Goal: Task Accomplishment & Management: Manage account settings

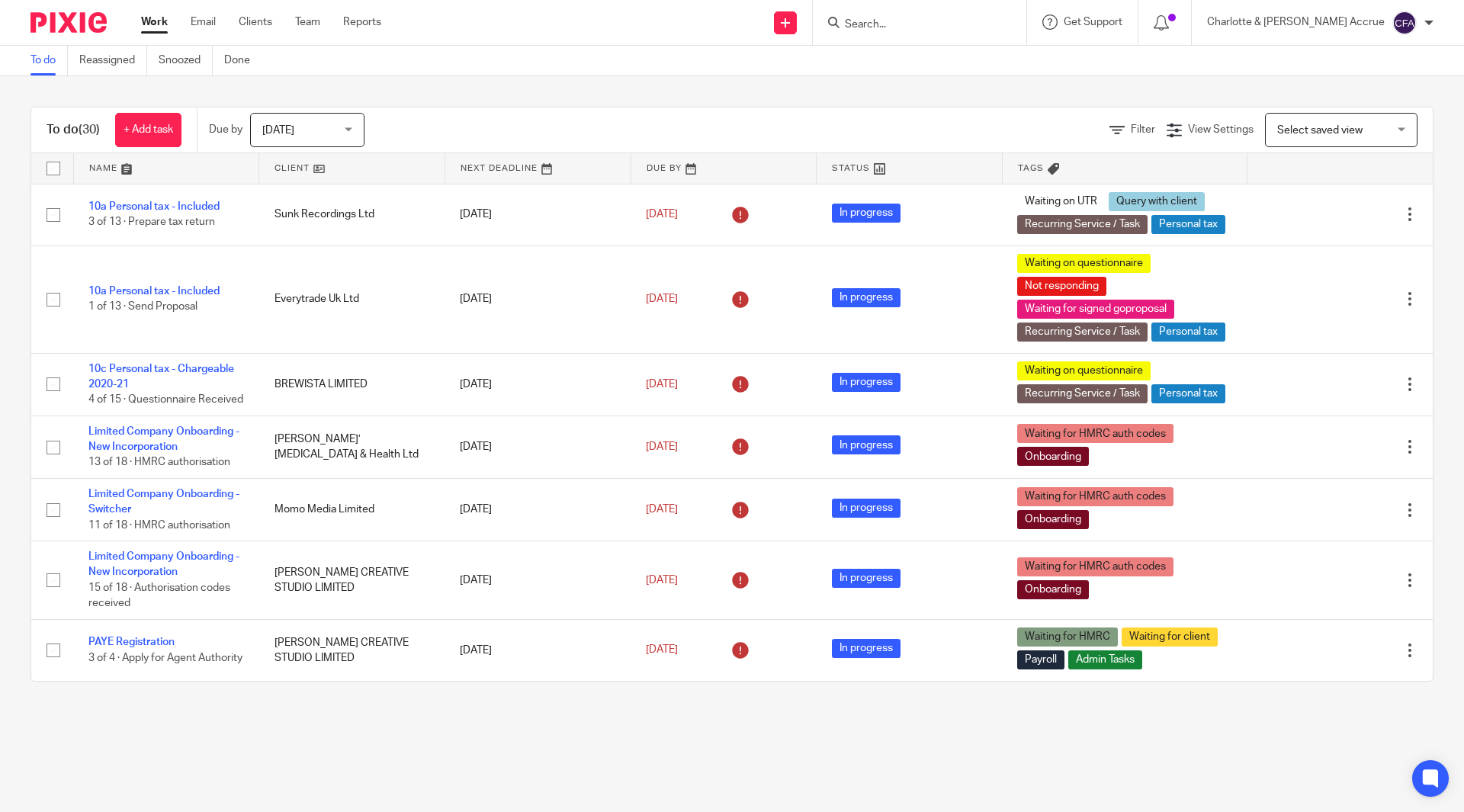
click at [981, 25] on input "Search" at bounding box center [912, 25] width 138 height 14
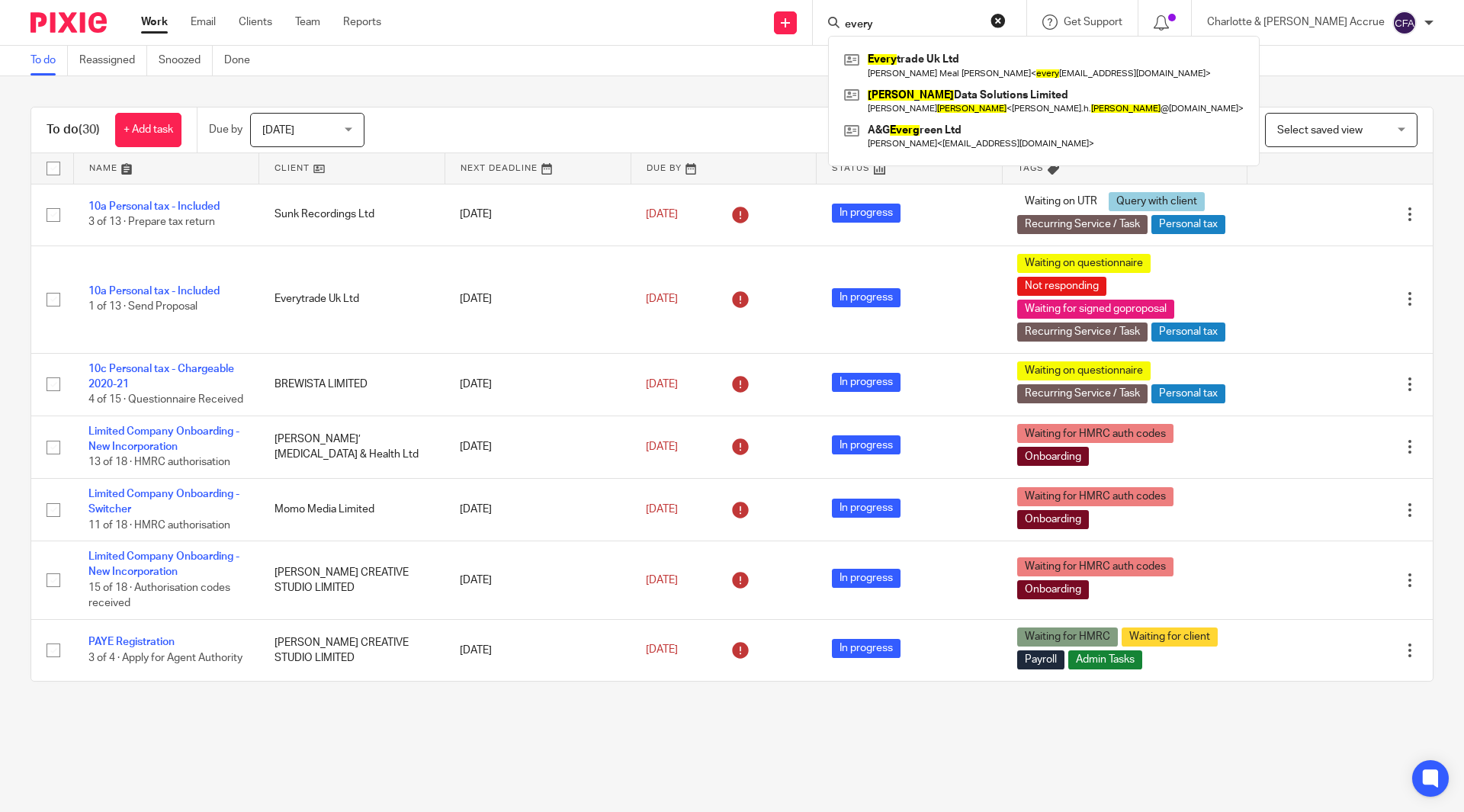
type input "every"
click at [989, 46] on div "Every trade Uk Ltd Ronald Meal Herriott < every tradeuk@outlook.com > Emery Dat…" at bounding box center [1043, 101] width 432 height 130
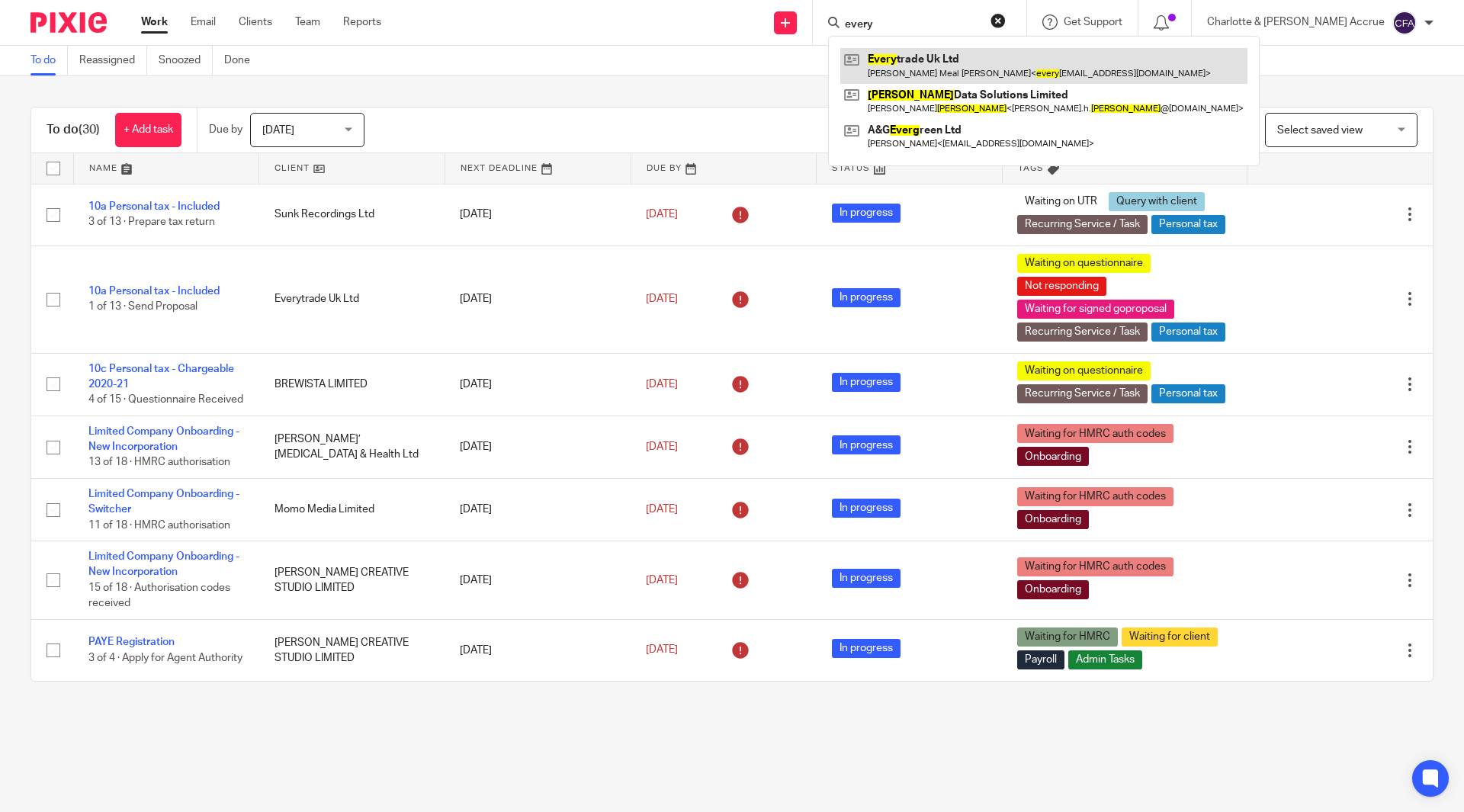
click at [989, 52] on link at bounding box center [1044, 65] width 407 height 35
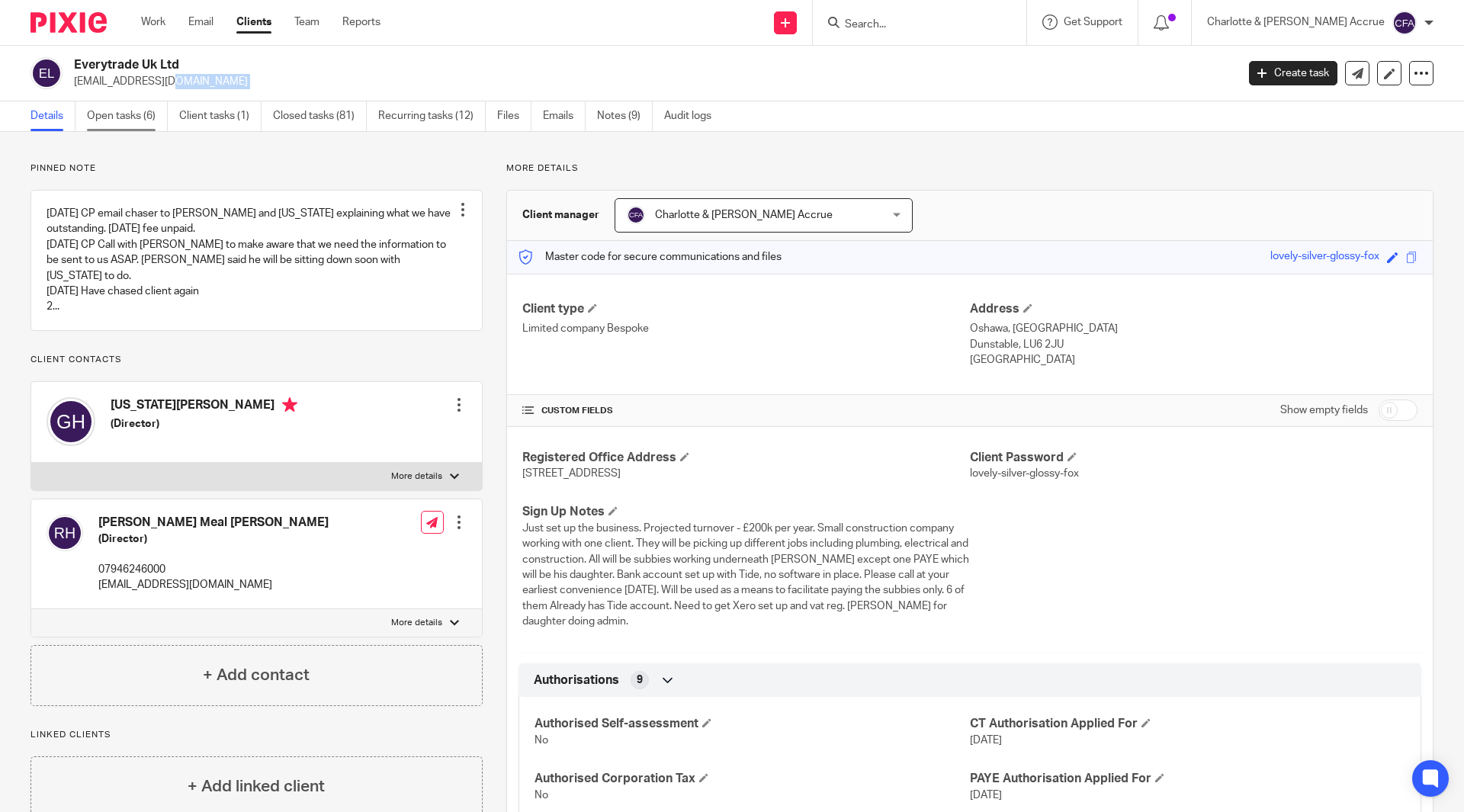
click at [140, 120] on link "Open tasks (6)" at bounding box center [127, 116] width 81 height 29
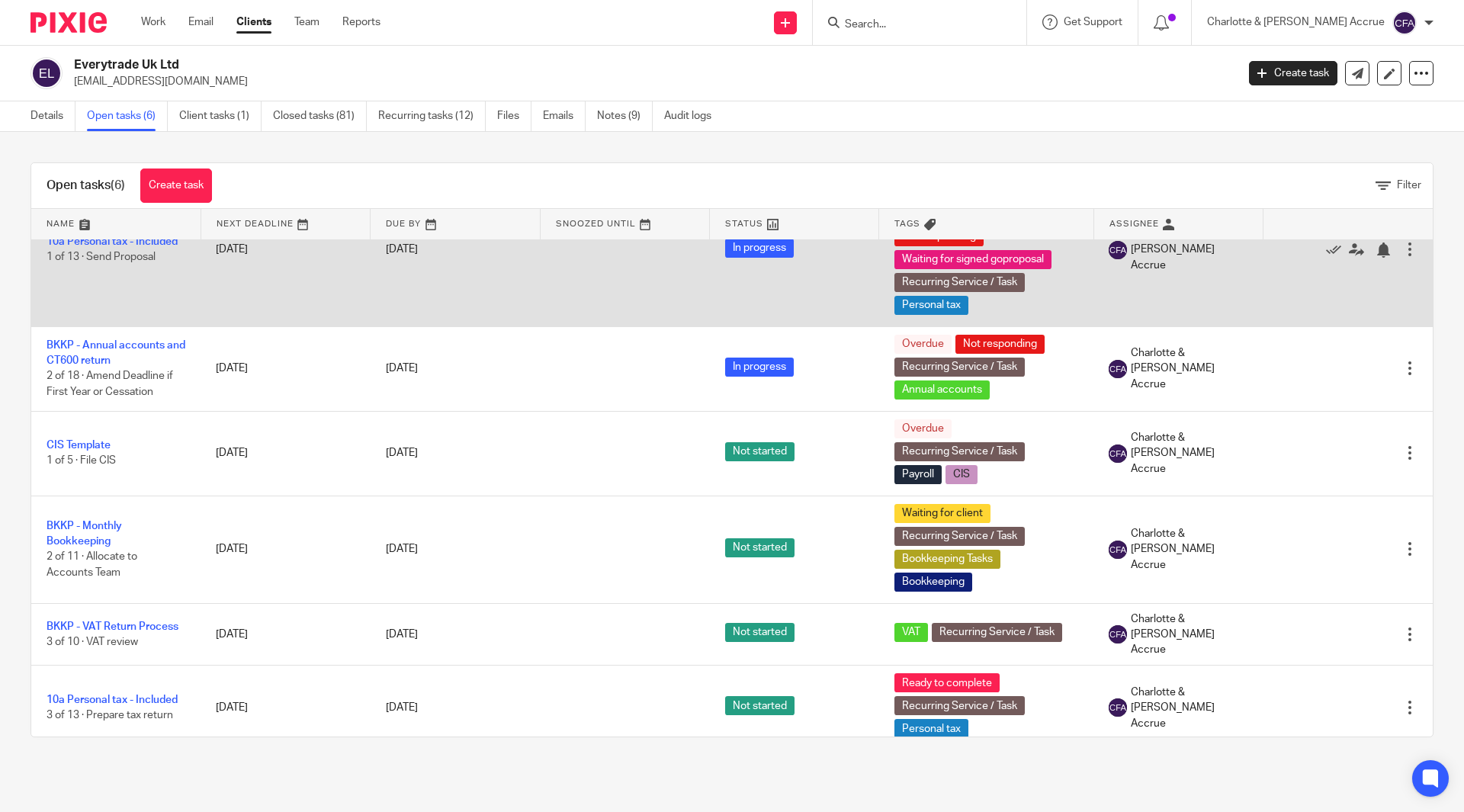
scroll to position [71, 0]
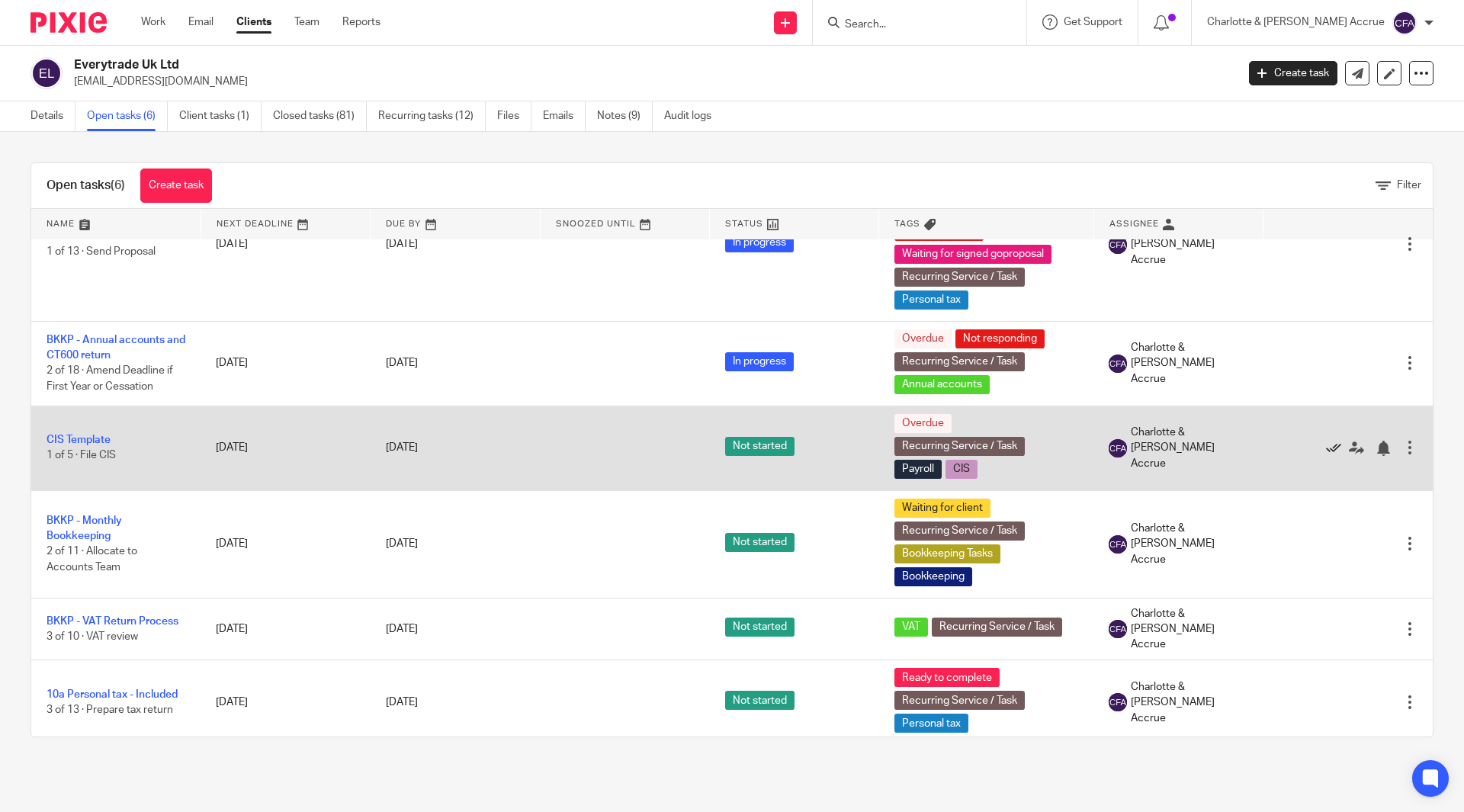
click at [1326, 448] on icon at bounding box center [1334, 448] width 16 height 16
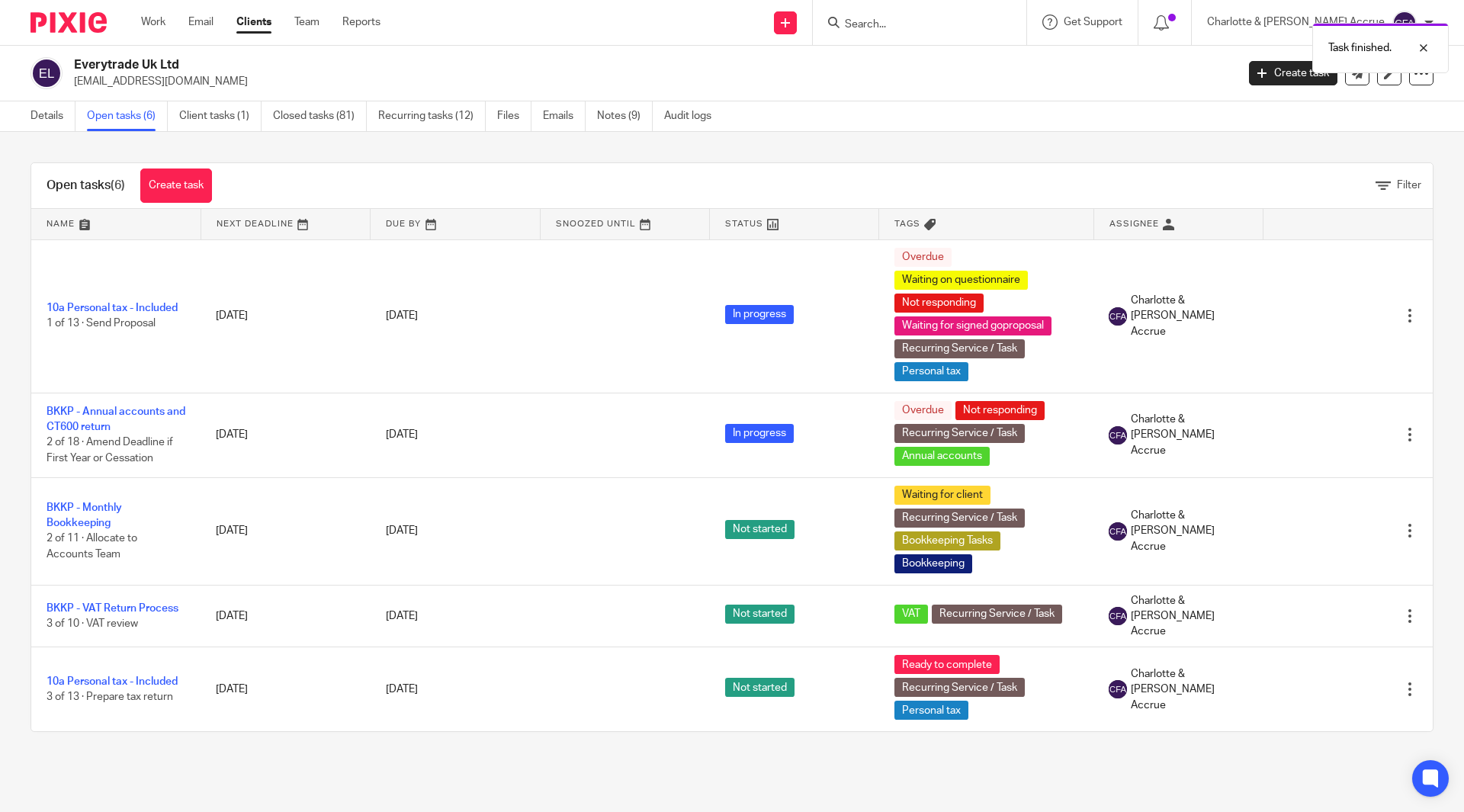
scroll to position [0, 0]
click at [928, 20] on input "Search" at bounding box center [912, 25] width 138 height 14
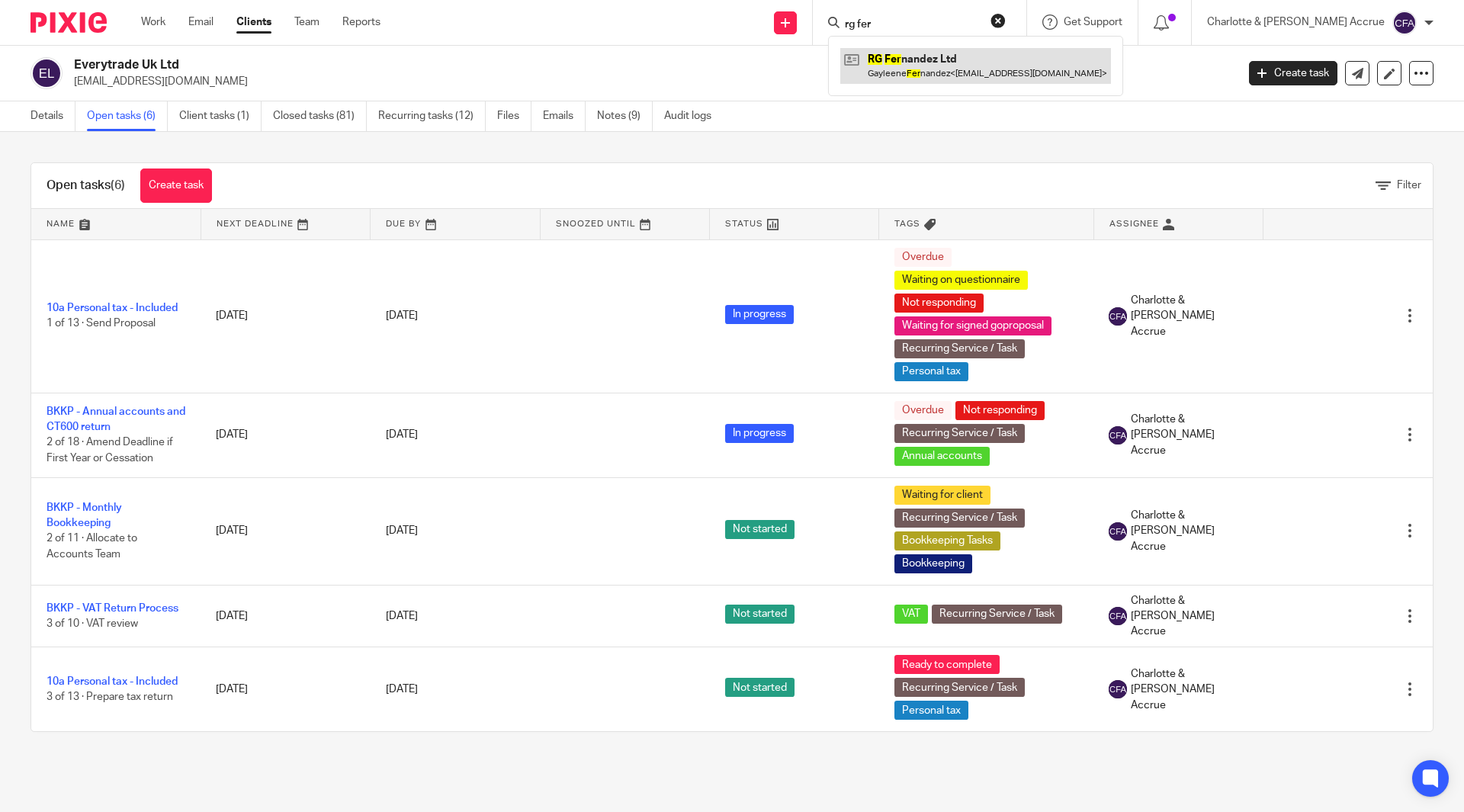
type input "rg fer"
click at [988, 67] on link at bounding box center [975, 65] width 270 height 35
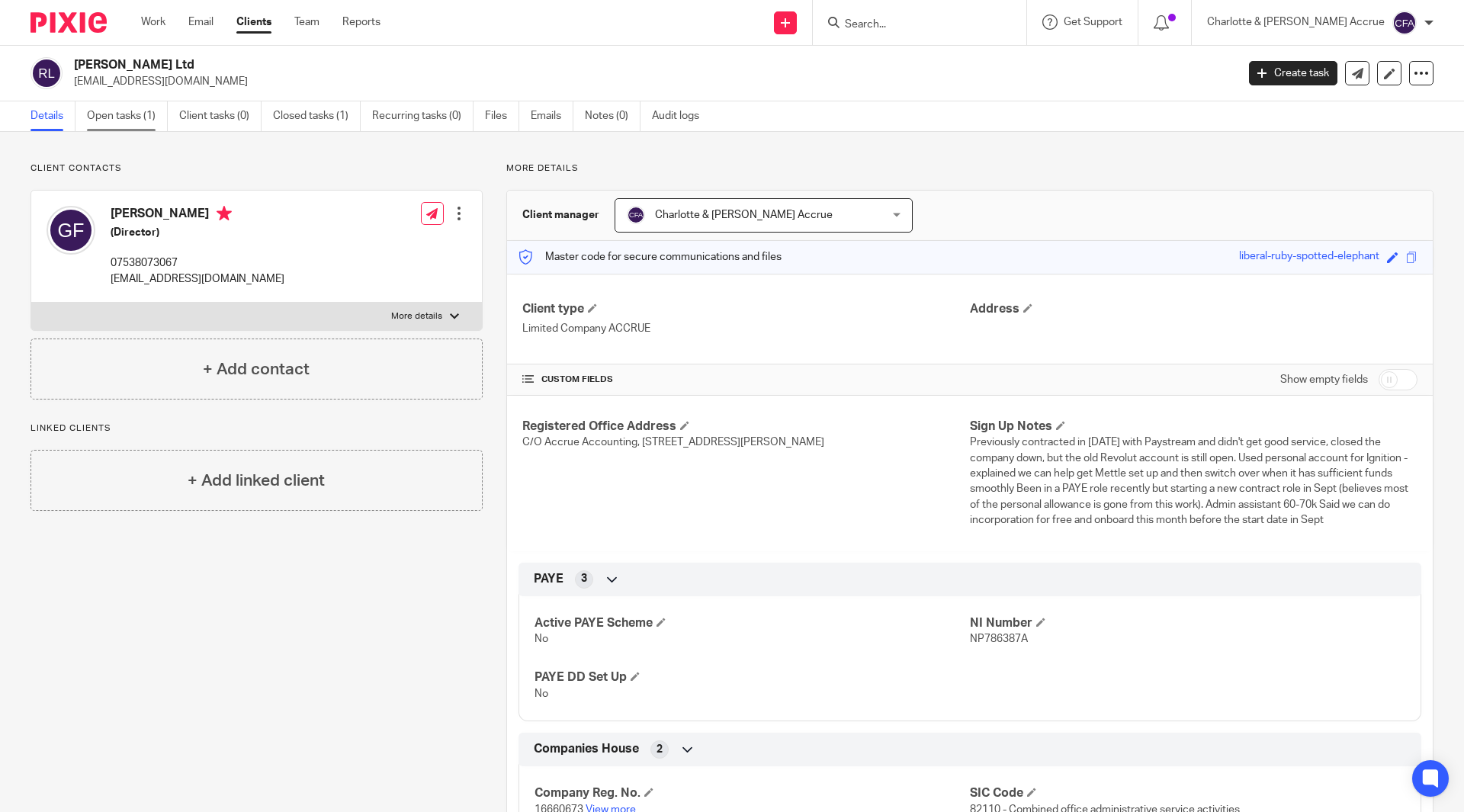
click at [152, 125] on link "Open tasks (1)" at bounding box center [127, 116] width 81 height 29
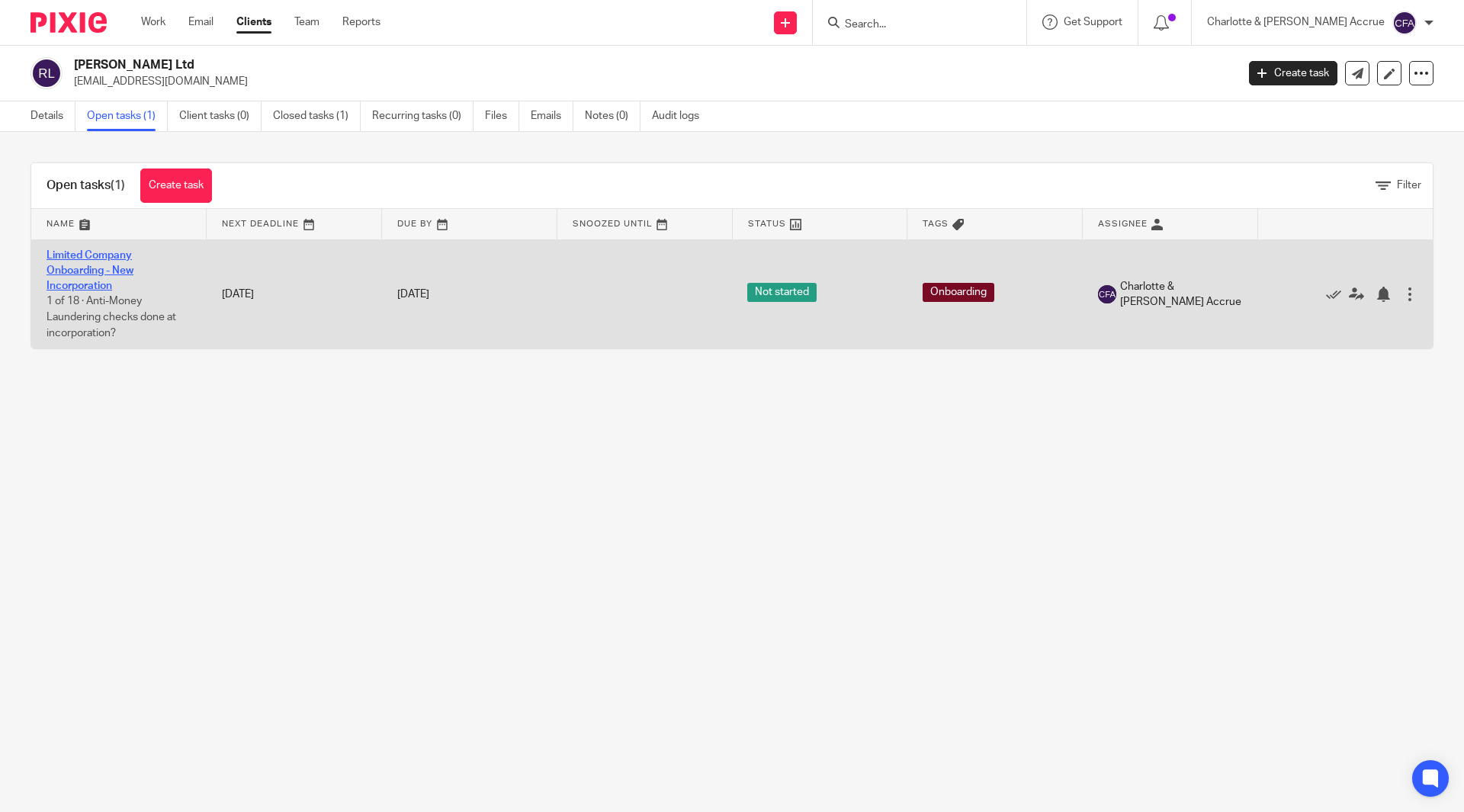
click at [116, 269] on link "Limited Company Onboarding - New Incorporation" at bounding box center [90, 271] width 87 height 42
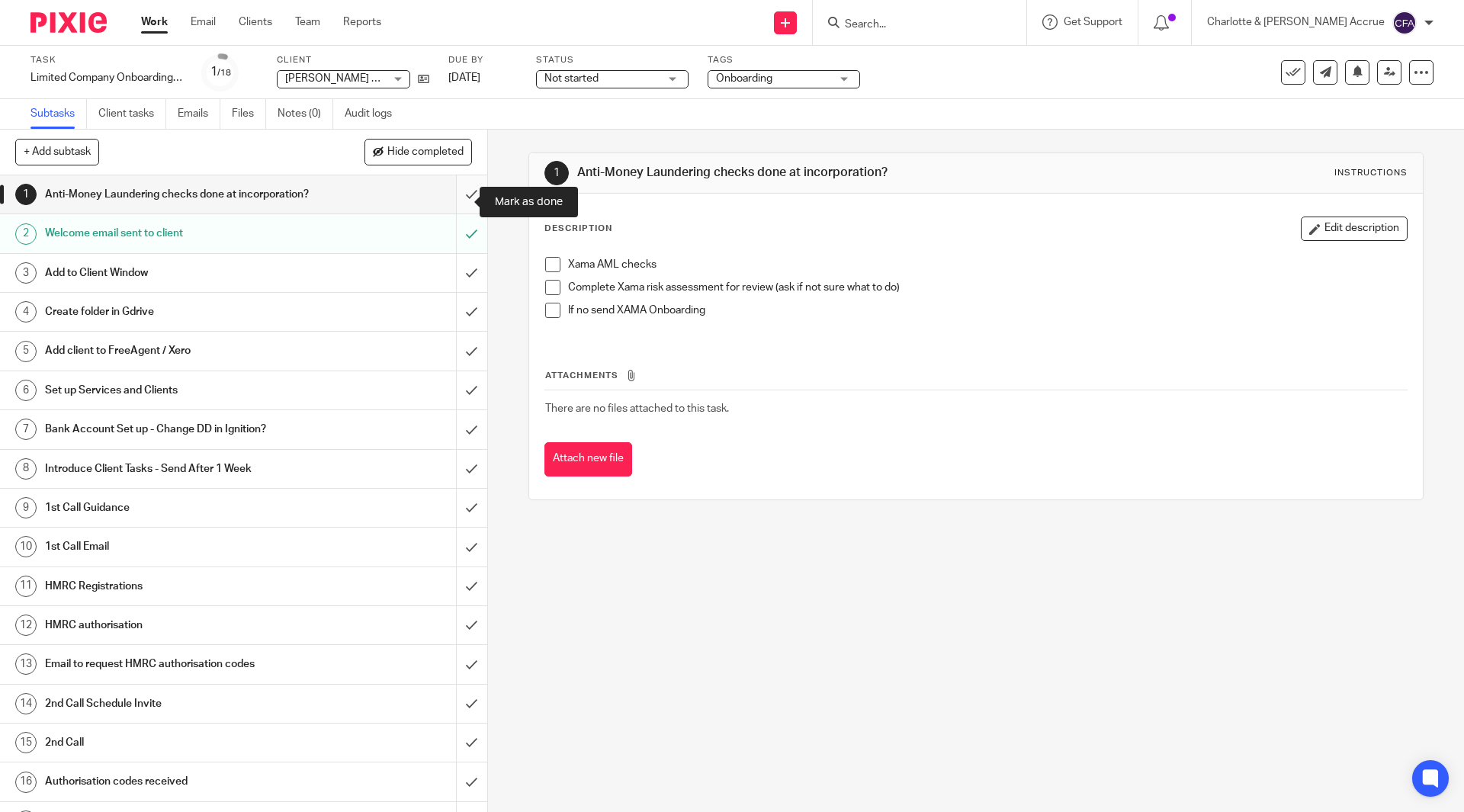
click at [453, 201] on input "submit" at bounding box center [244, 194] width 488 height 38
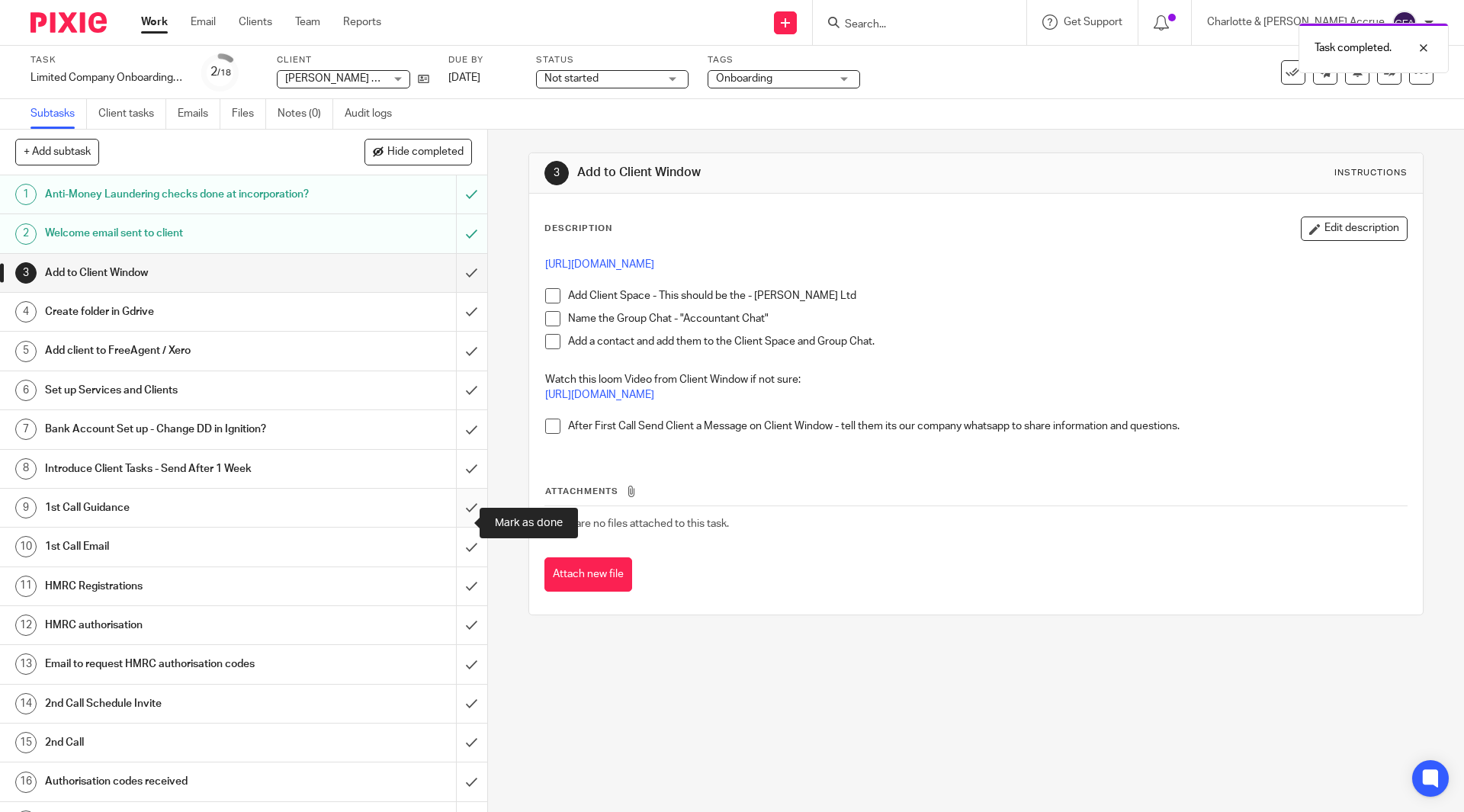
click at [456, 519] on input "submit" at bounding box center [244, 508] width 488 height 38
click at [457, 401] on input "submit" at bounding box center [244, 390] width 488 height 38
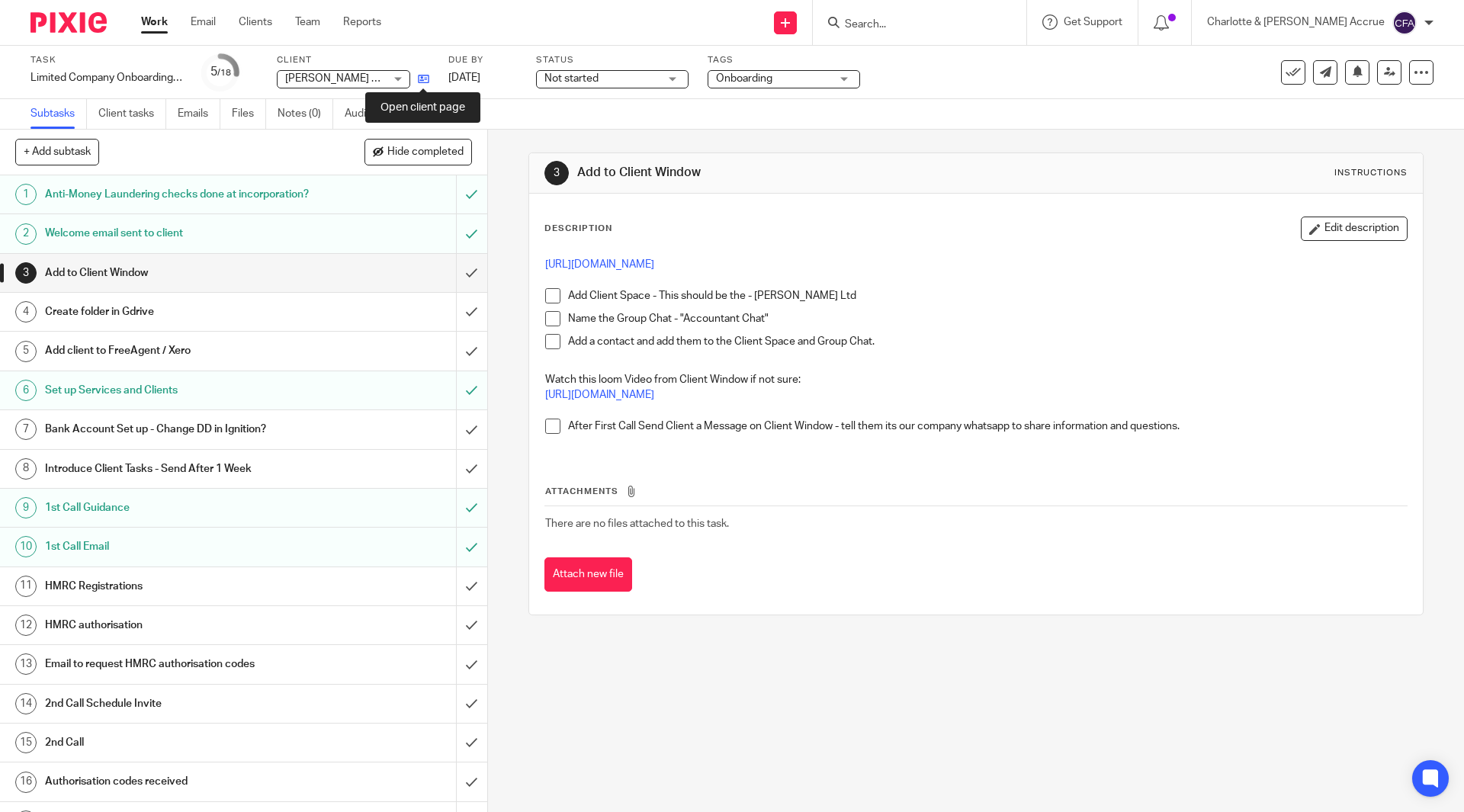
click at [424, 83] on icon at bounding box center [424, 79] width 11 height 11
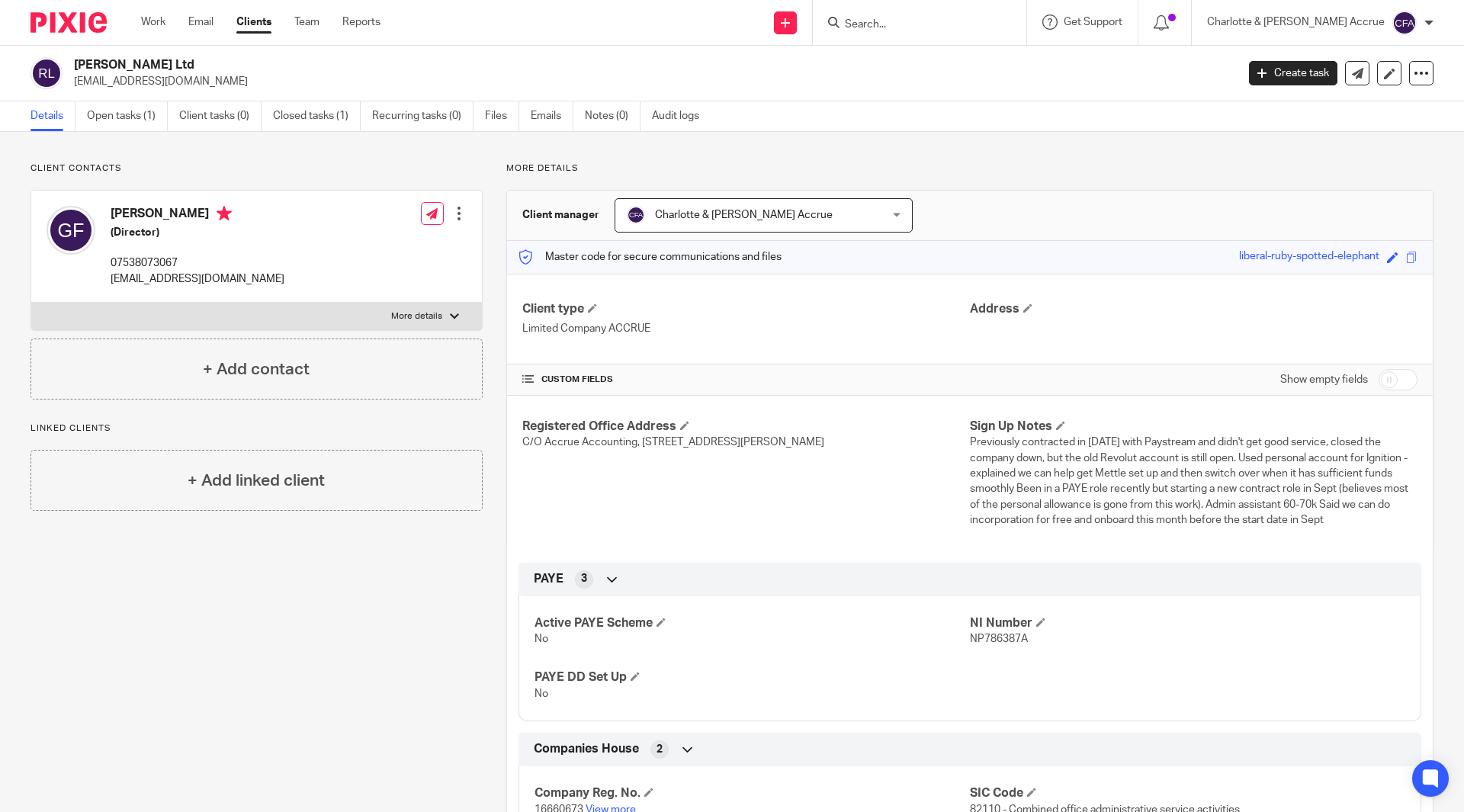
click at [164, 261] on p "07538073067" at bounding box center [198, 263] width 174 height 16
copy p "07538073067"
click at [424, 120] on link "Recurring tasks (0)" at bounding box center [423, 116] width 102 height 29
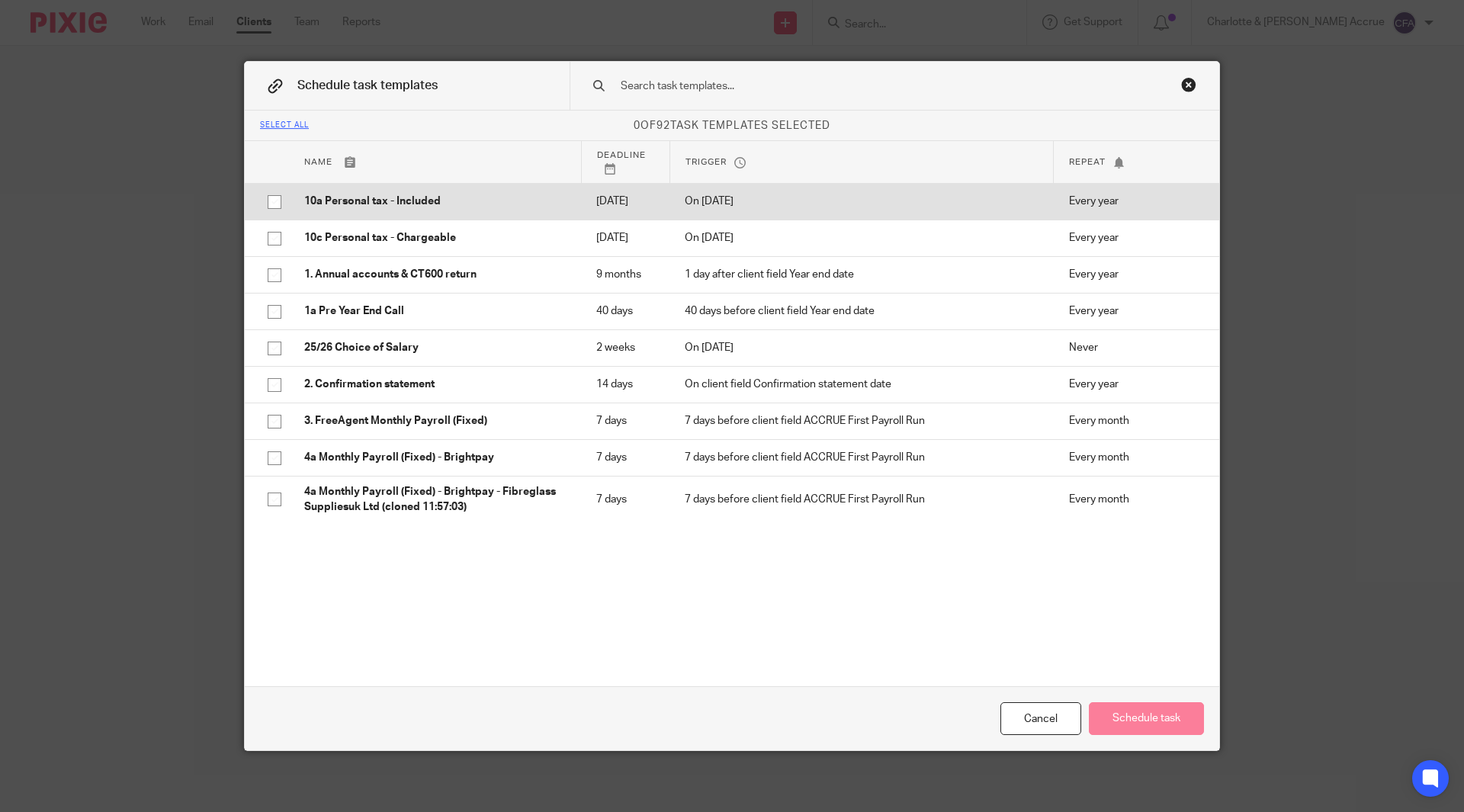
click at [448, 209] on p "10a Personal tax - Included" at bounding box center [435, 201] width 261 height 16
checkbox input "true"
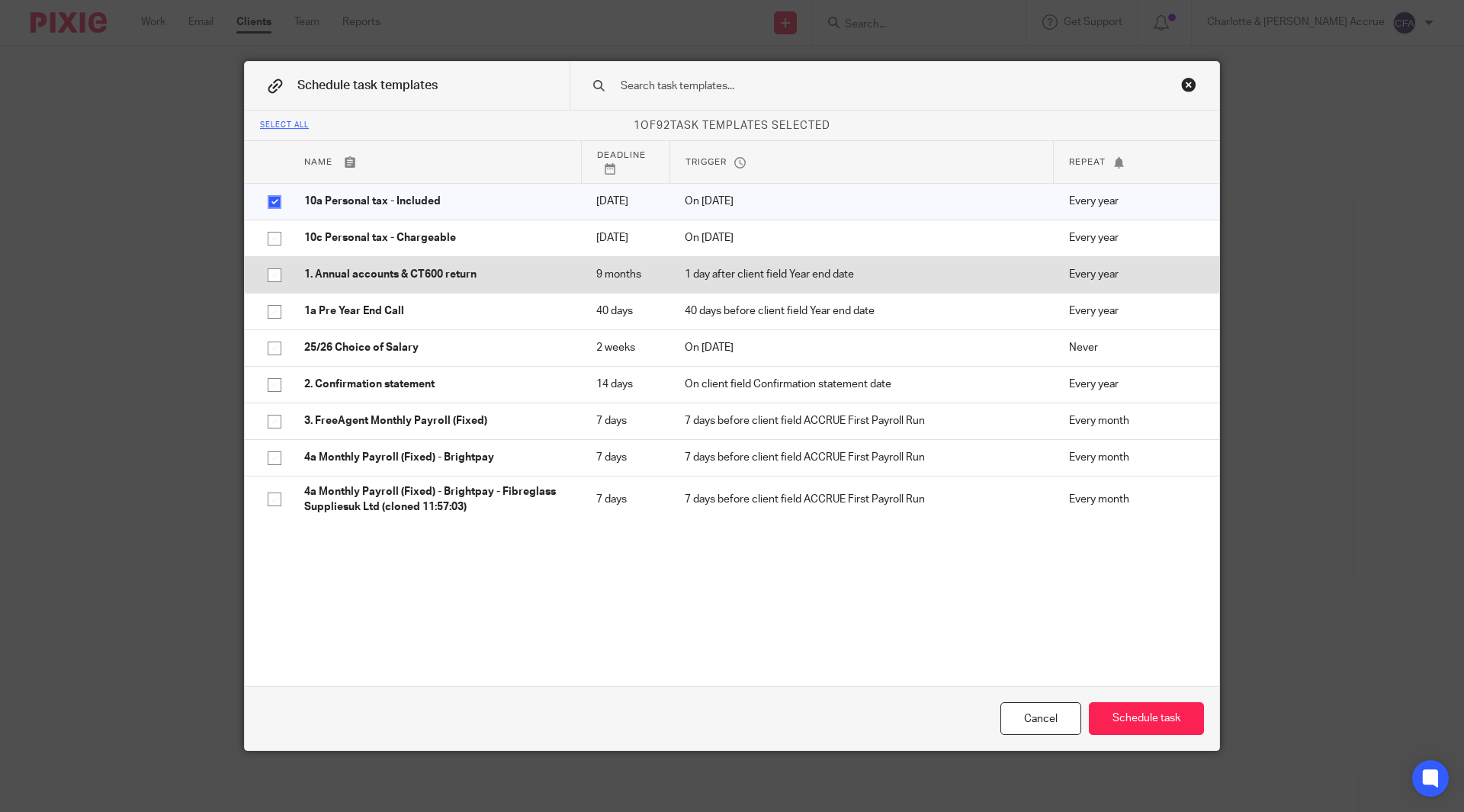
click at [447, 292] on td "1. Annual accounts & CT600 return" at bounding box center [435, 275] width 292 height 37
checkbox input "true"
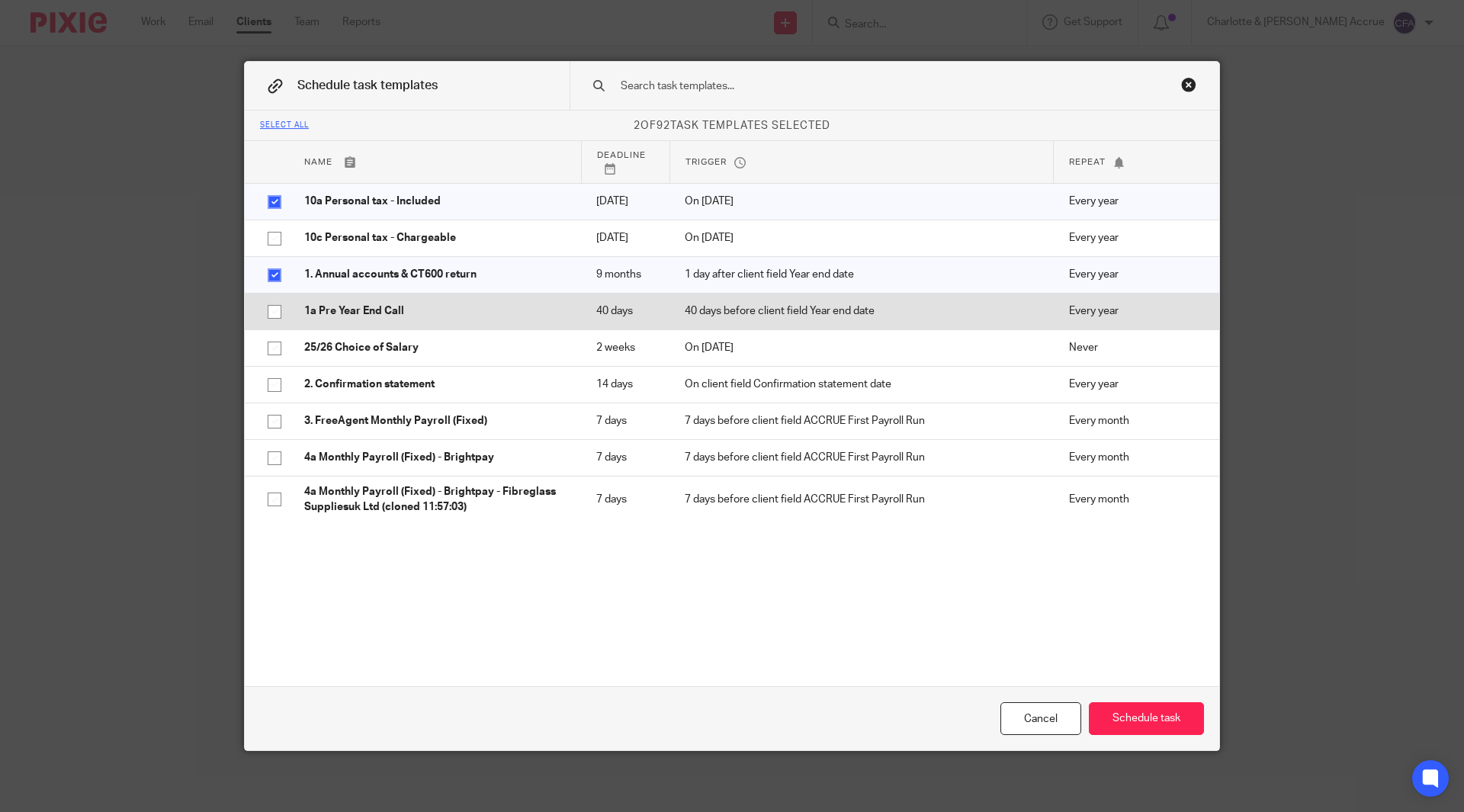
click at [432, 319] on p "1a Pre Year End Call" at bounding box center [435, 311] width 261 height 16
checkbox input "true"
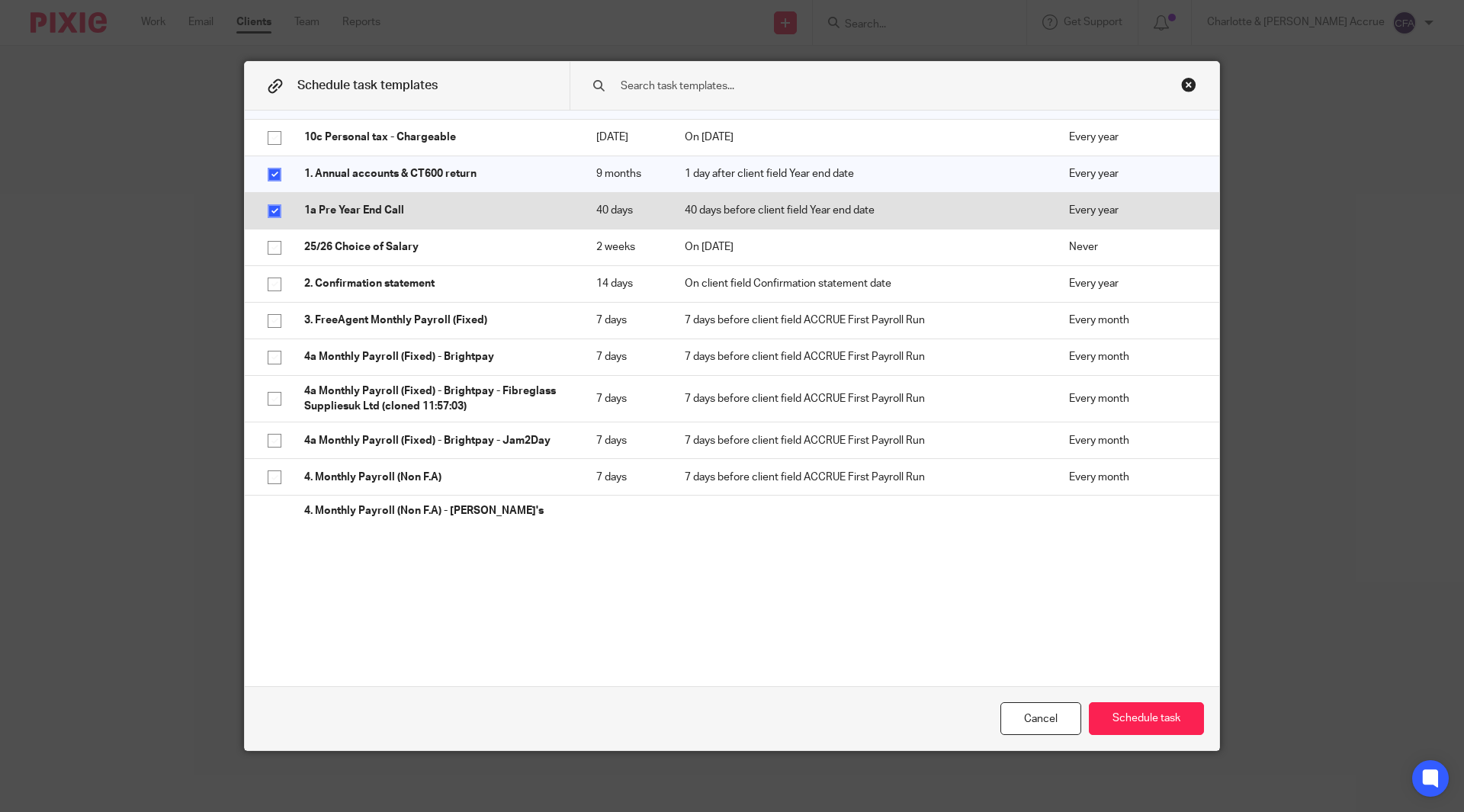
scroll to position [104, 0]
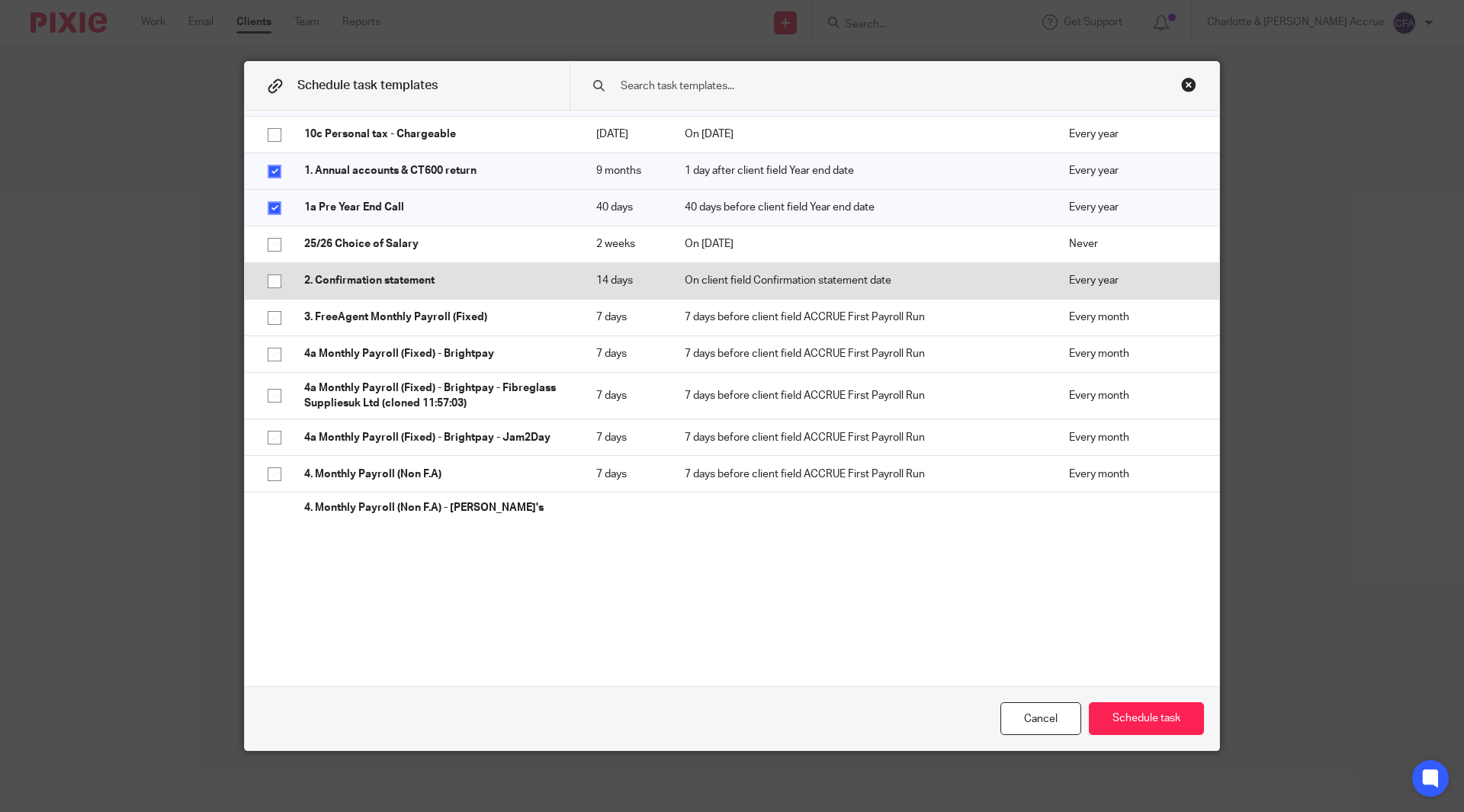
click at [451, 288] on p "2. Confirmation statement" at bounding box center [435, 280] width 261 height 16
checkbox input "true"
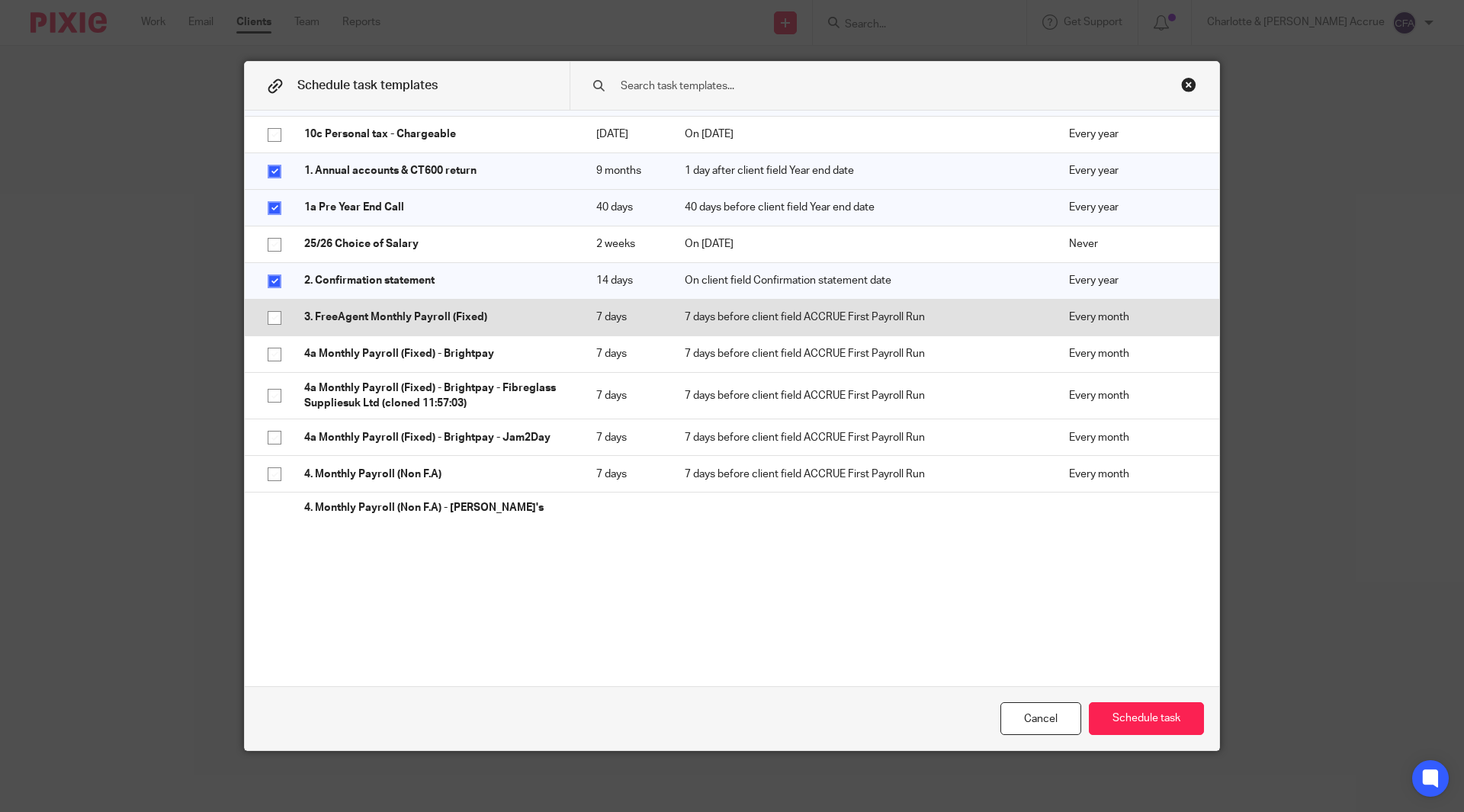
click at [490, 324] on p "3. FreeAgent Monthly Payroll (Fixed)" at bounding box center [435, 317] width 261 height 16
checkbox input "true"
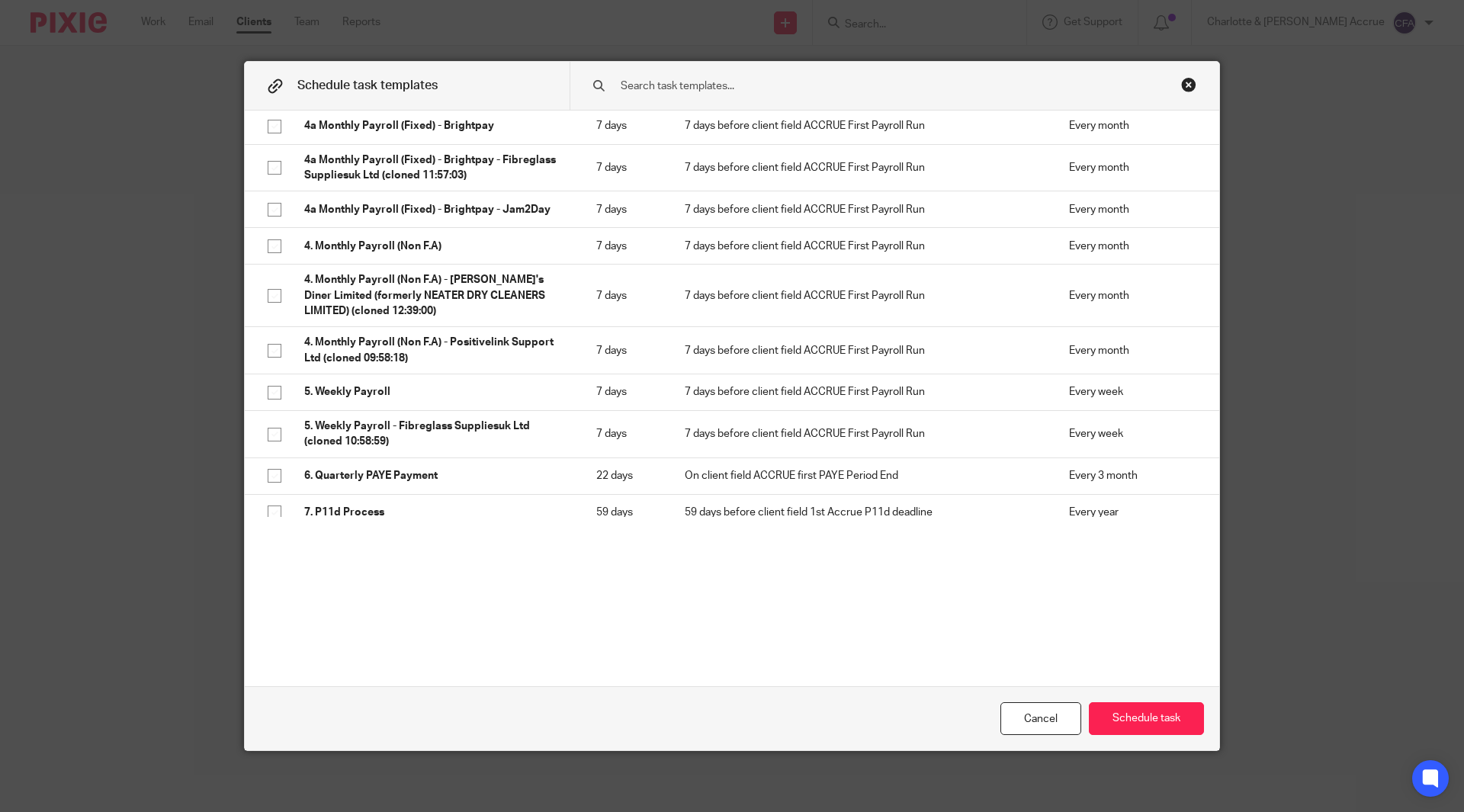
scroll to position [429, 0]
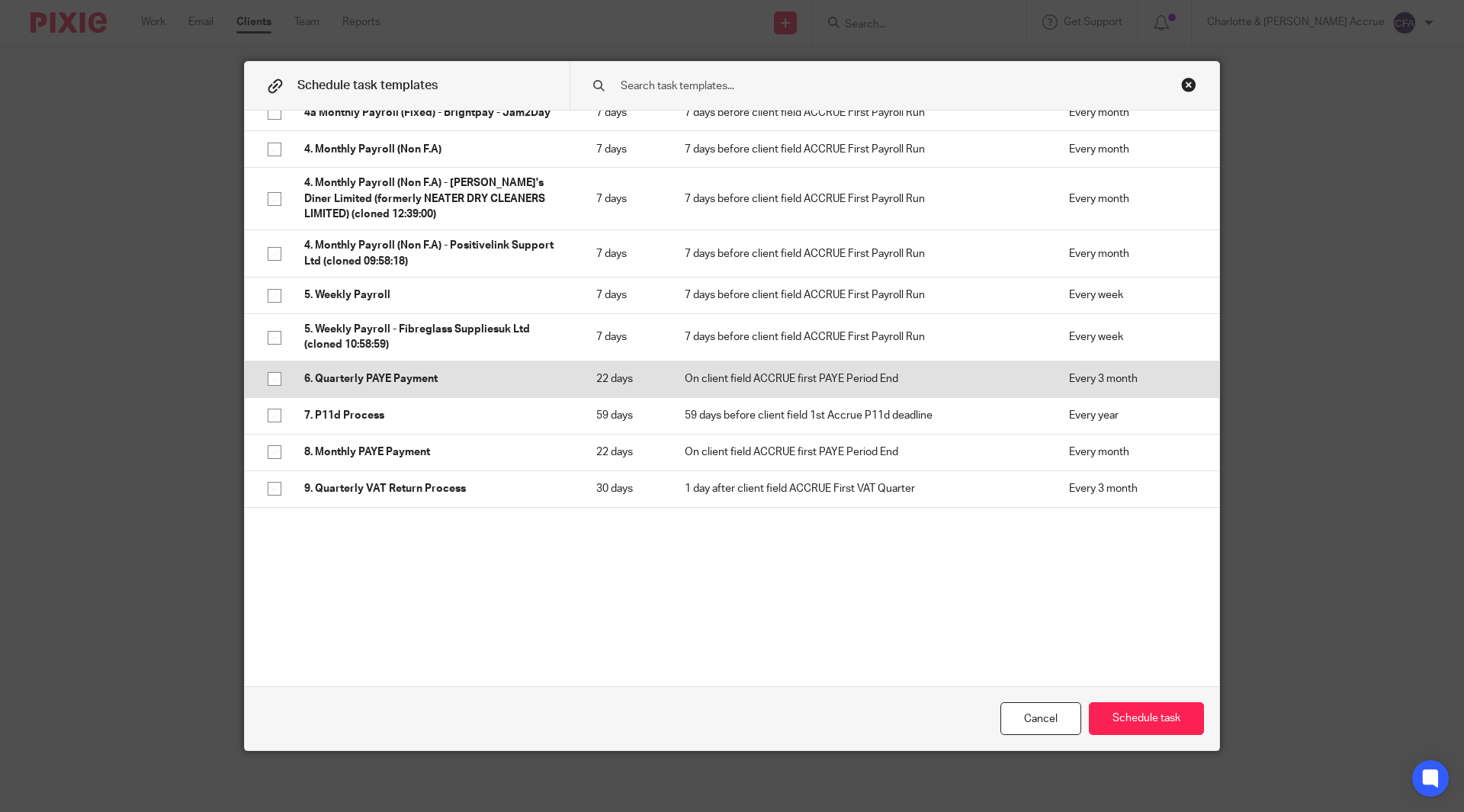
click at [467, 390] on td "6. Quarterly PAYE Payment" at bounding box center [435, 379] width 292 height 37
checkbox input "true"
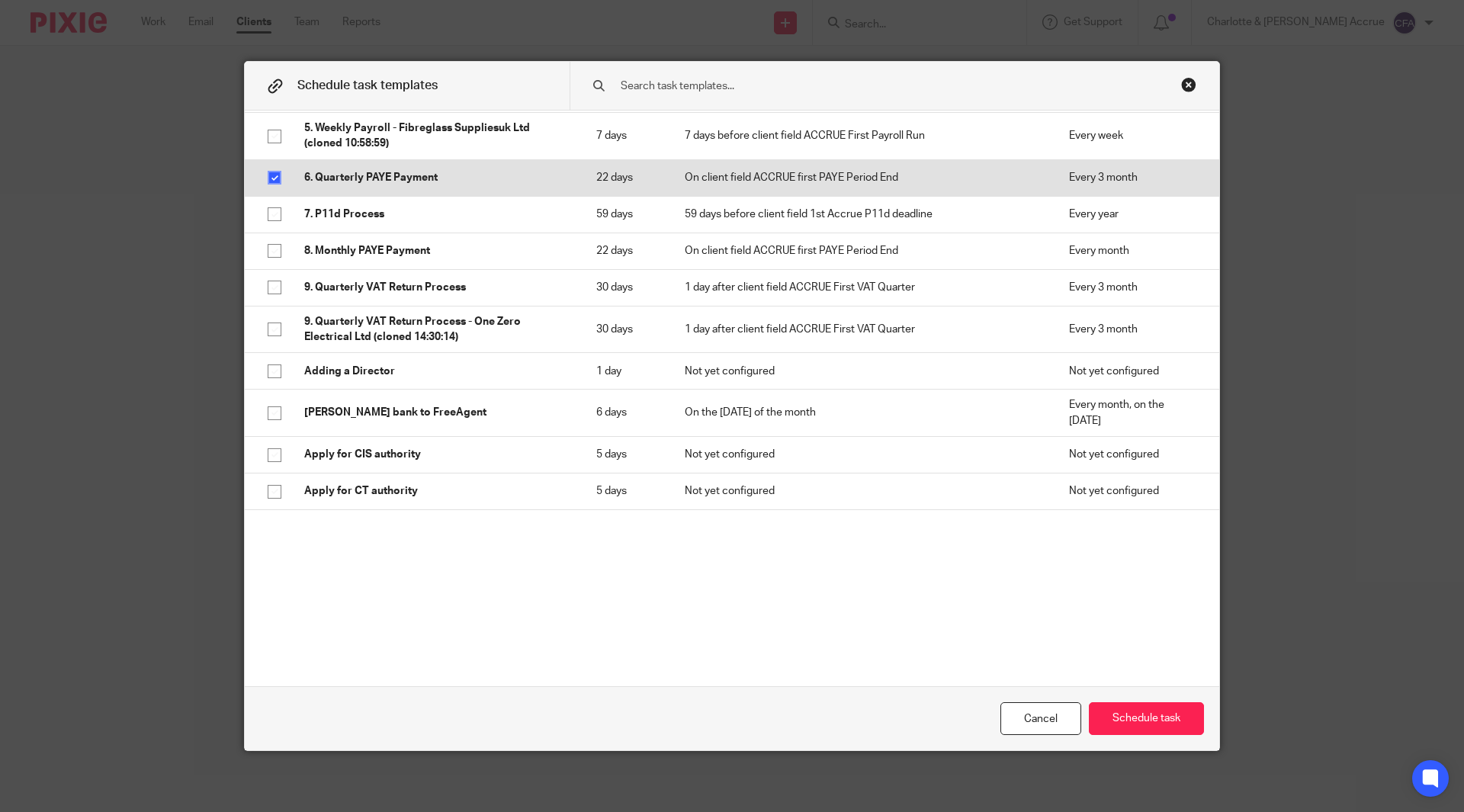
scroll to position [631, 0]
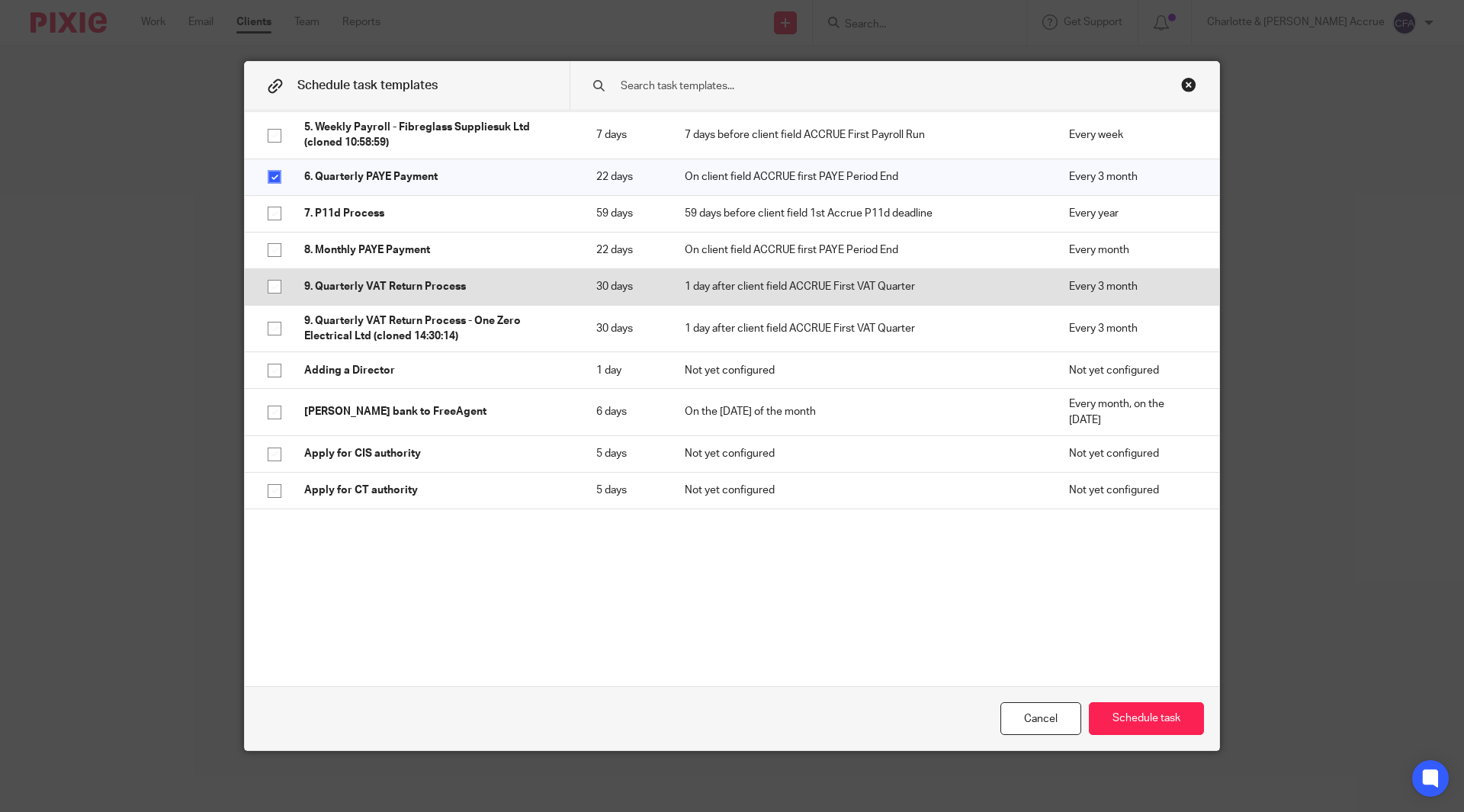
click at [537, 294] on p "9. Quarterly VAT Return Process" at bounding box center [435, 286] width 261 height 16
checkbox input "true"
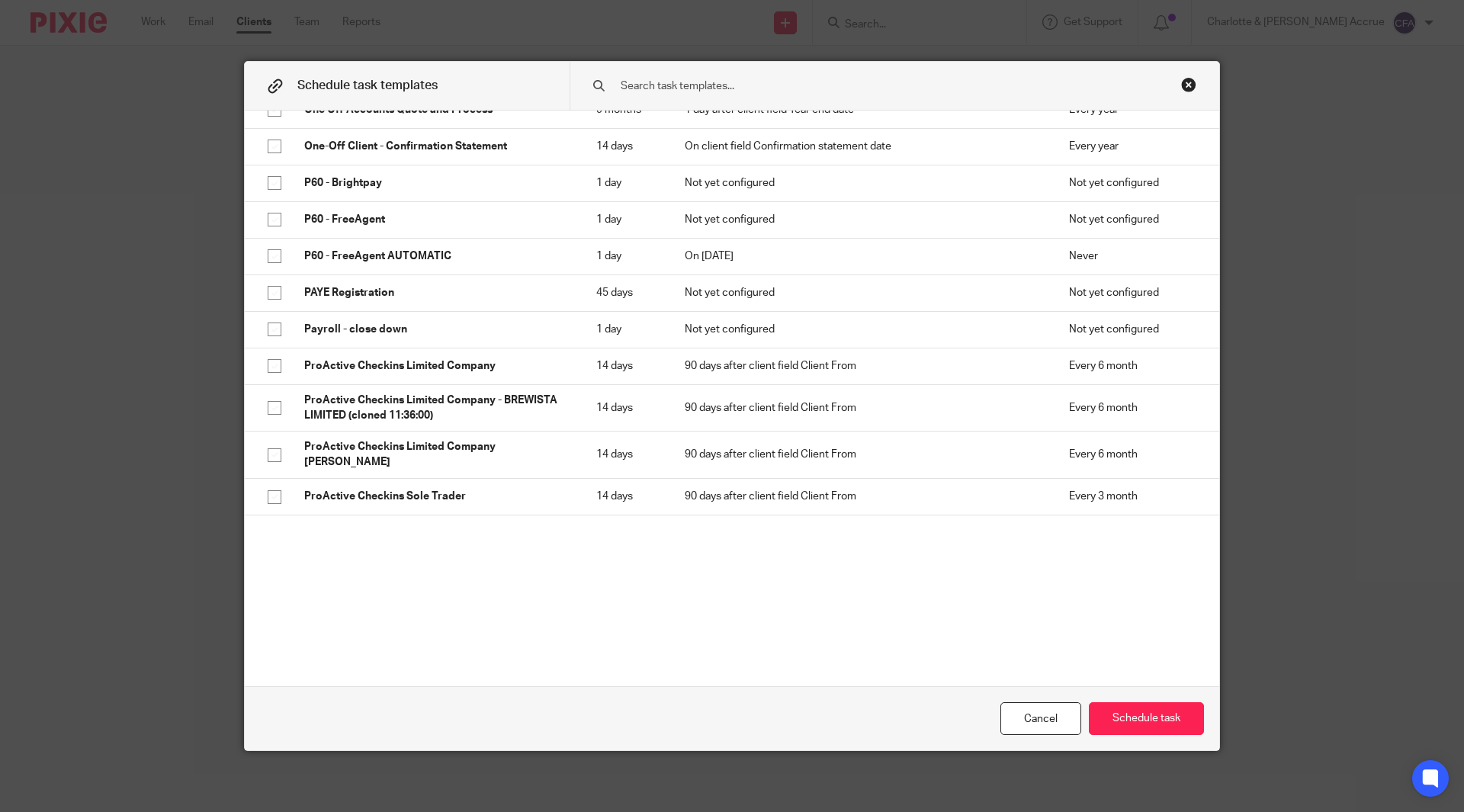
scroll to position [2495, 0]
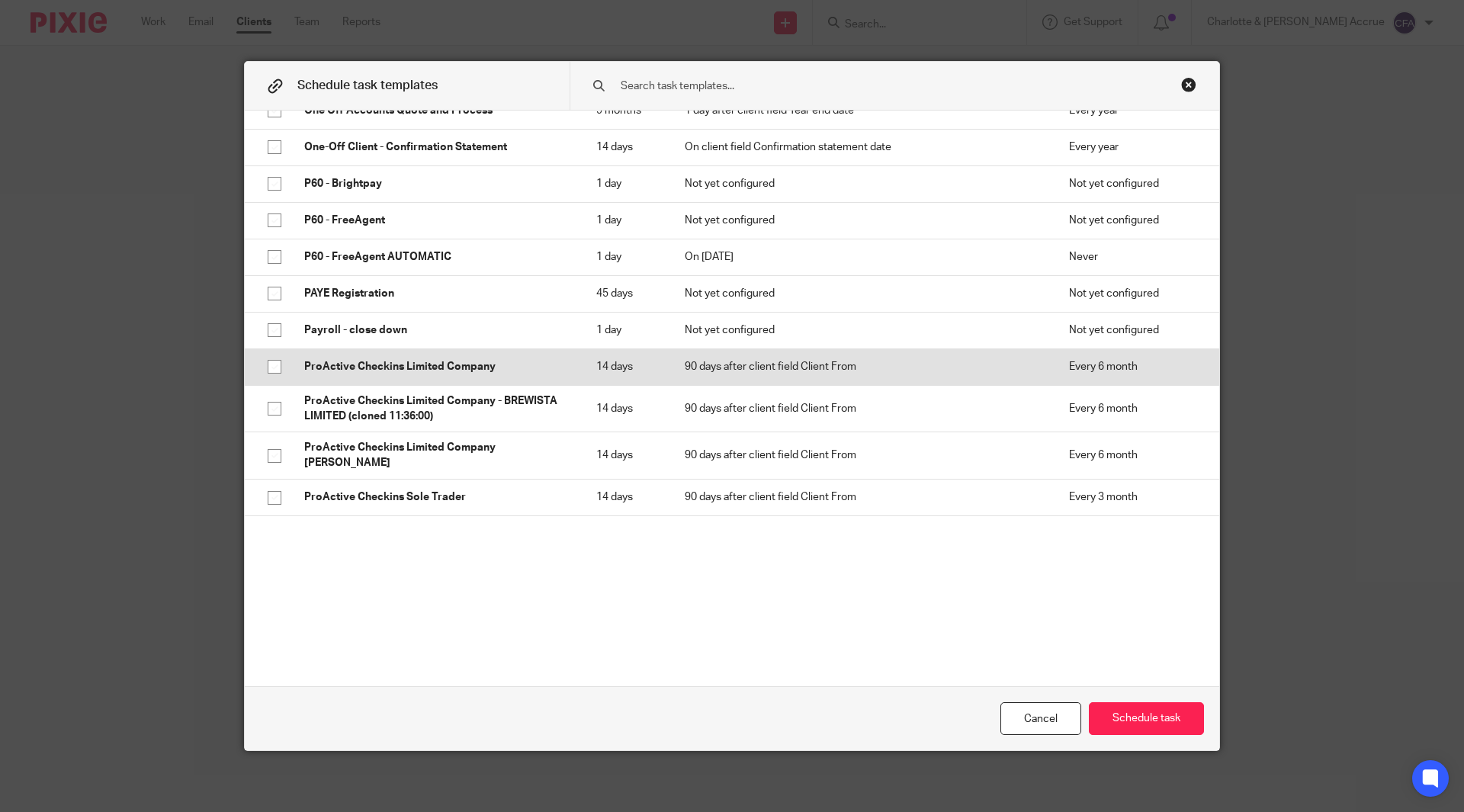
click at [522, 371] on p "ProActive Checkins Limited Company" at bounding box center [435, 367] width 261 height 16
checkbox input "true"
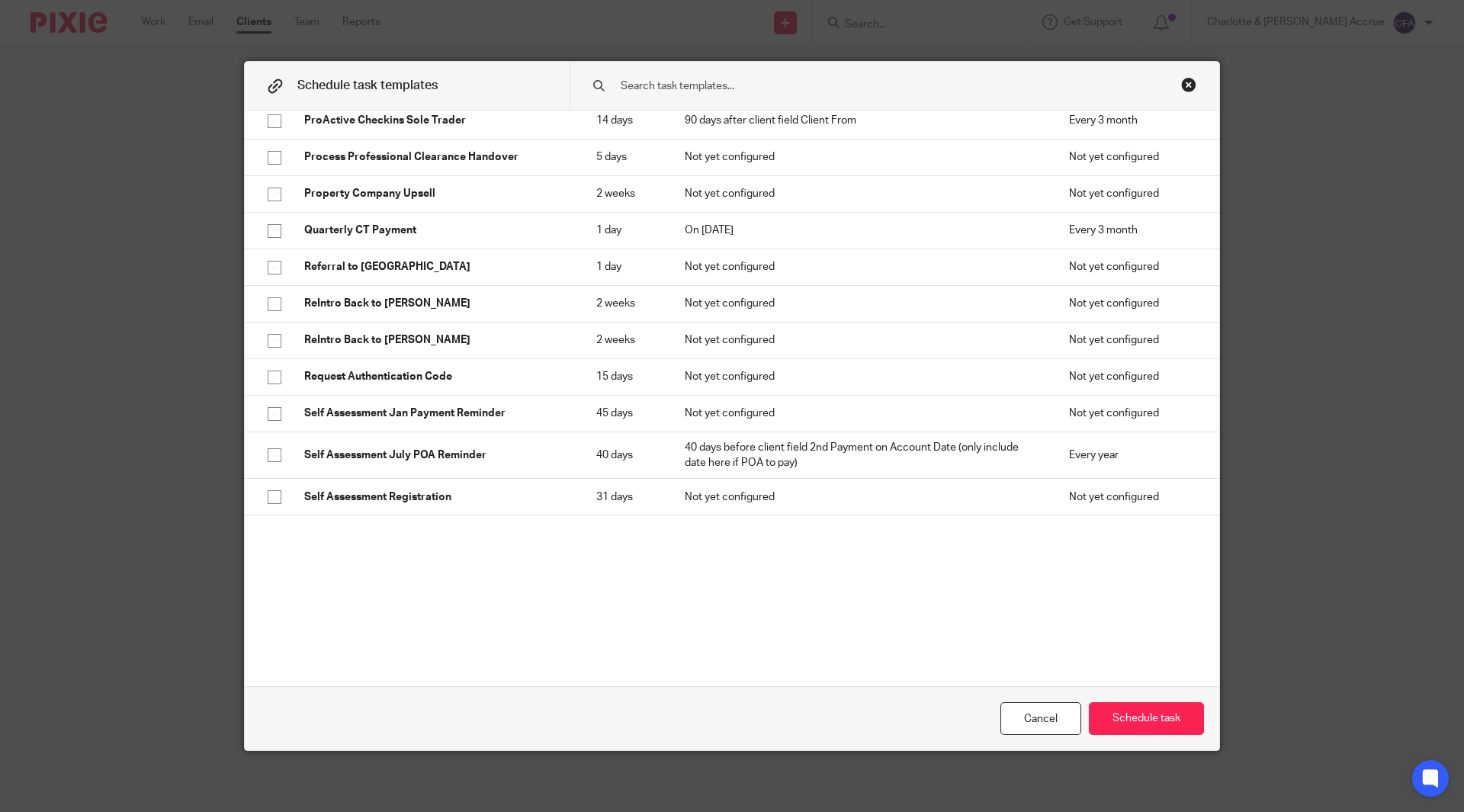
scroll to position [2870, 0]
click at [1100, 729] on button "Schedule task" at bounding box center [1147, 719] width 116 height 33
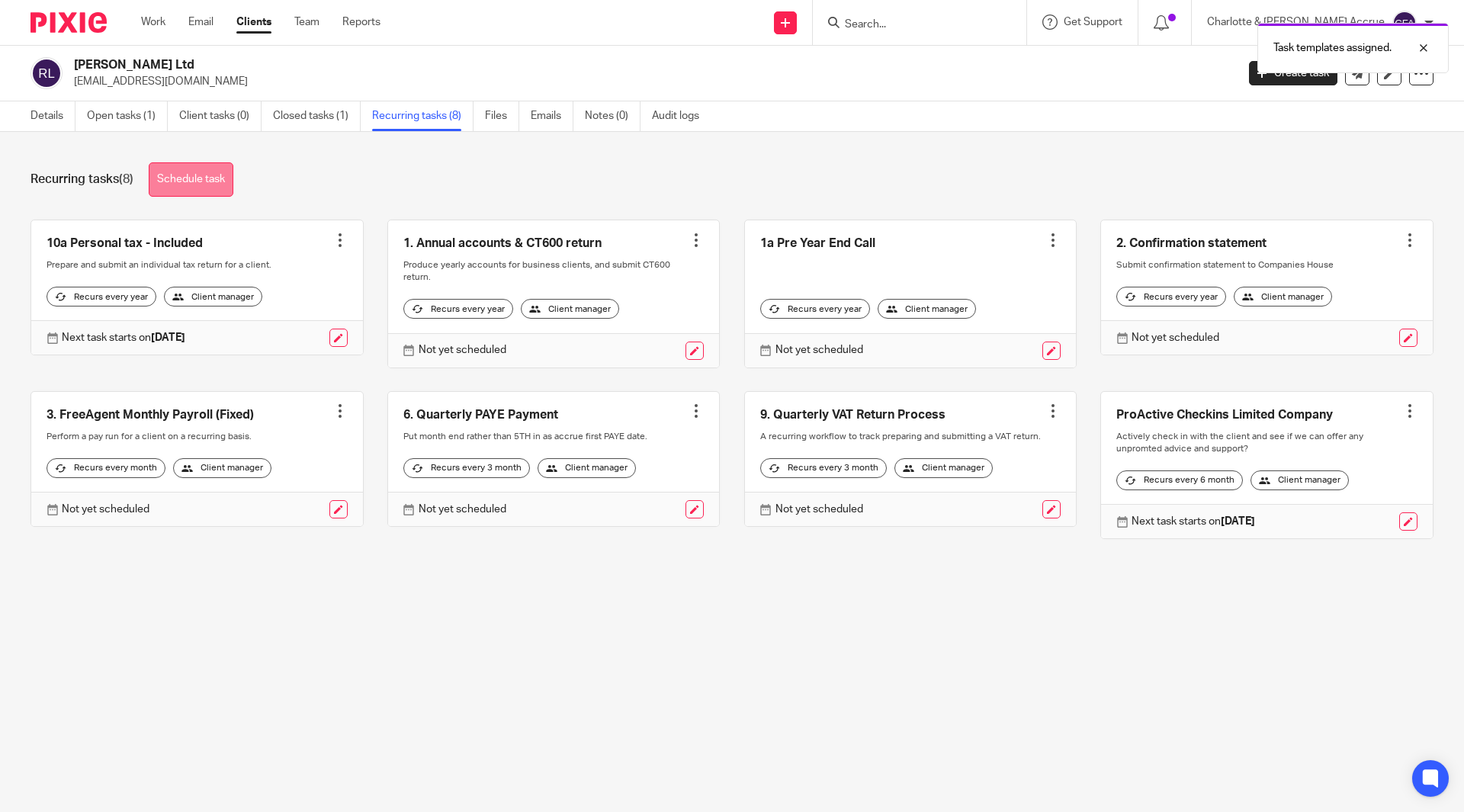
click at [223, 194] on link "Schedule task" at bounding box center [191, 179] width 84 height 34
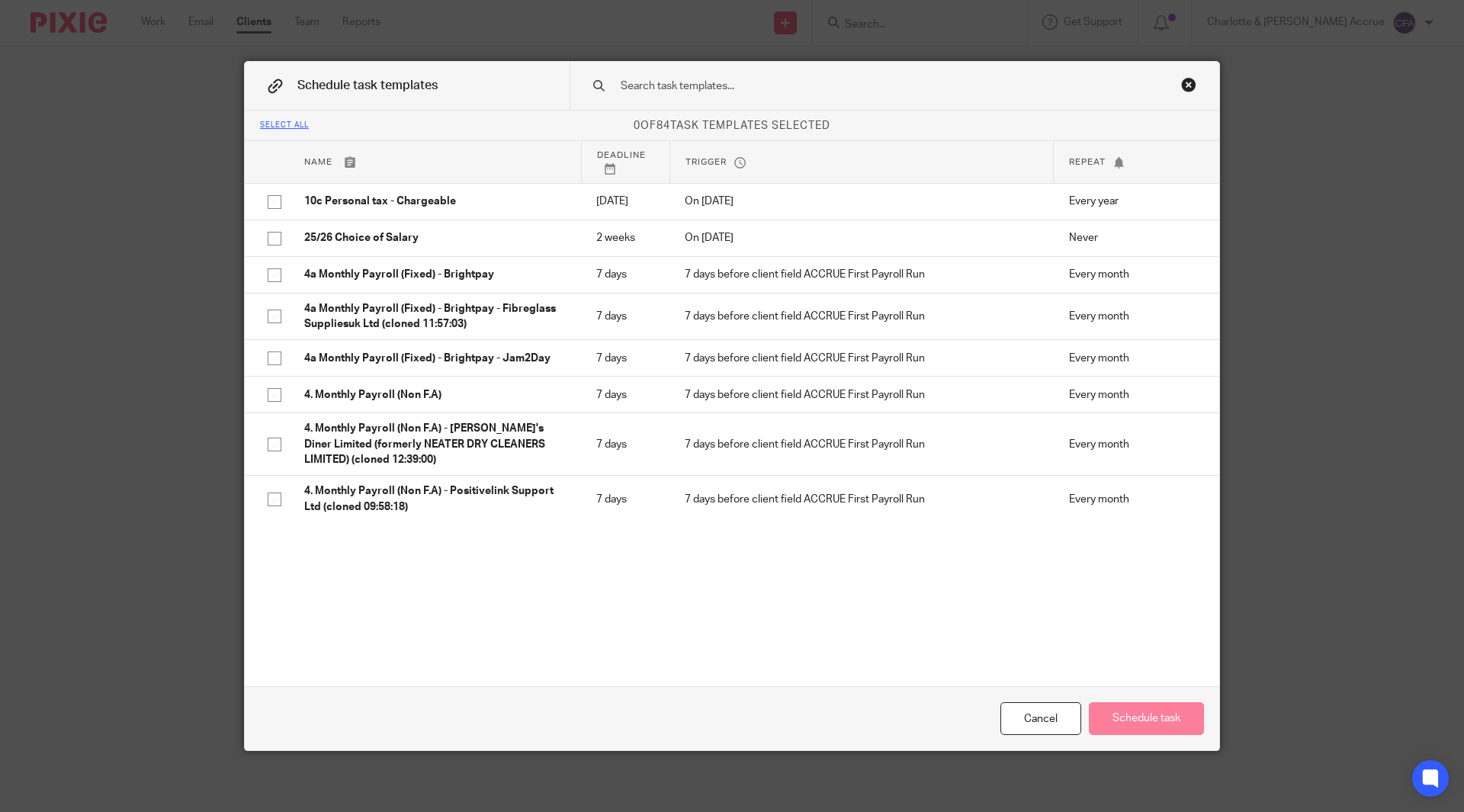
scroll to position [292, 0]
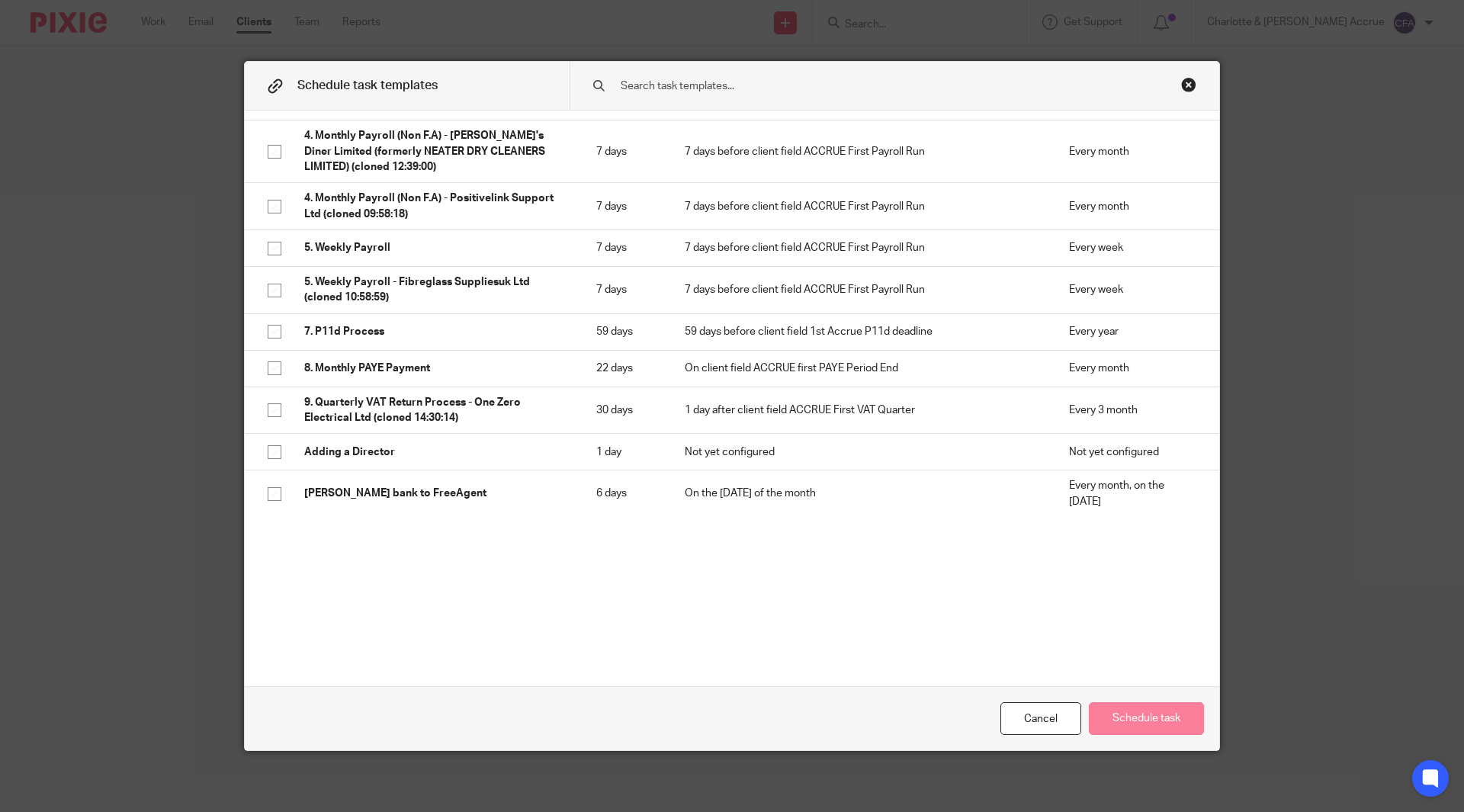
click at [1182, 83] on div "Close this dialog window" at bounding box center [1189, 84] width 16 height 16
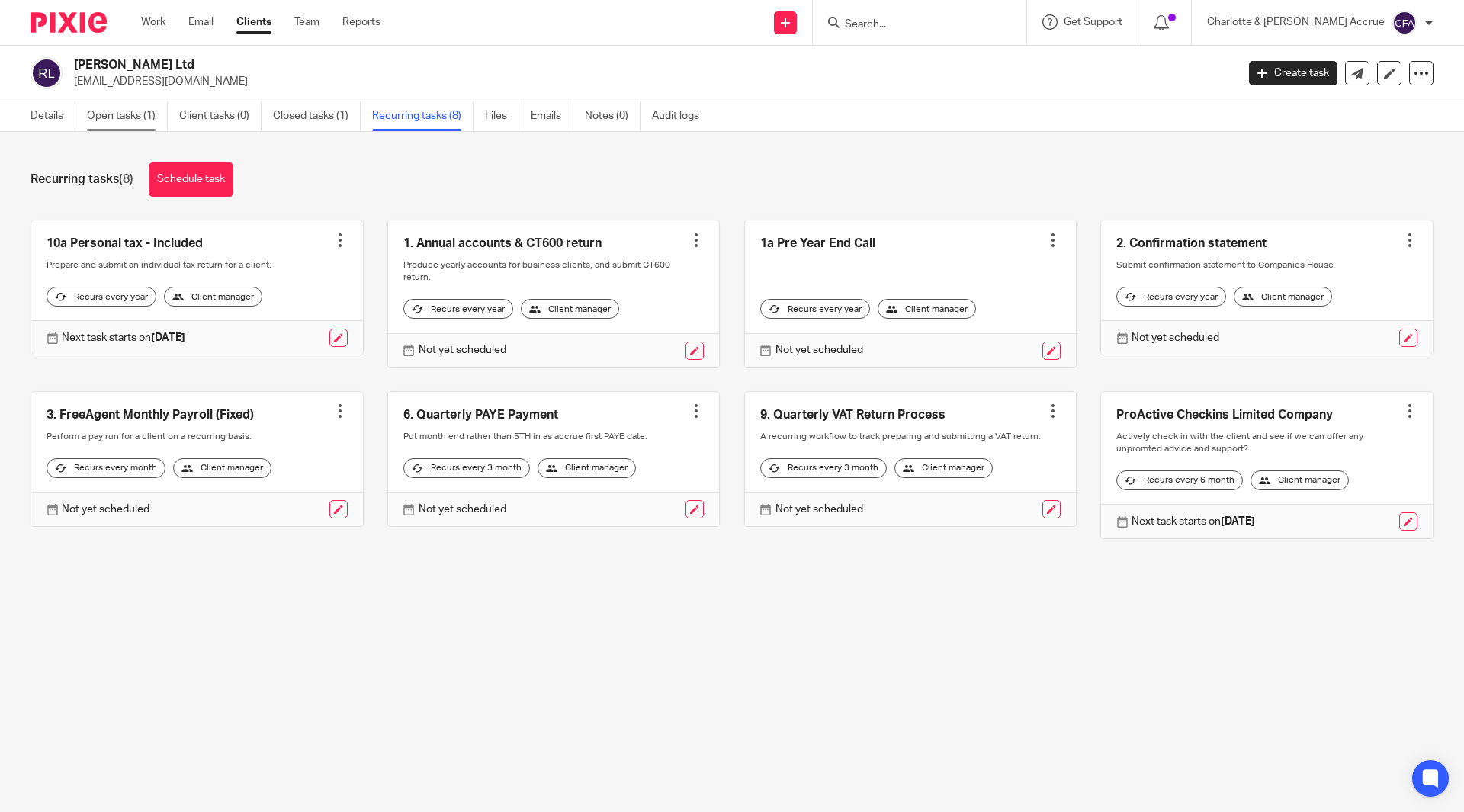
click at [129, 116] on link "Open tasks (1)" at bounding box center [127, 116] width 81 height 29
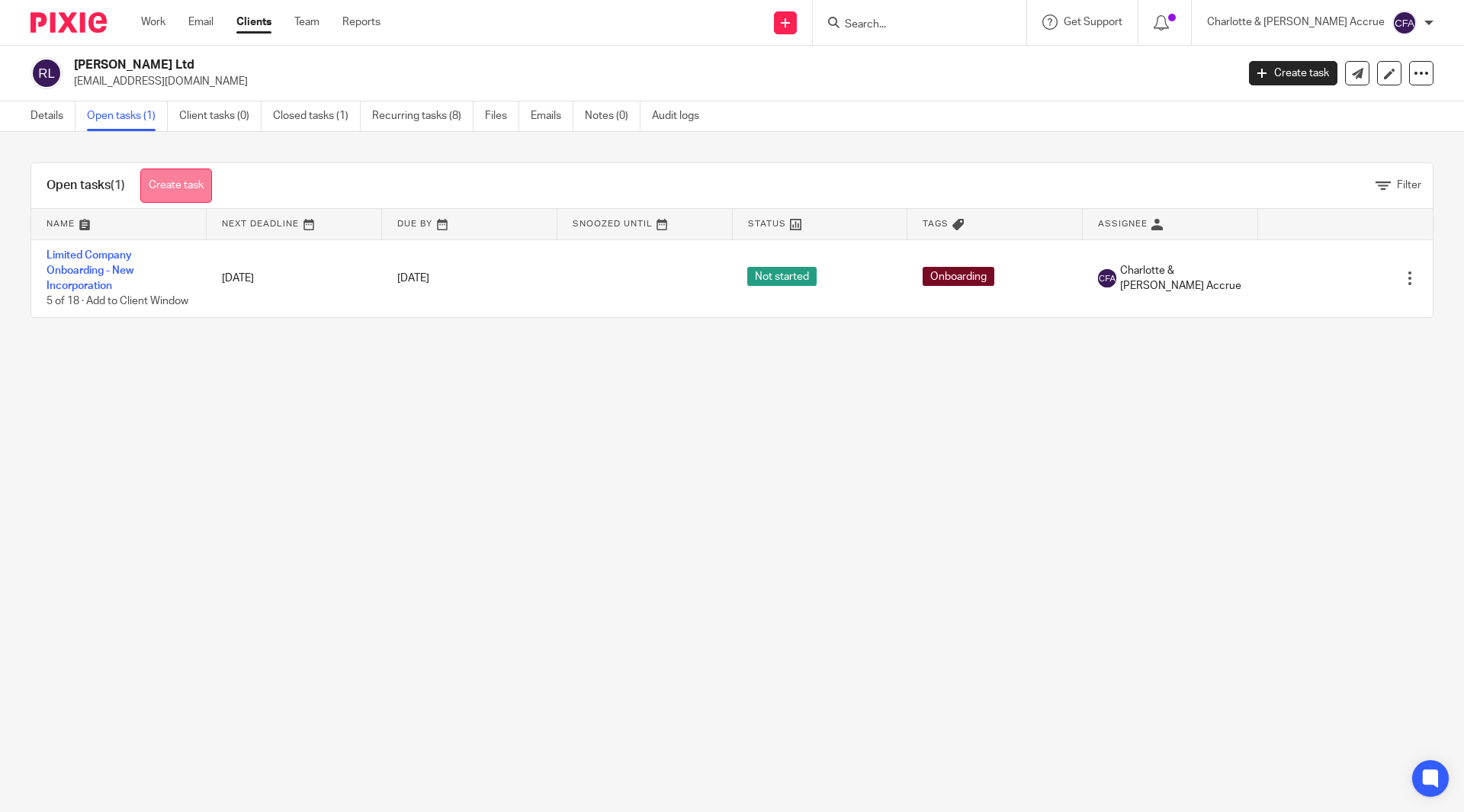
click at [183, 183] on link "Create task" at bounding box center [176, 185] width 72 height 34
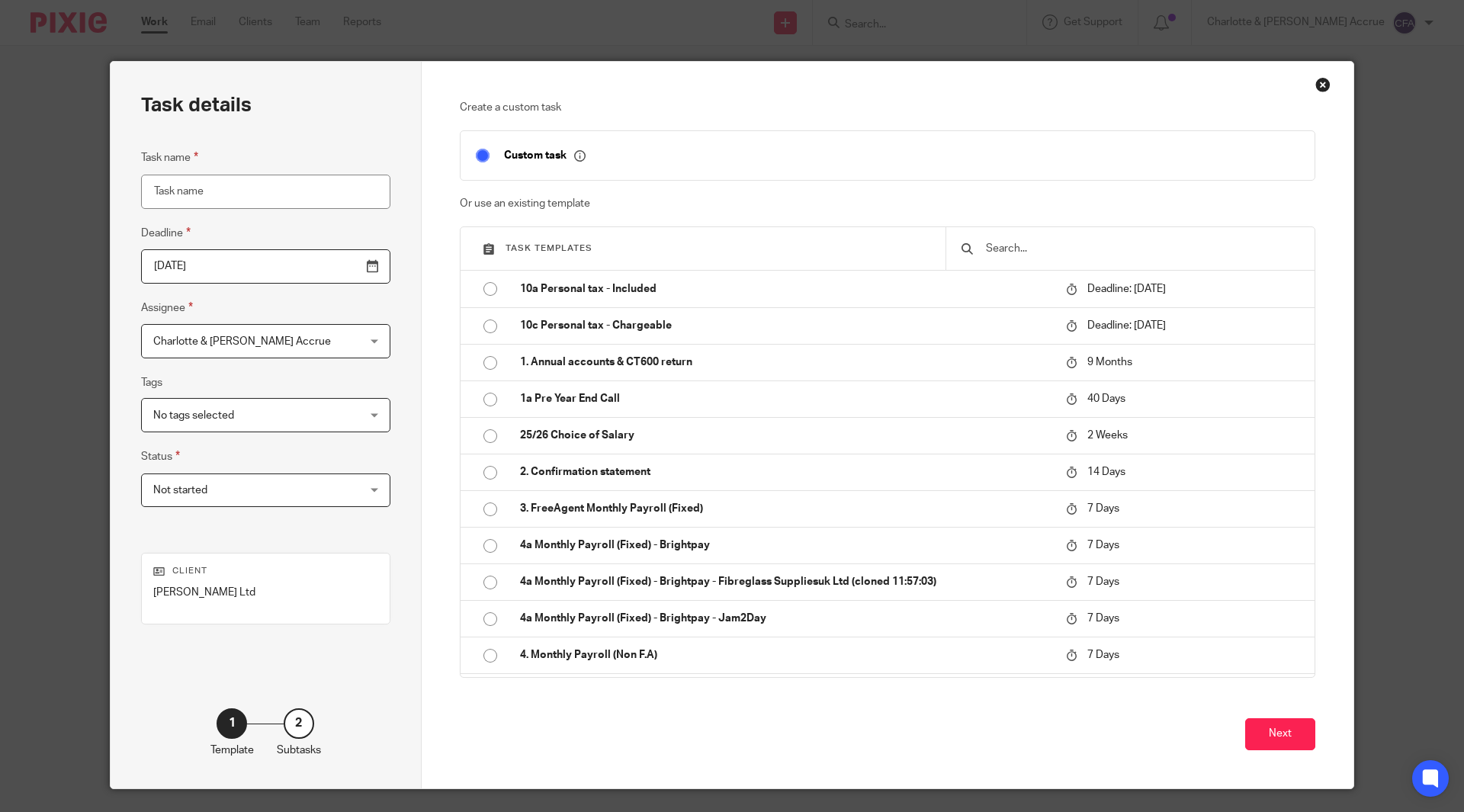
click at [1016, 247] on input "text" at bounding box center [1142, 248] width 315 height 16
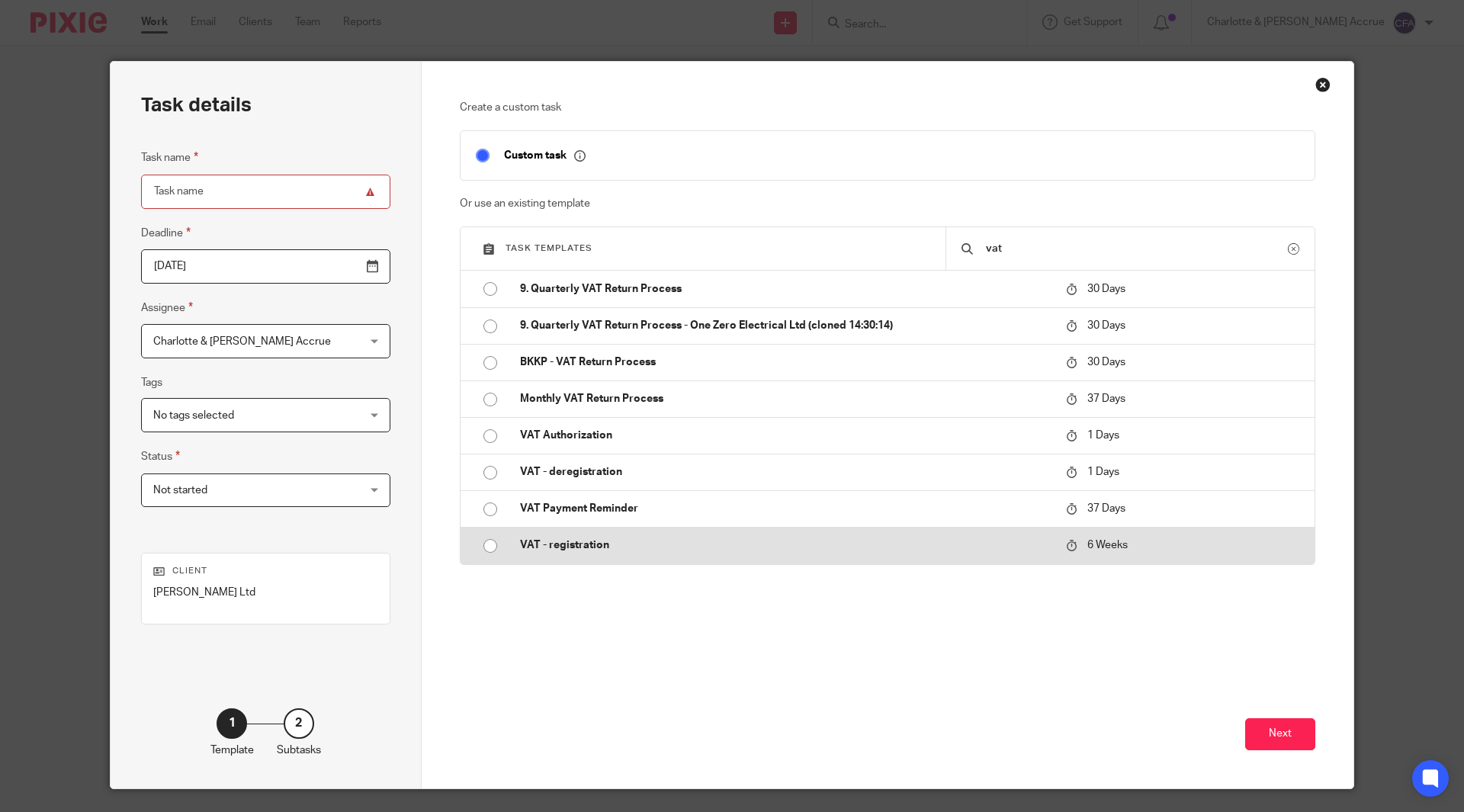
type input "vat"
click at [698, 542] on p "VAT - registration" at bounding box center [785, 544] width 531 height 16
type input "2025-10-01"
type input "VAT - registration"
checkbox input "false"
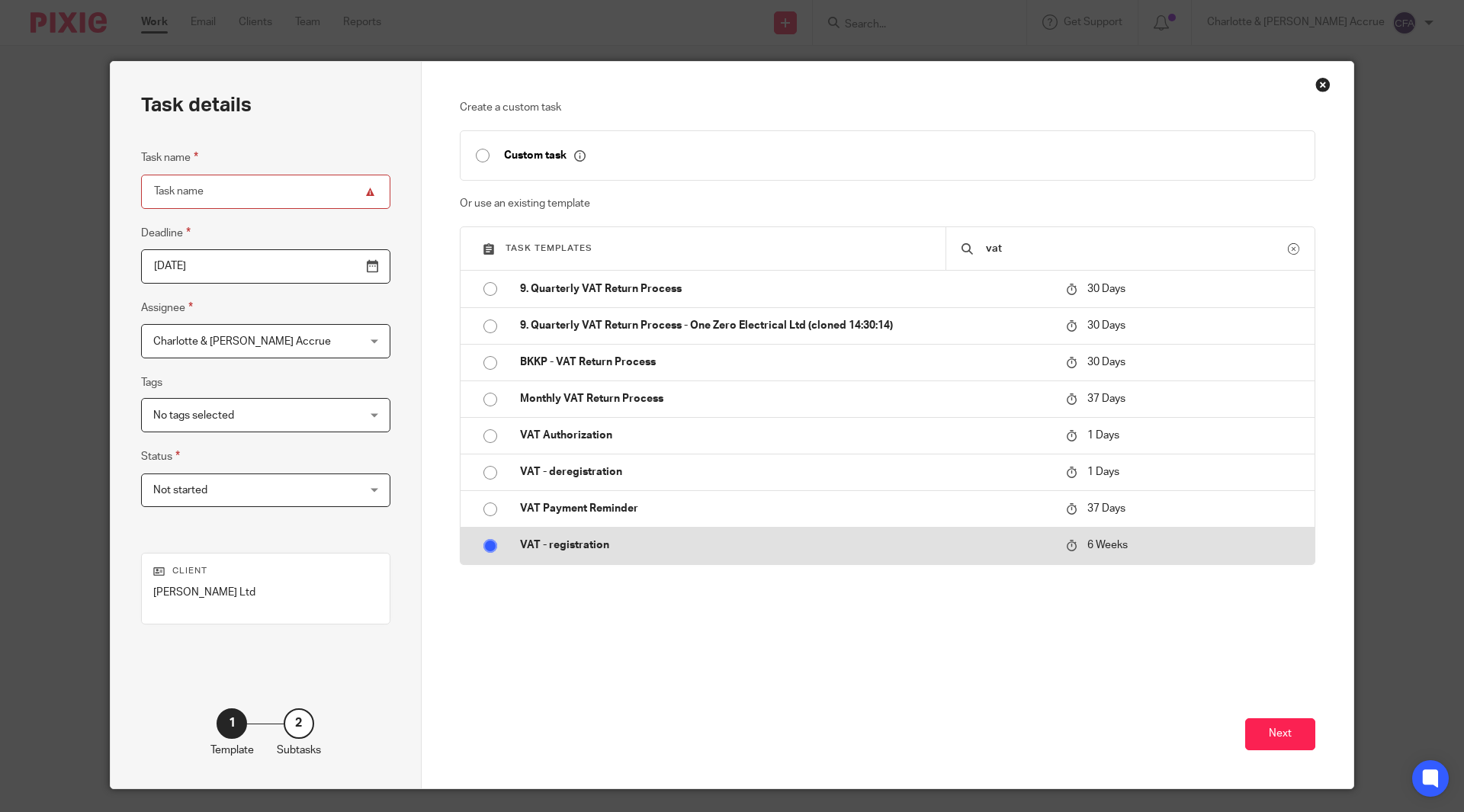
radio input "true"
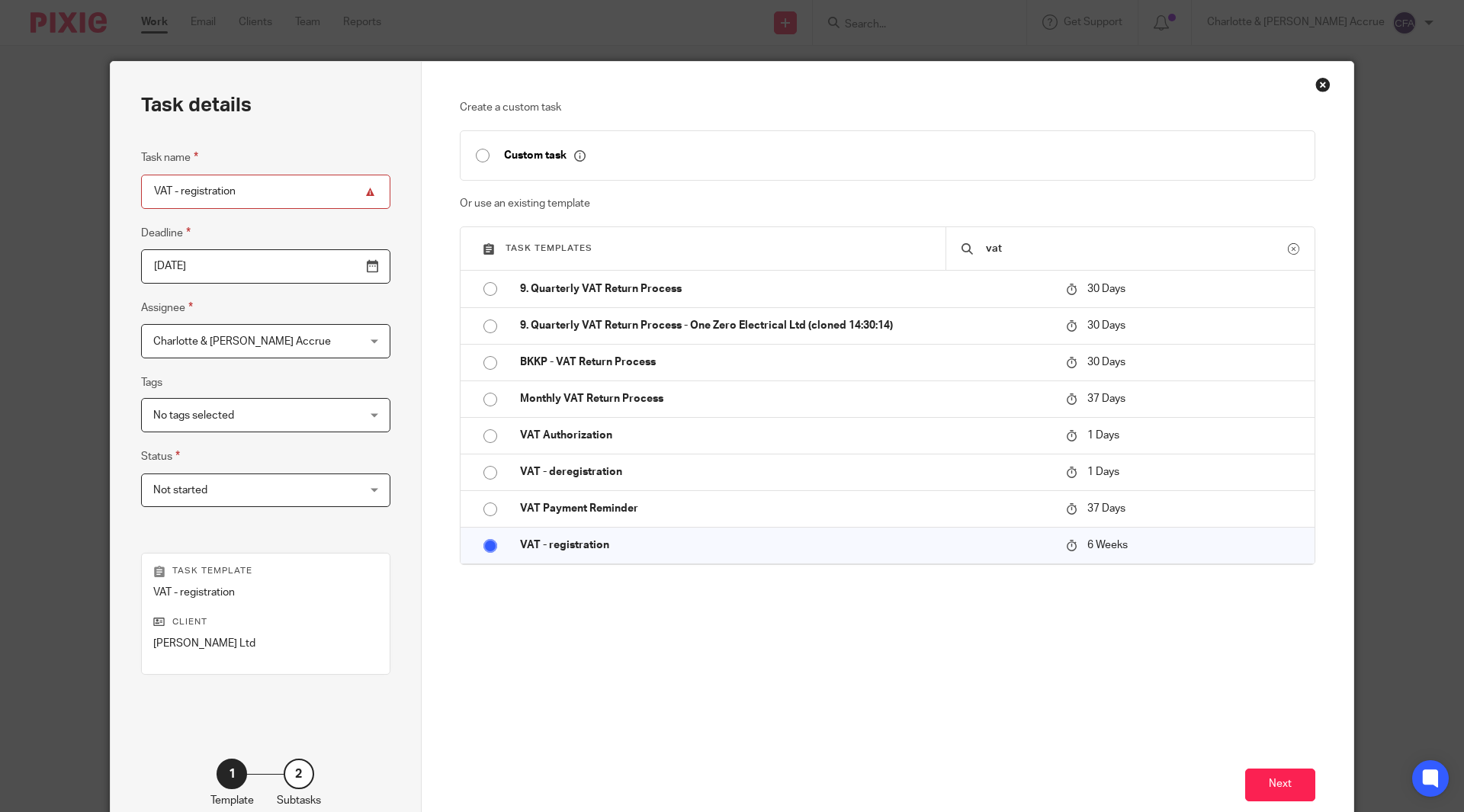
scroll to position [80, 0]
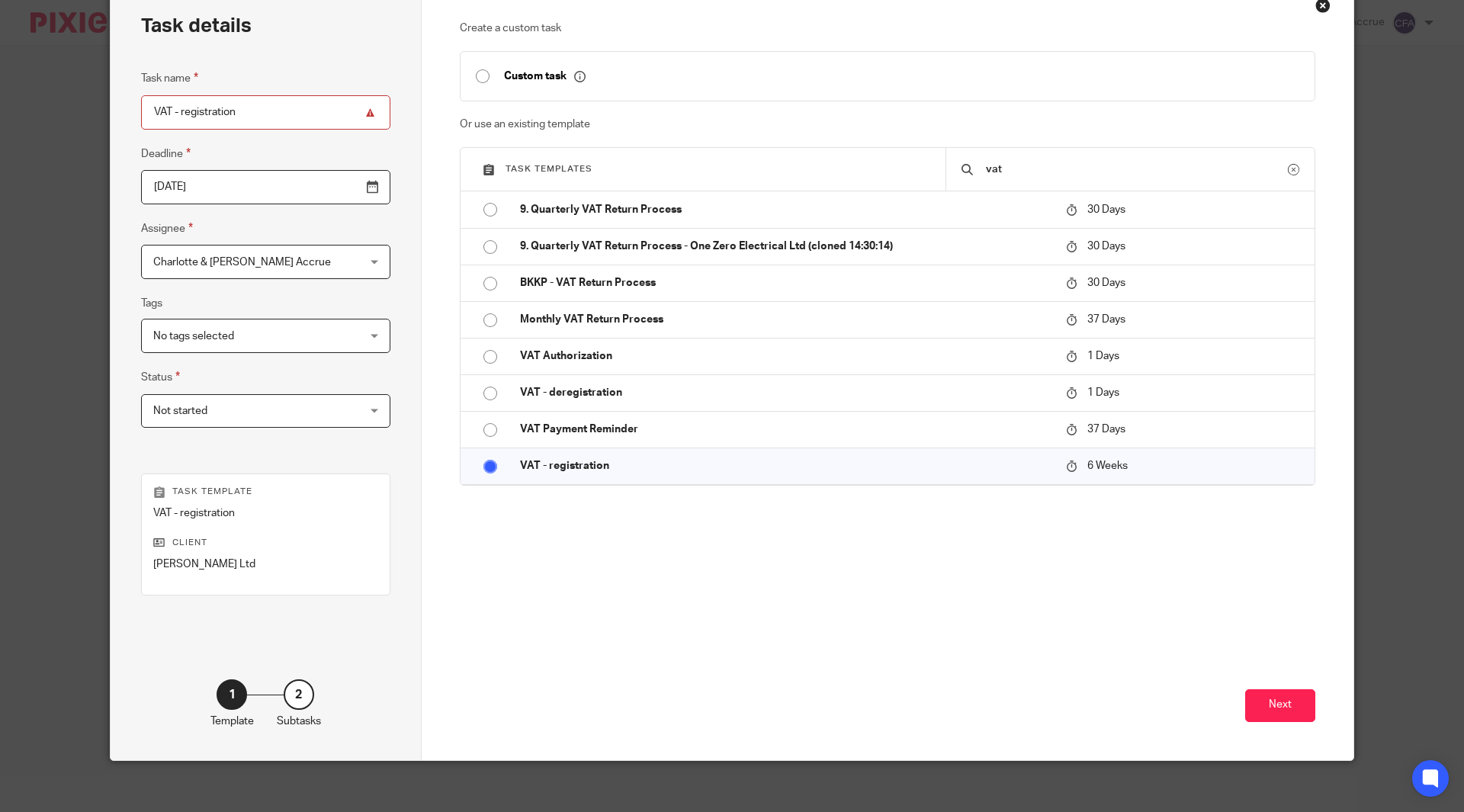
click at [329, 264] on div "Charlotte & Finn Accrue Charlotte & Finn Accrue" at bounding box center [266, 261] width 249 height 34
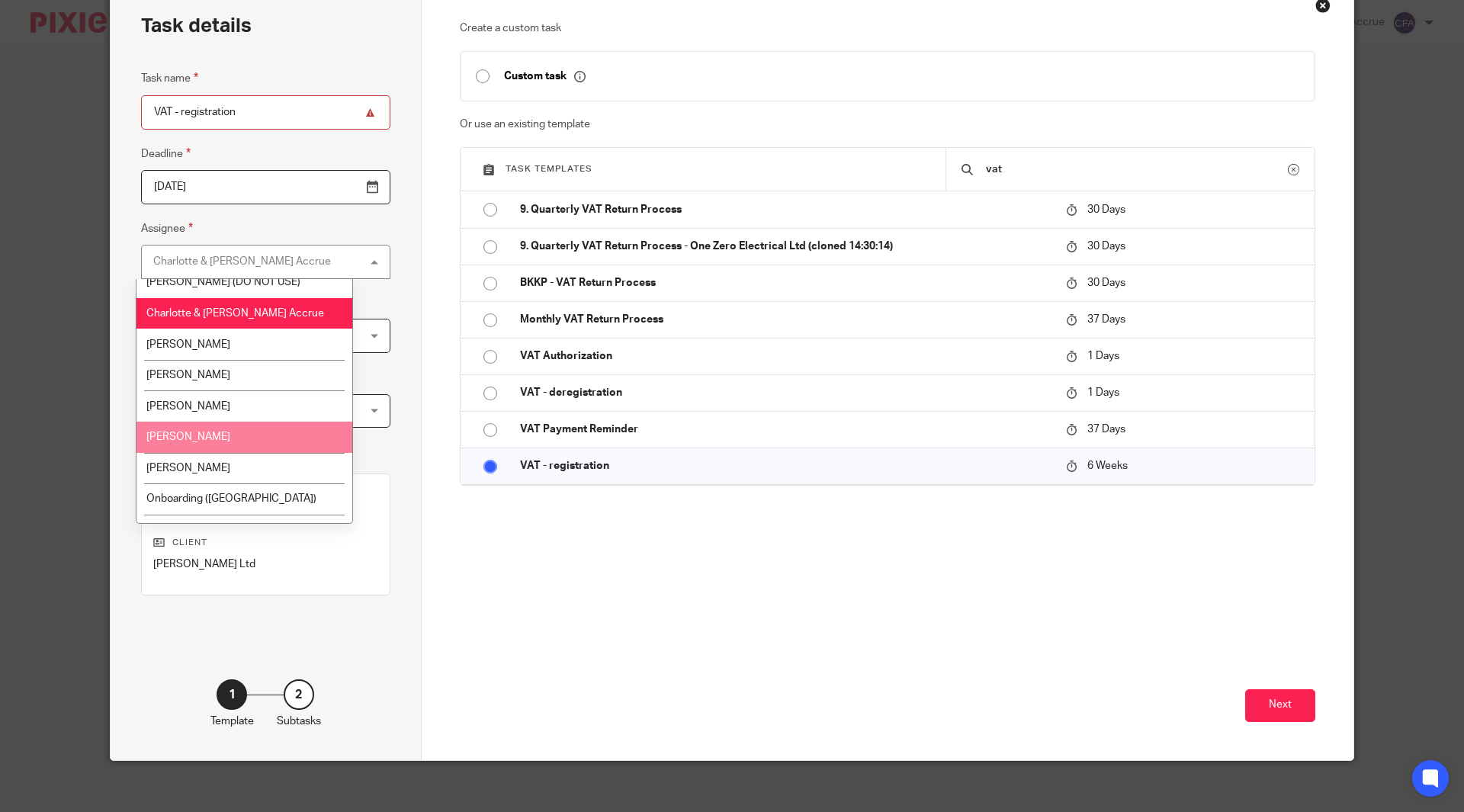
scroll to position [97, 0]
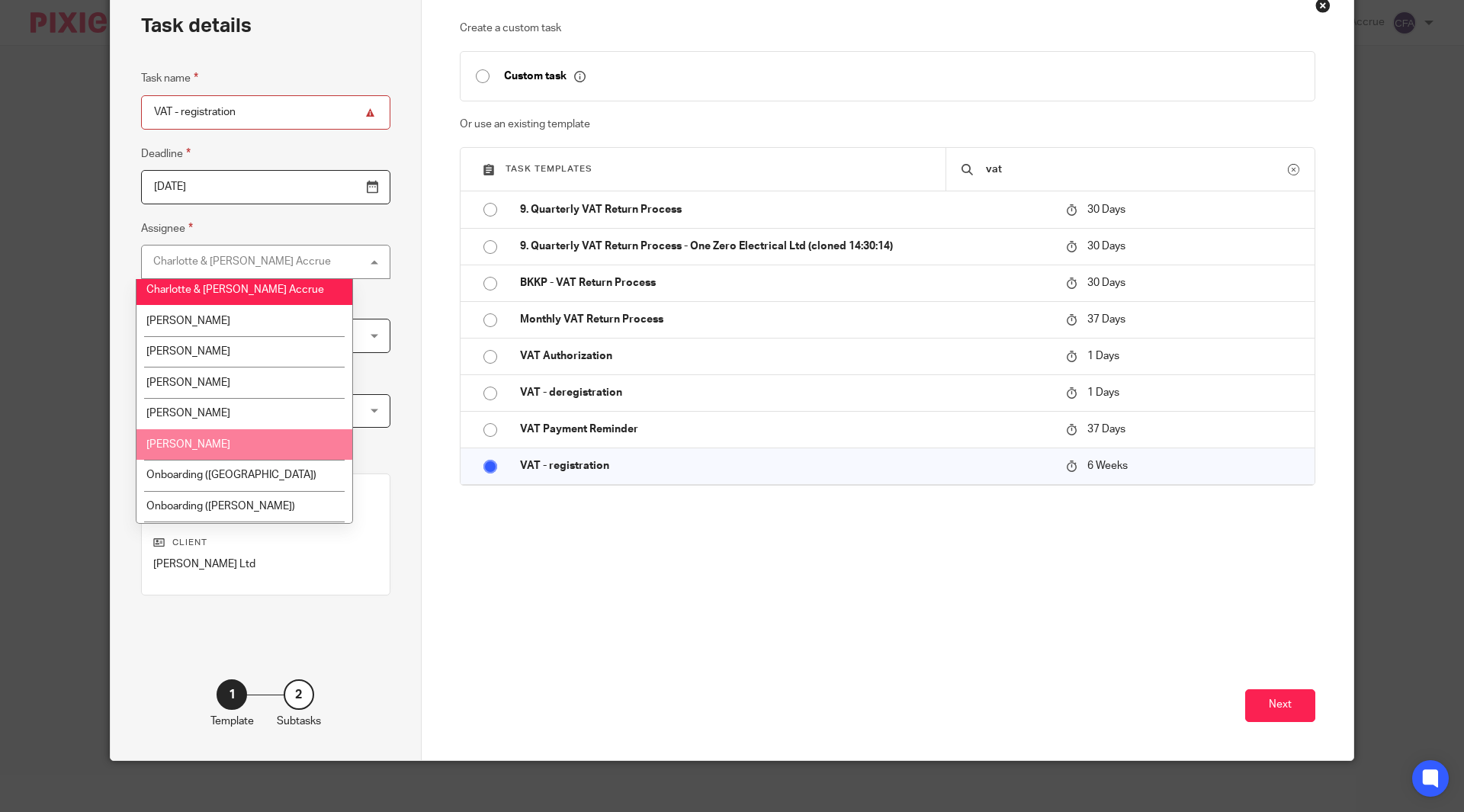
click at [291, 441] on li "Matthew Cannon" at bounding box center [244, 444] width 215 height 31
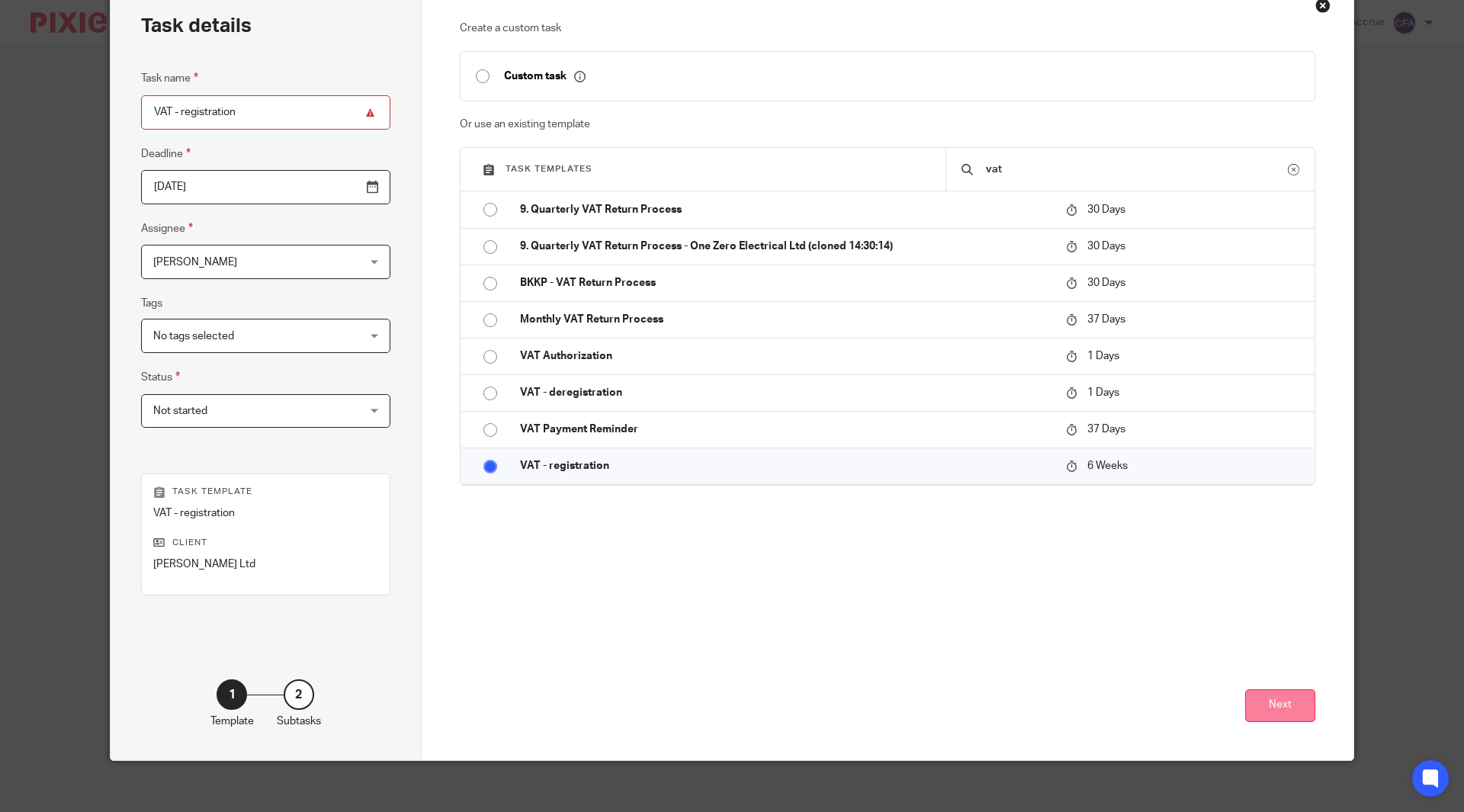
click at [1272, 697] on button "Next" at bounding box center [1280, 706] width 71 height 33
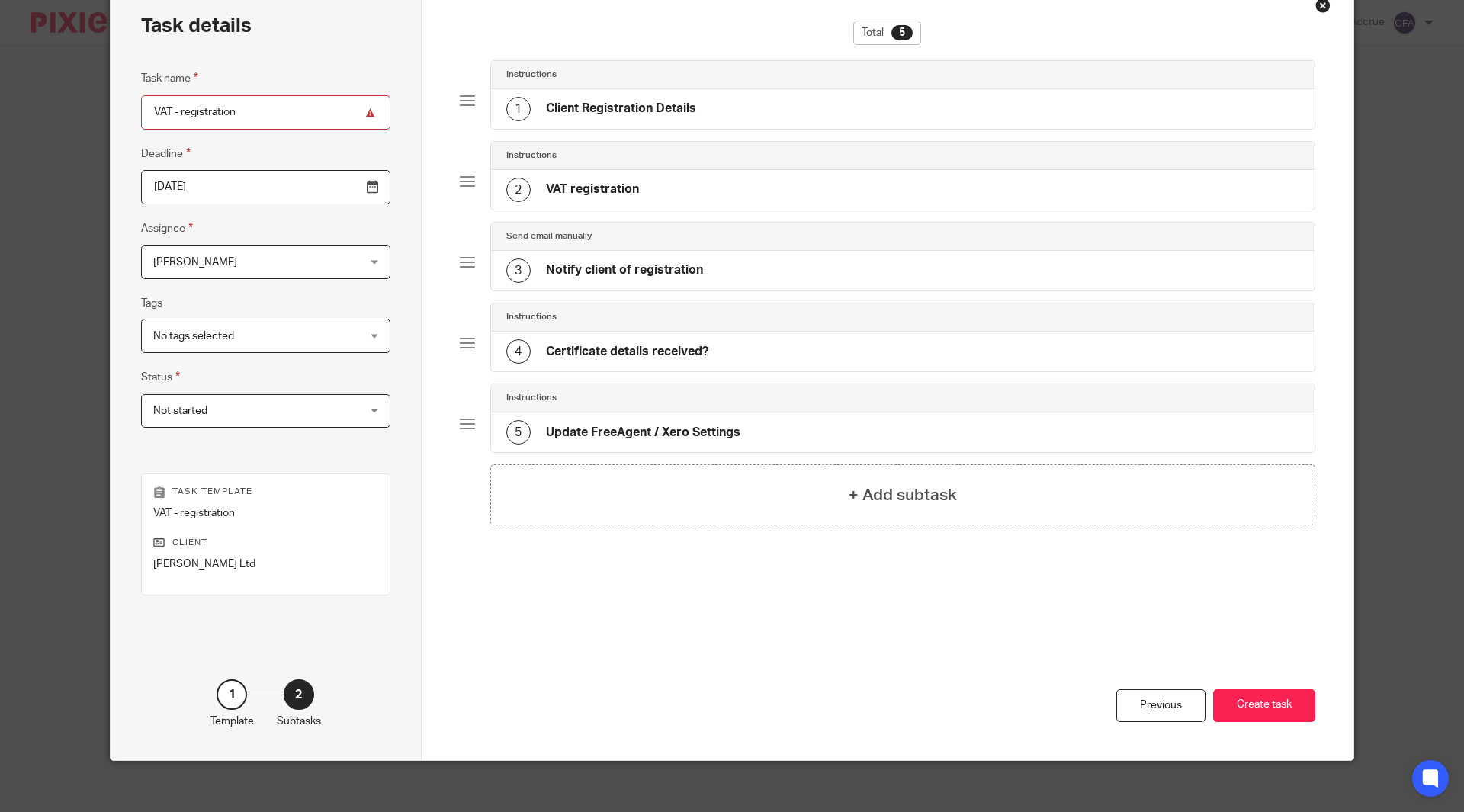
click at [779, 121] on div "1 Client Registration Details" at bounding box center [903, 108] width 824 height 39
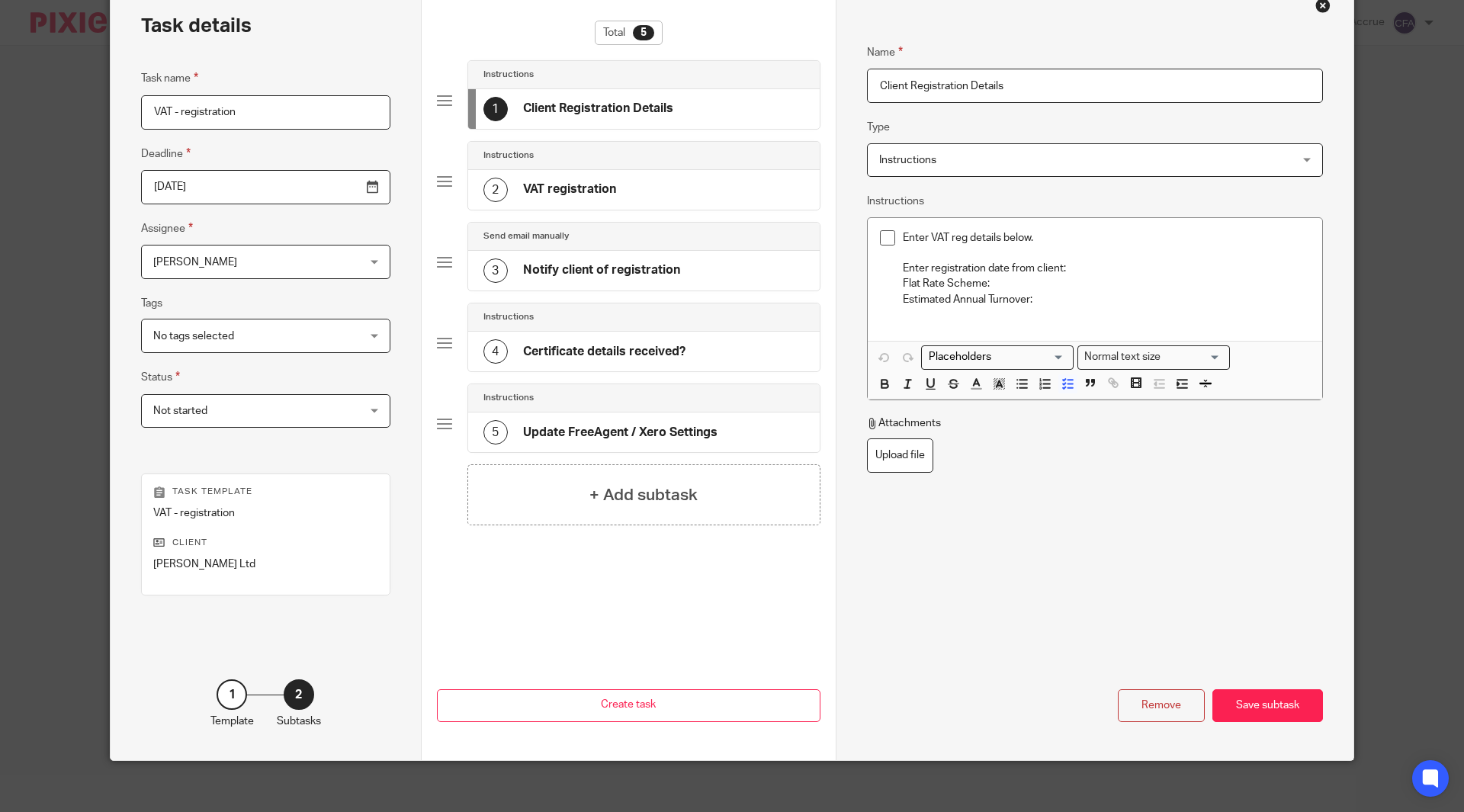
click at [1088, 265] on p "Enter registration date from client:" at bounding box center [1106, 269] width 407 height 16
click at [993, 286] on p "Flat Rate Scheme:" at bounding box center [1106, 283] width 407 height 16
click at [1073, 306] on p "Estimated Annual Turnover:" at bounding box center [1106, 300] width 407 height 16
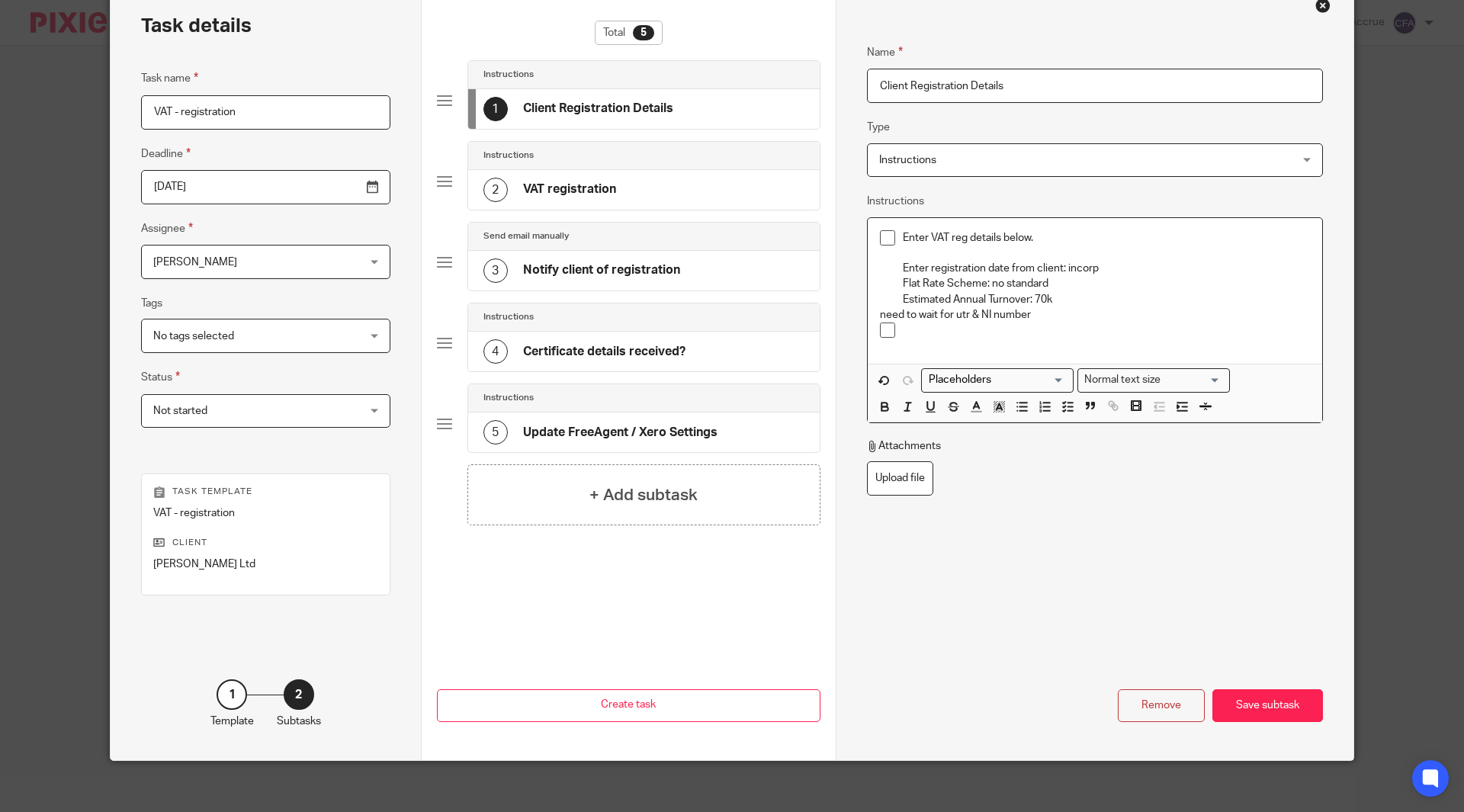
click at [1067, 301] on p "Estimated Annual Turnover: 70k" at bounding box center [1106, 300] width 407 height 16
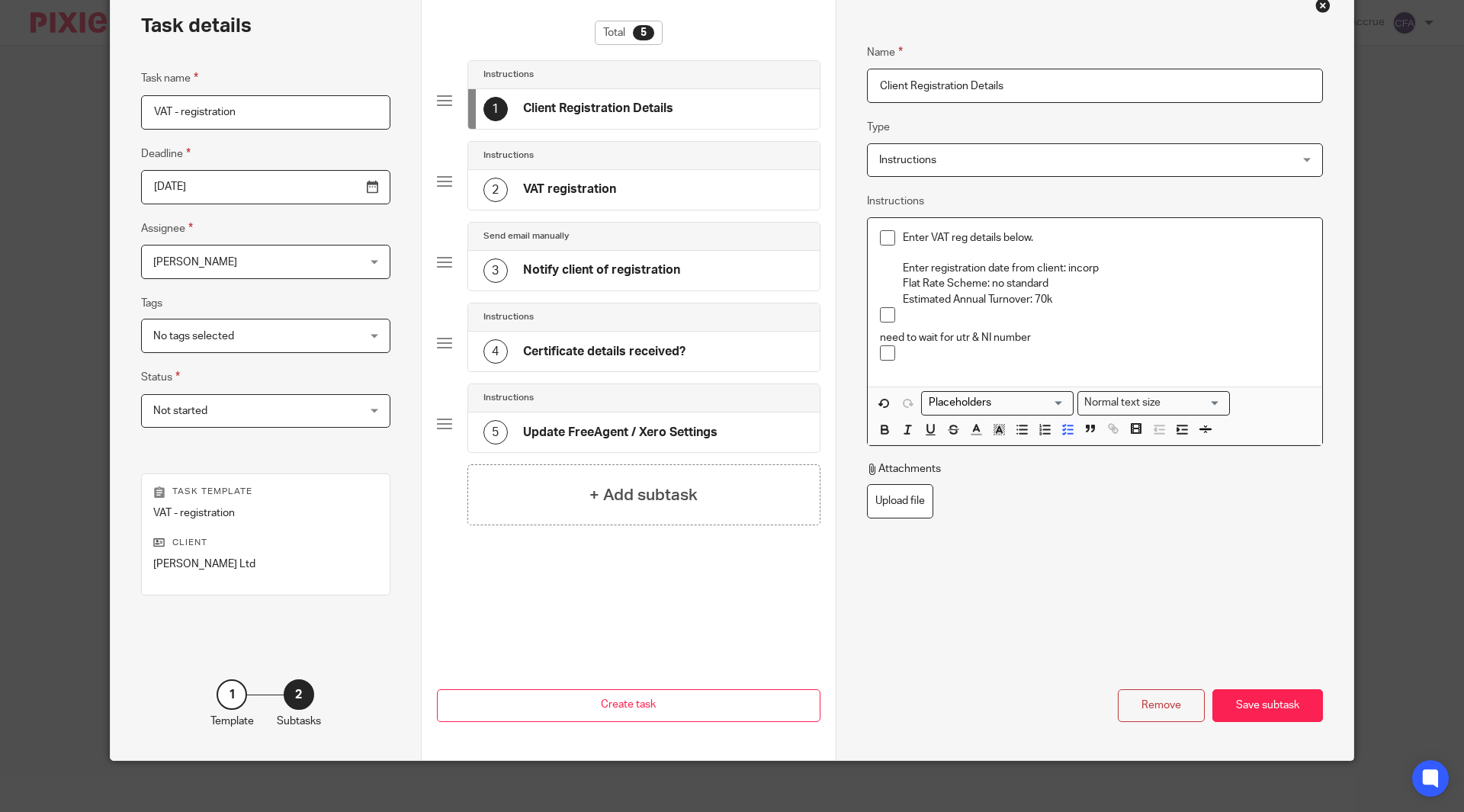
click at [884, 316] on span at bounding box center [887, 314] width 16 height 16
click at [1254, 704] on div "Save subtask" at bounding box center [1268, 706] width 111 height 33
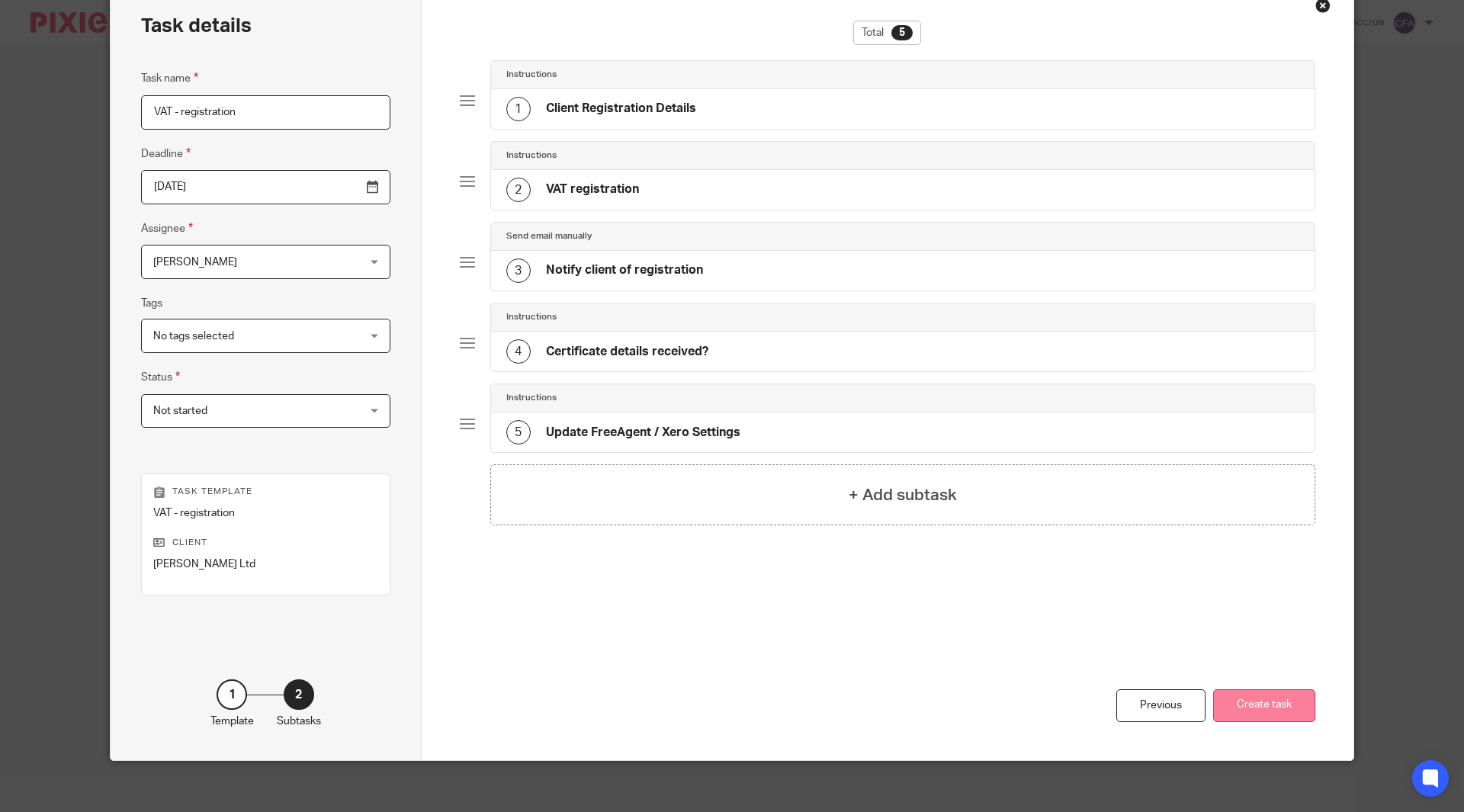
click at [1244, 704] on button "Create task" at bounding box center [1264, 706] width 102 height 33
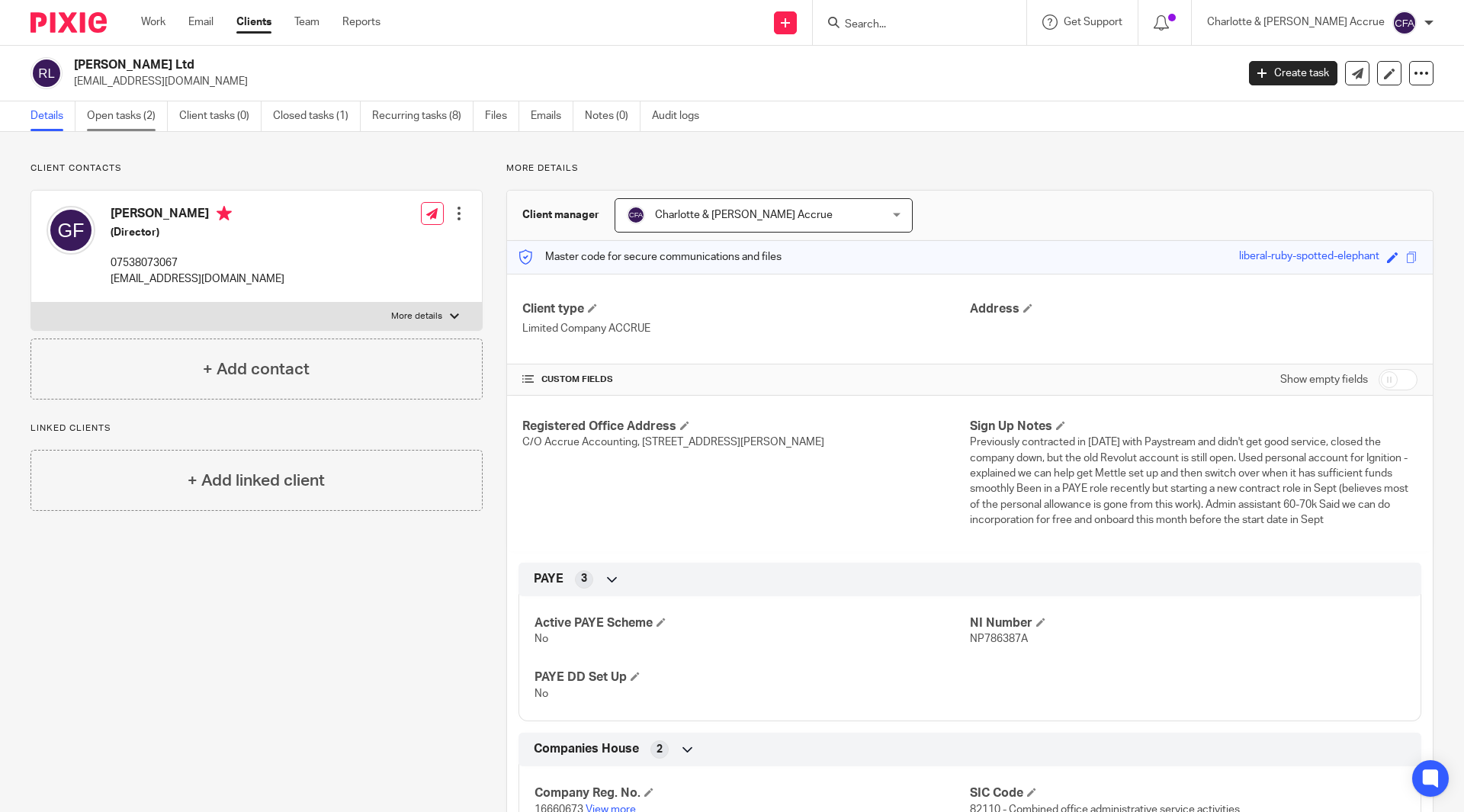
click at [127, 115] on link "Open tasks (2)" at bounding box center [127, 116] width 81 height 29
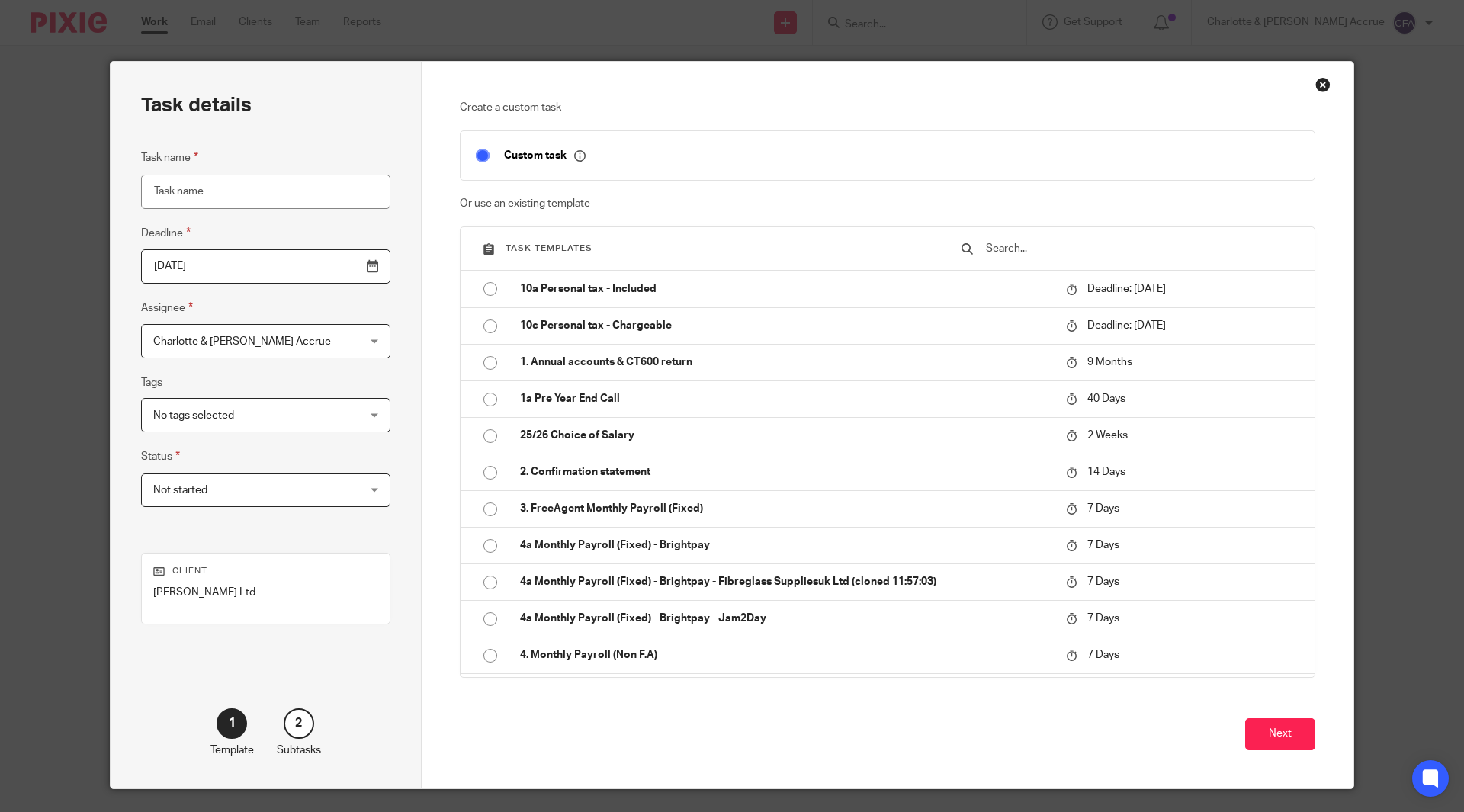
click at [1030, 248] on input "text" at bounding box center [1142, 248] width 315 height 16
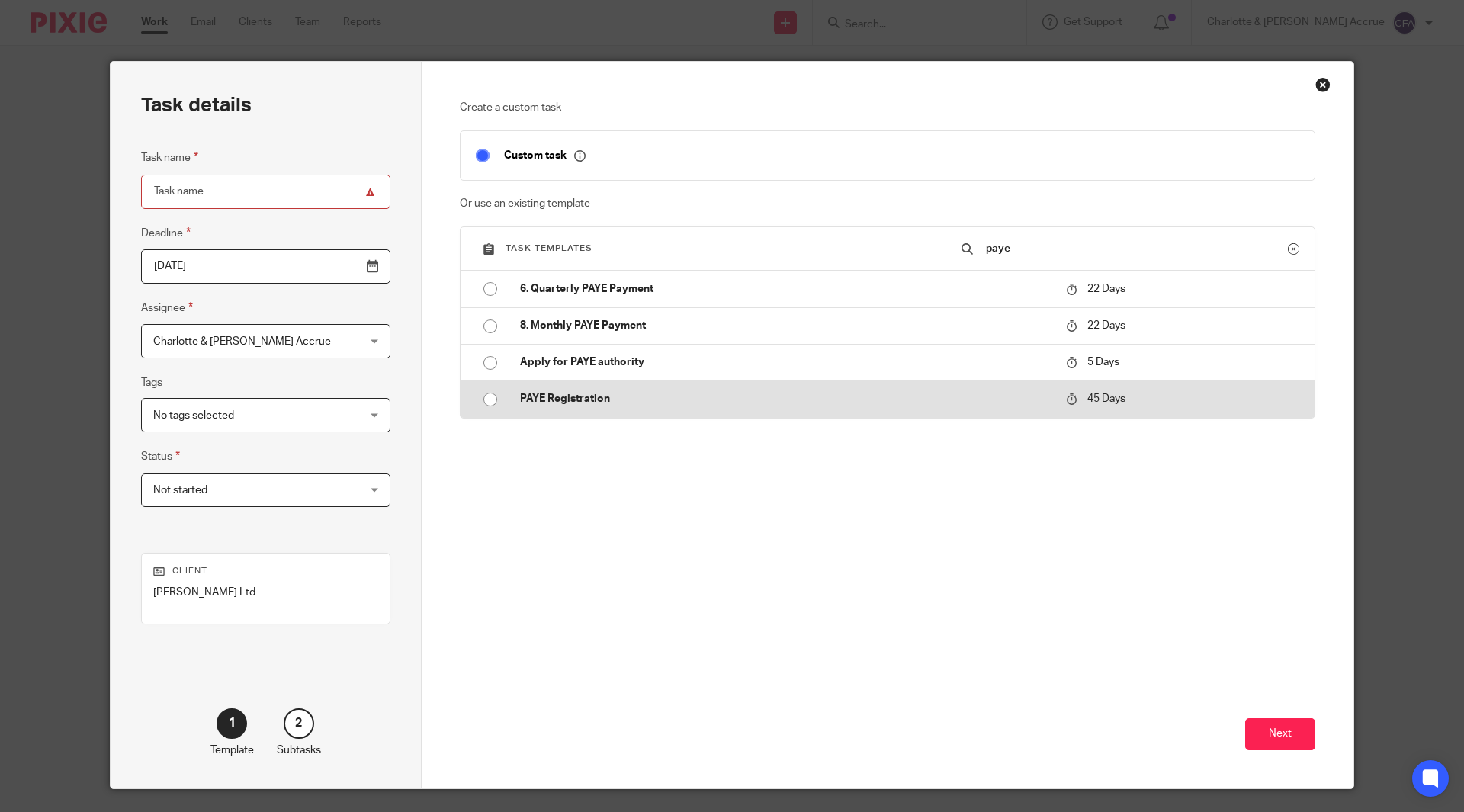
type input "paye"
click at [732, 388] on td "PAYE Registration" at bounding box center [782, 399] width 554 height 37
type input "2025-10-04"
type input "PAYE Registration"
checkbox input "false"
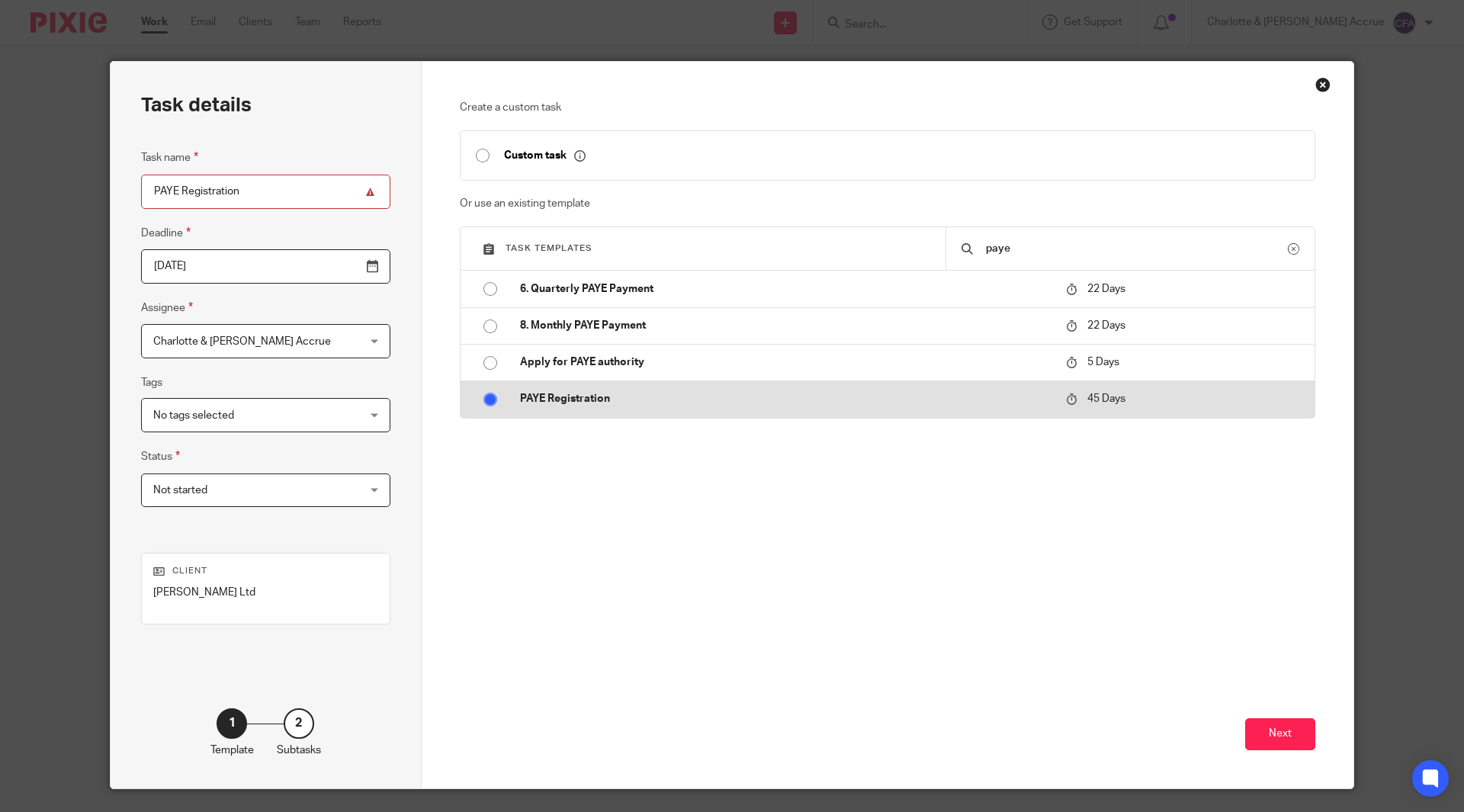
radio input "true"
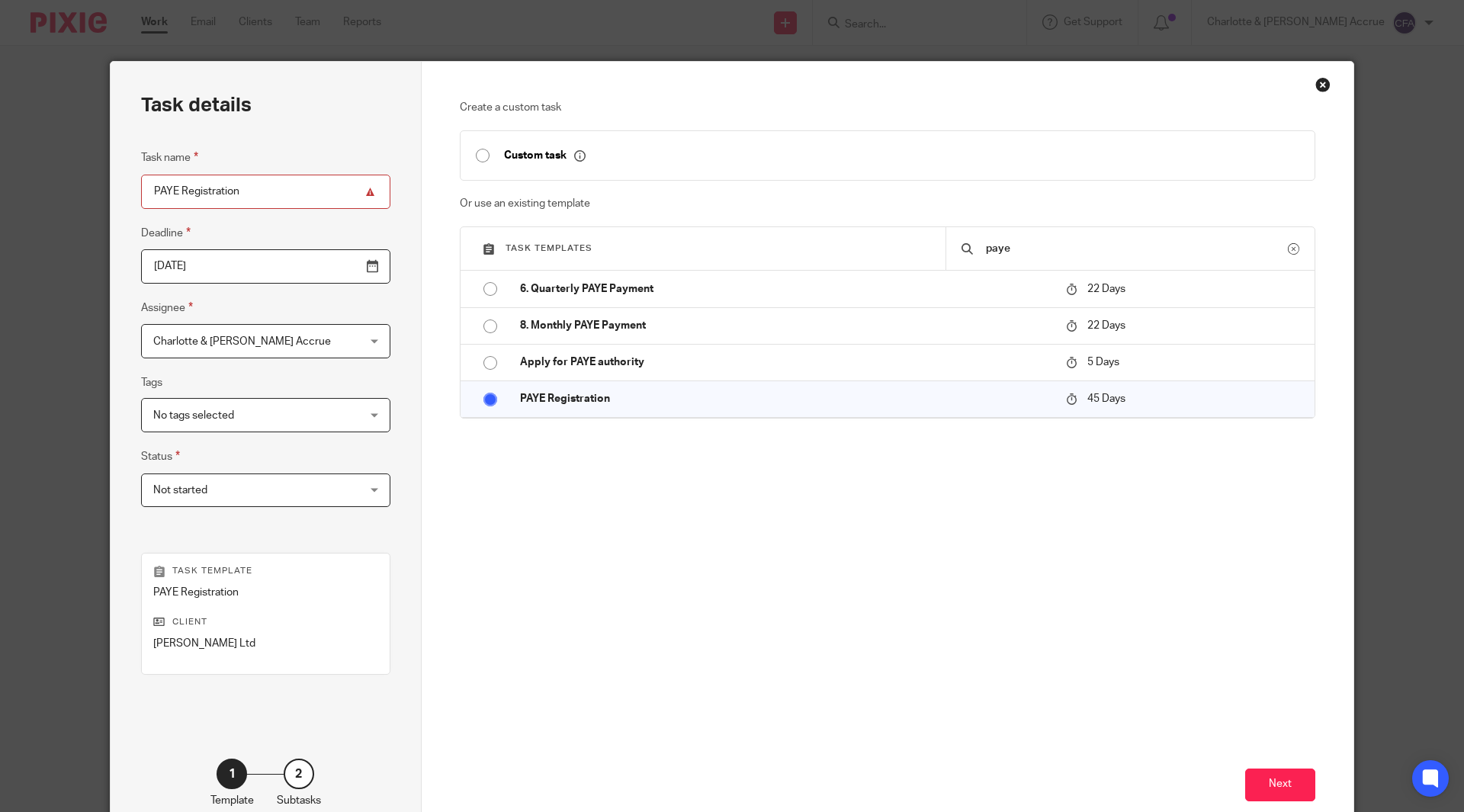
click at [301, 351] on span "Charlotte & [PERSON_NAME] Accrue" at bounding box center [248, 340] width 189 height 32
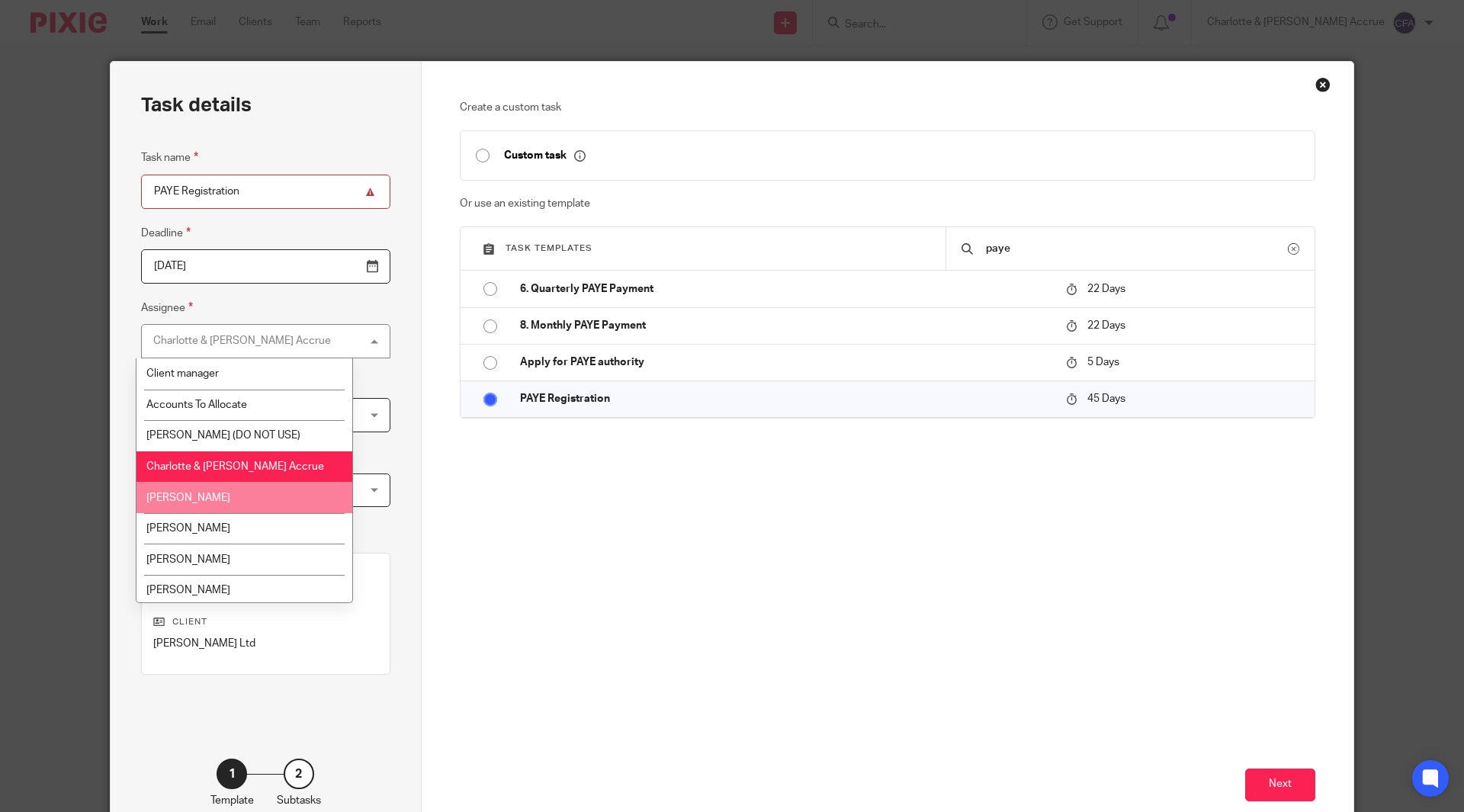
scroll to position [159, 0]
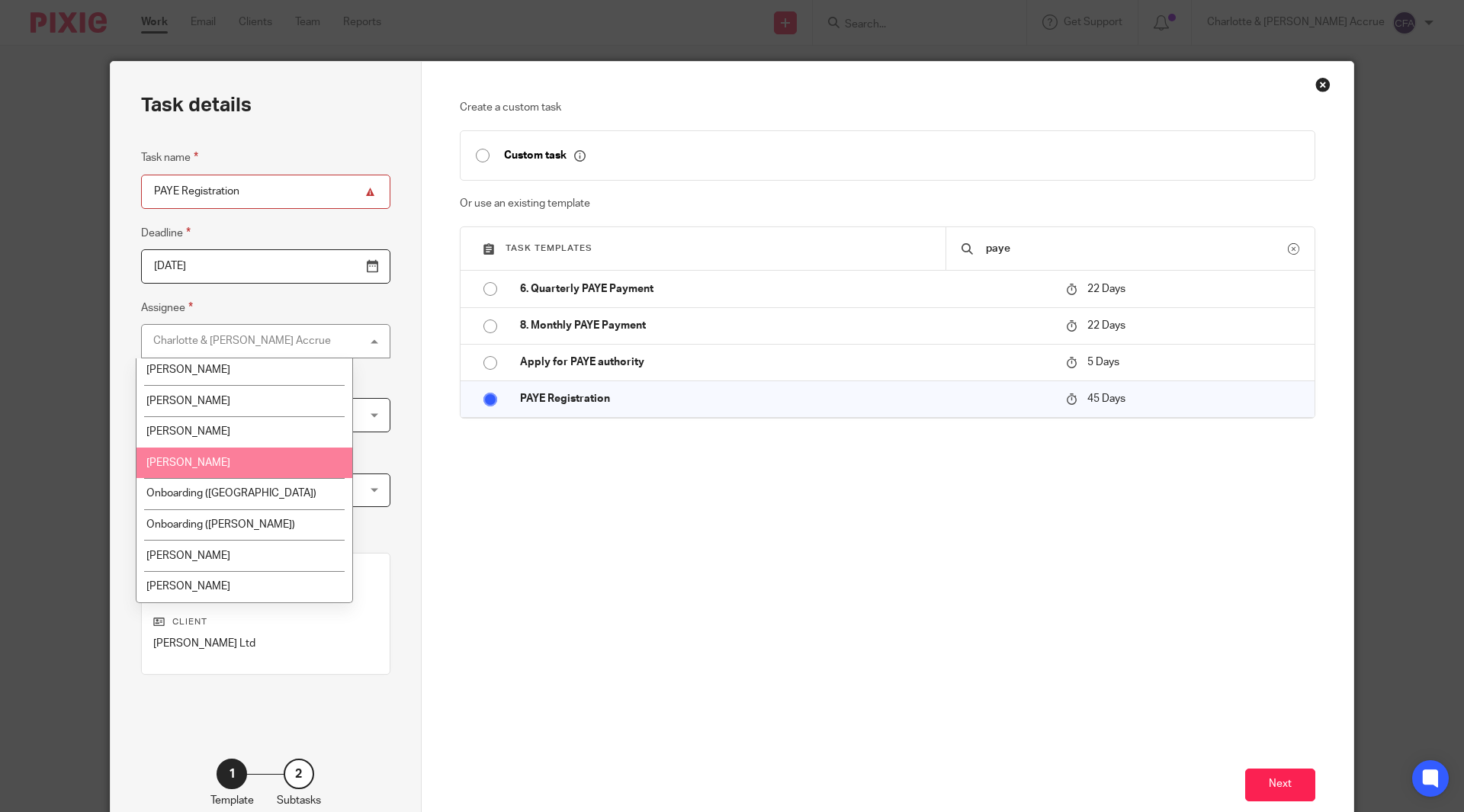
click at [249, 468] on li "Matthew Cannon" at bounding box center [244, 463] width 215 height 31
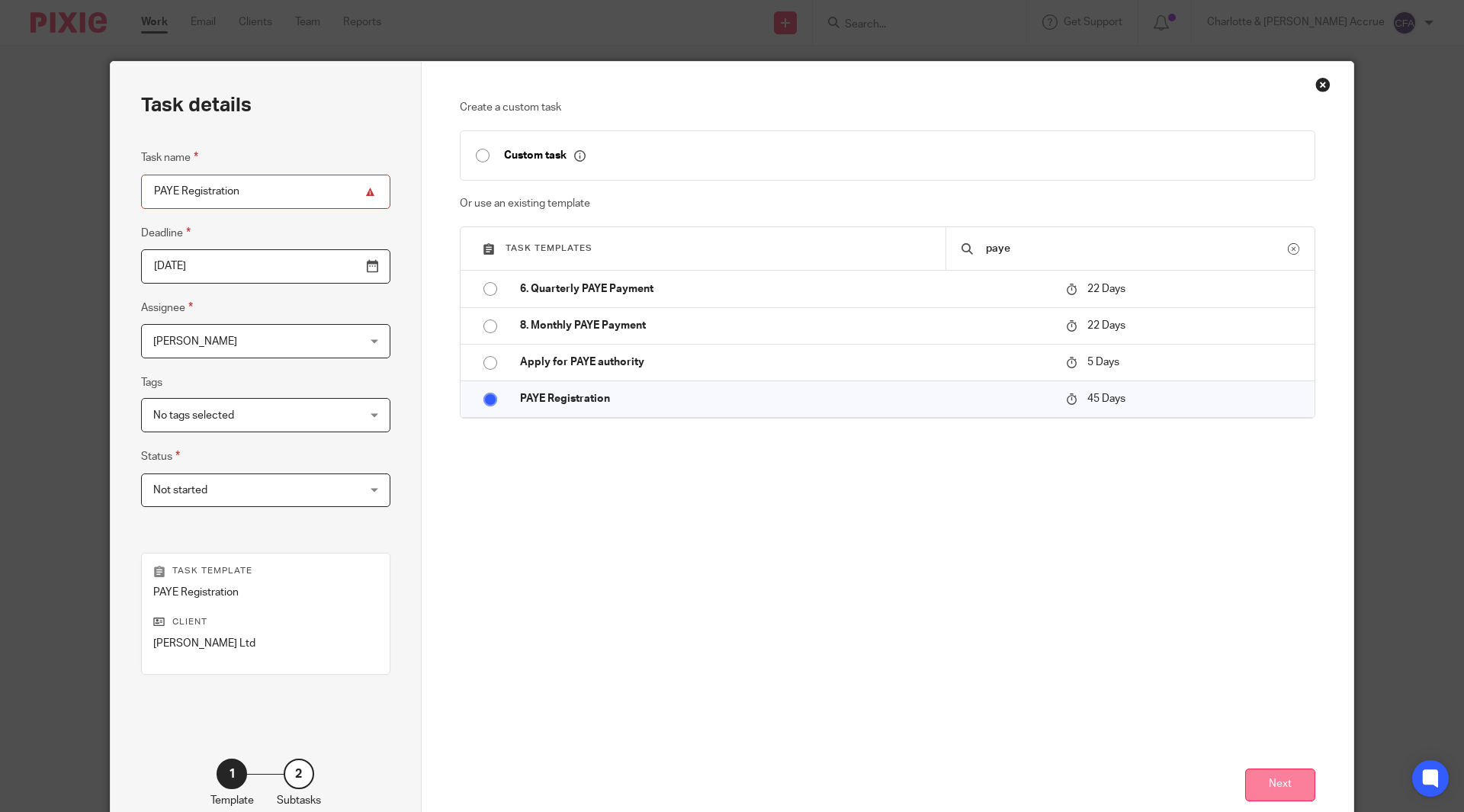
click at [1259, 778] on button "Next" at bounding box center [1280, 785] width 71 height 33
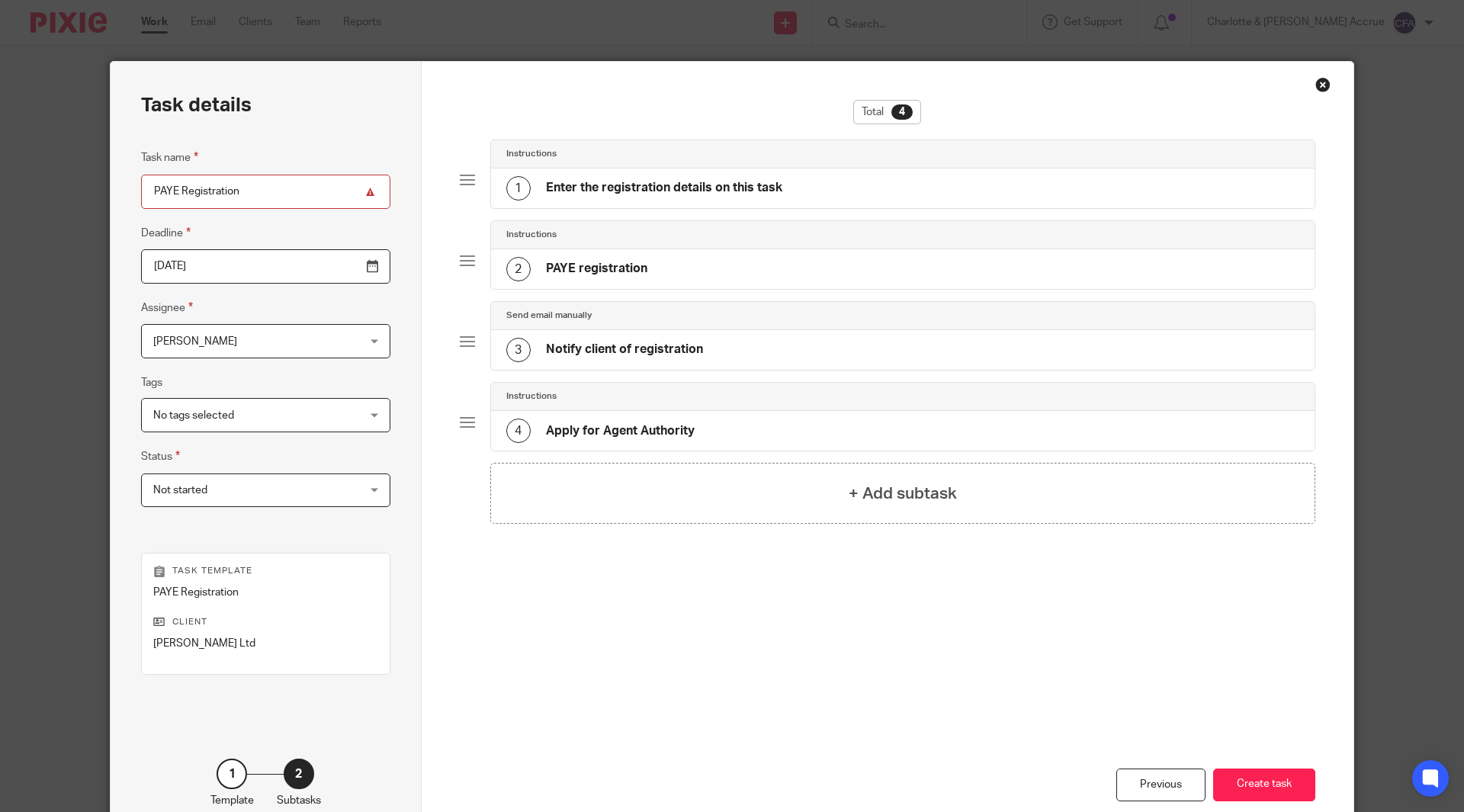
click at [747, 192] on h4 "Enter the registration details on this task" at bounding box center [665, 187] width 237 height 16
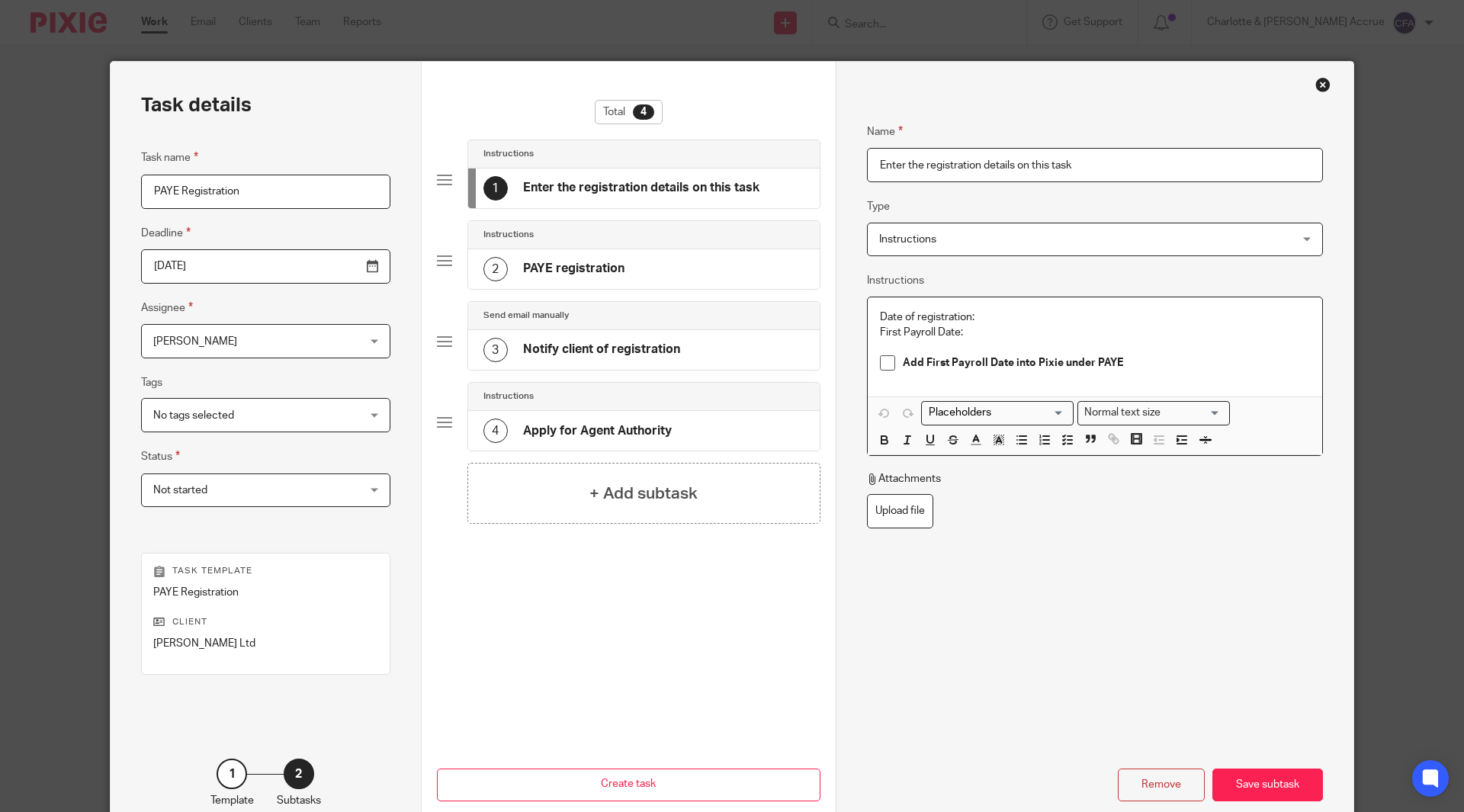
click at [1006, 320] on p "Date of registration:" at bounding box center [1095, 317] width 430 height 16
click at [1005, 329] on p "First Payroll Date:" at bounding box center [1095, 332] width 430 height 16
click at [997, 313] on p "Date of registration: 20/08/2025" at bounding box center [1095, 317] width 430 height 16
click at [1245, 778] on div "Save subtask" at bounding box center [1268, 785] width 111 height 33
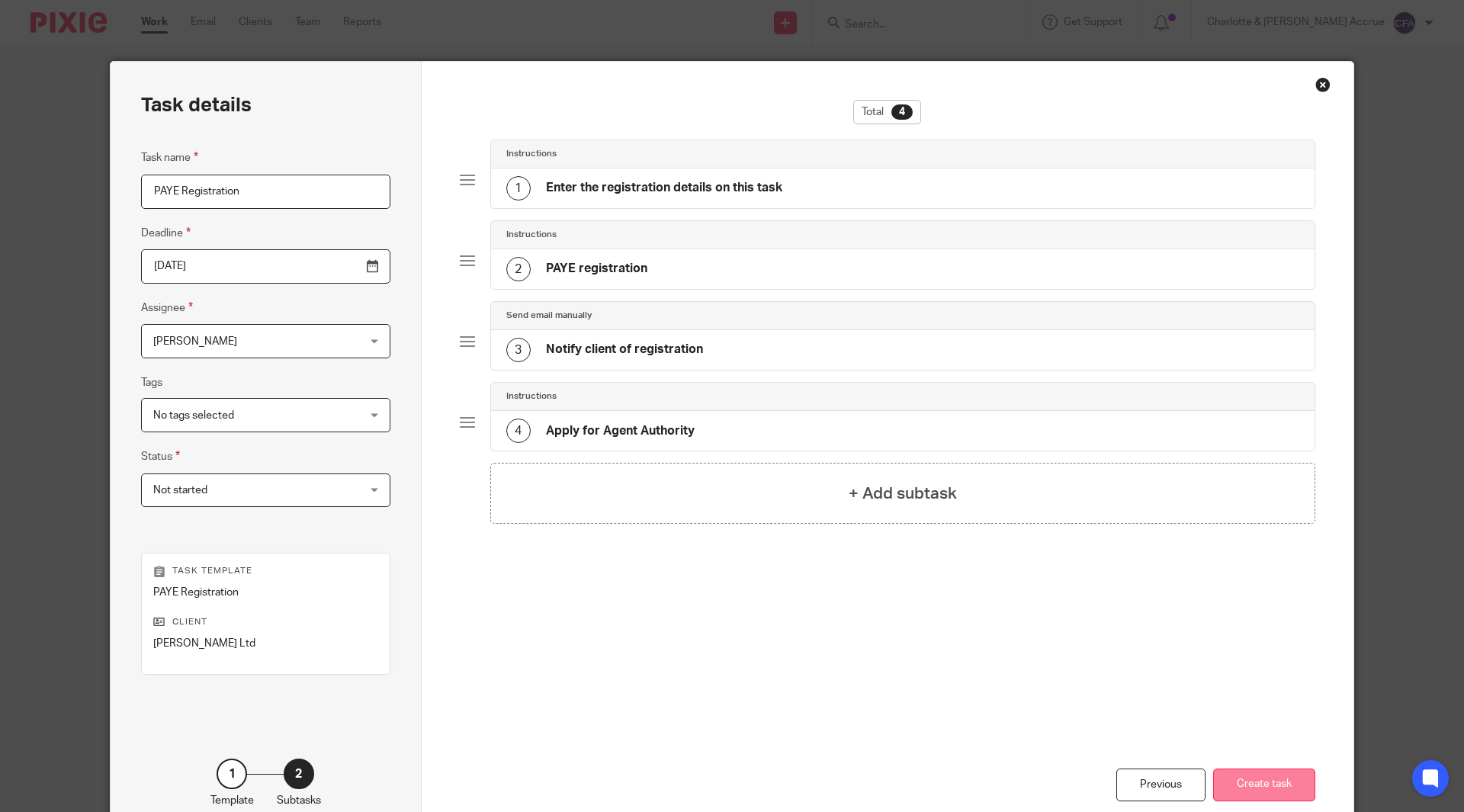
click at [1235, 783] on button "Create task" at bounding box center [1264, 785] width 102 height 33
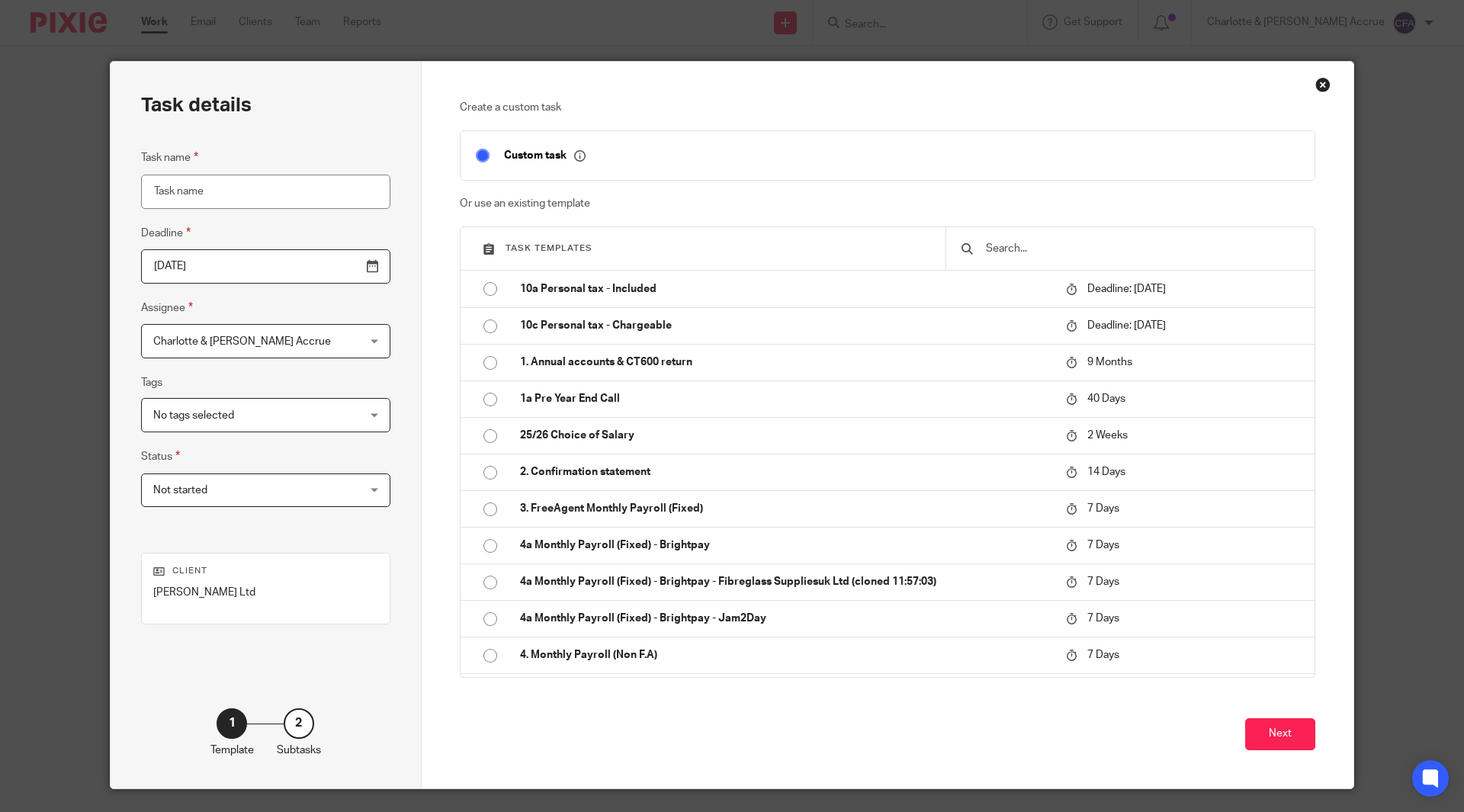
click at [1002, 243] on input "text" at bounding box center [1142, 248] width 315 height 16
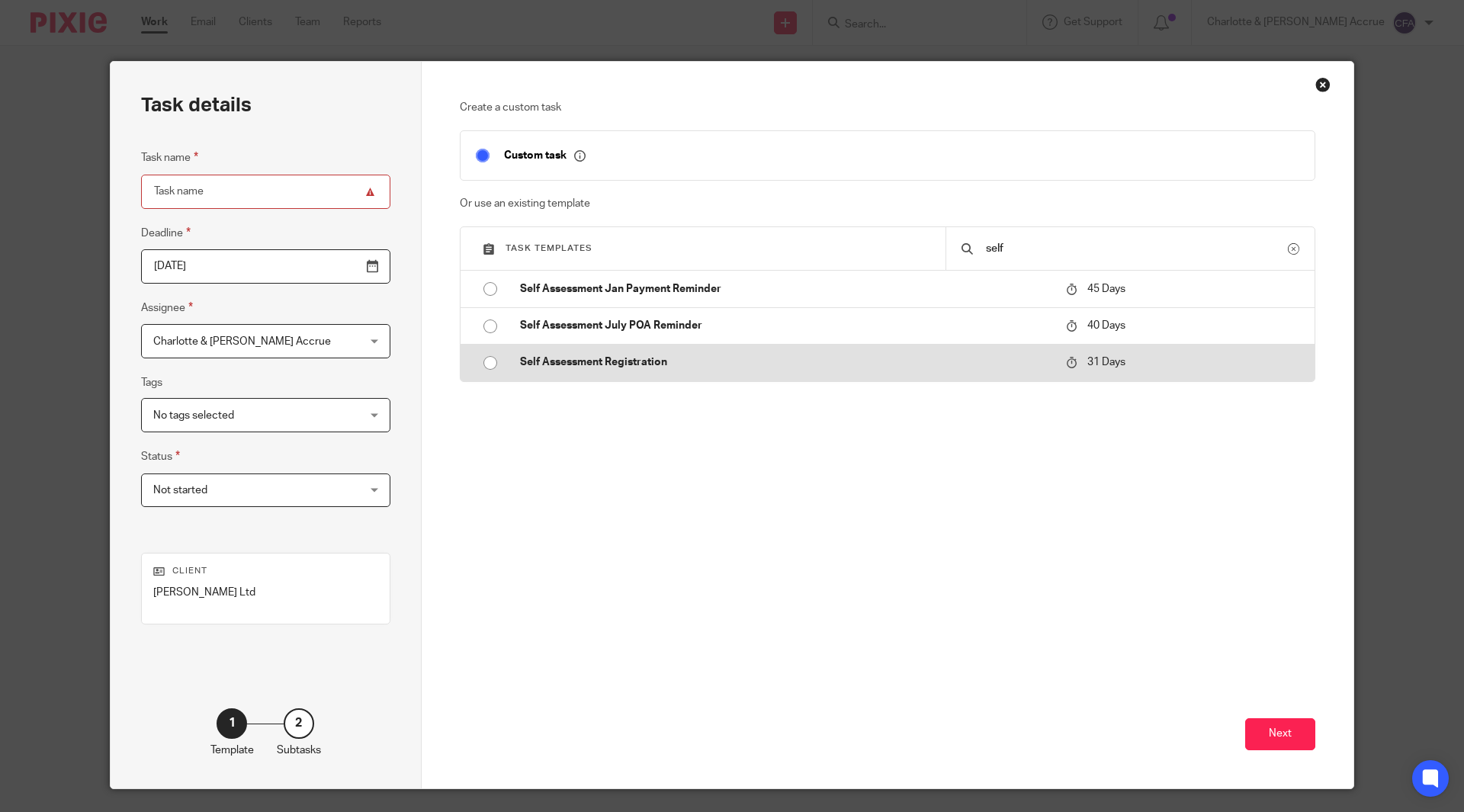
type input "self"
click at [660, 362] on p "Self Assessment Registration" at bounding box center [785, 362] width 531 height 16
type input "2025-09-20"
type input "Self Assessment Registration"
checkbox input "false"
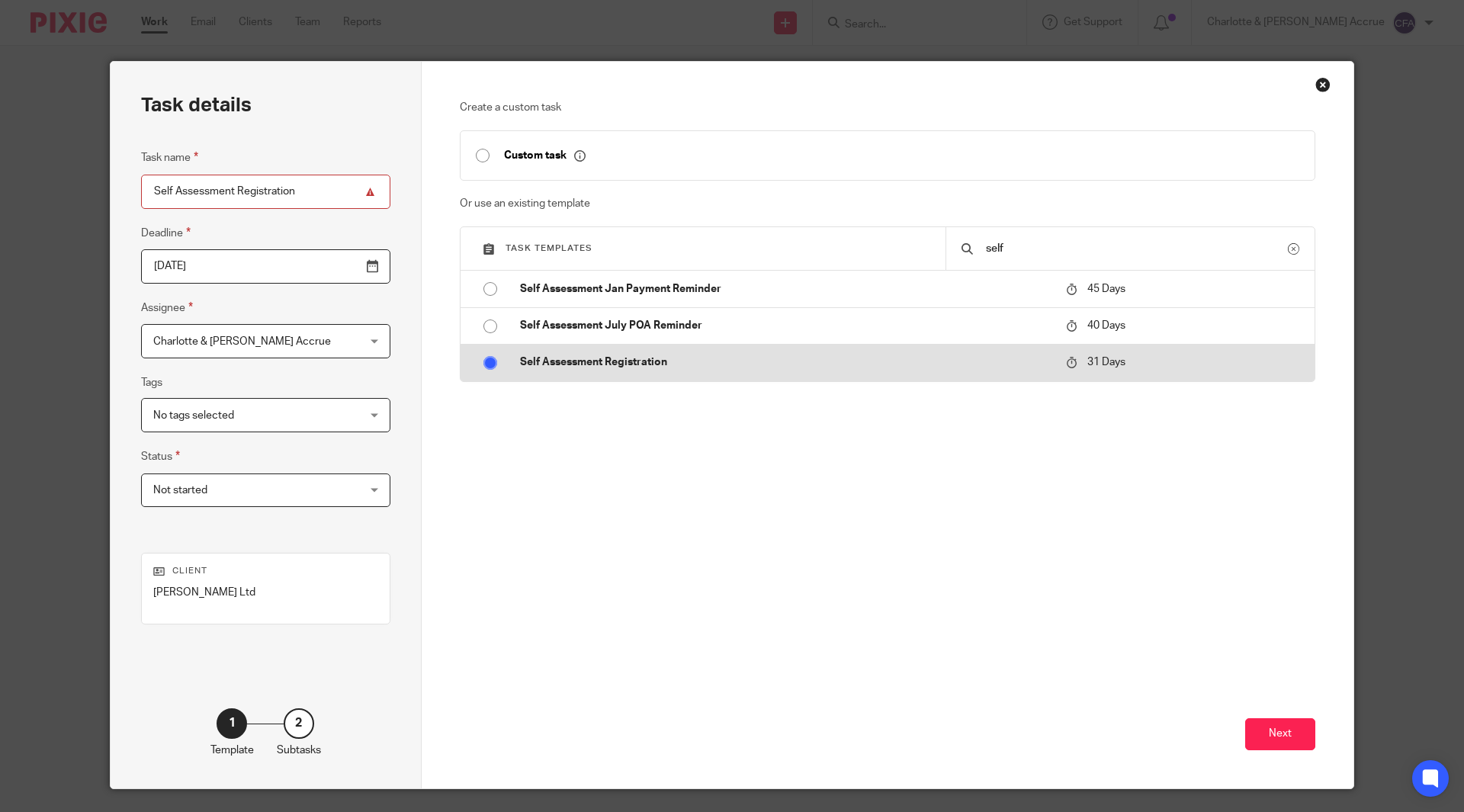
radio input "true"
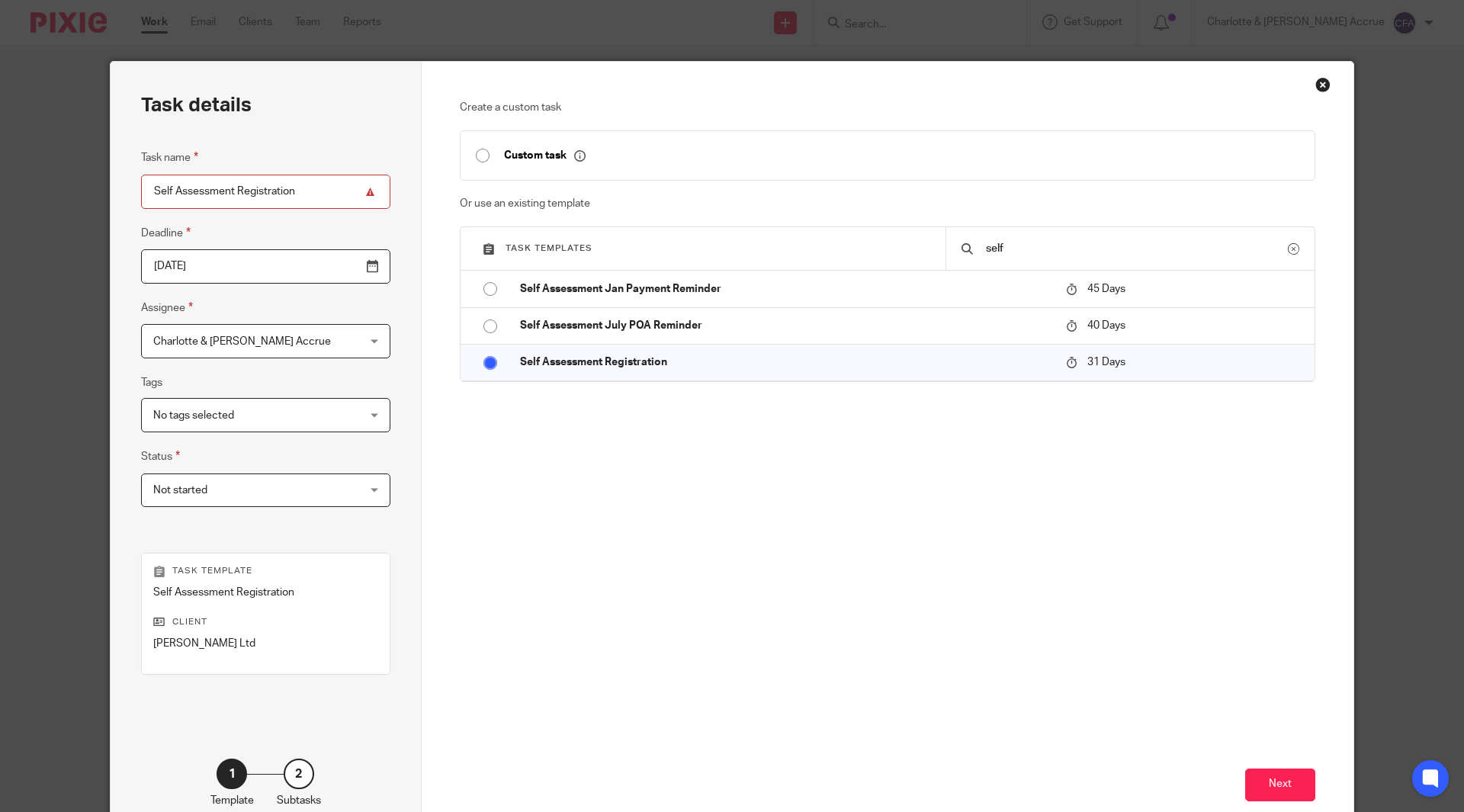
click at [333, 347] on div "Charlotte & Finn Accrue Charlotte & Finn Accrue" at bounding box center [266, 341] width 249 height 34
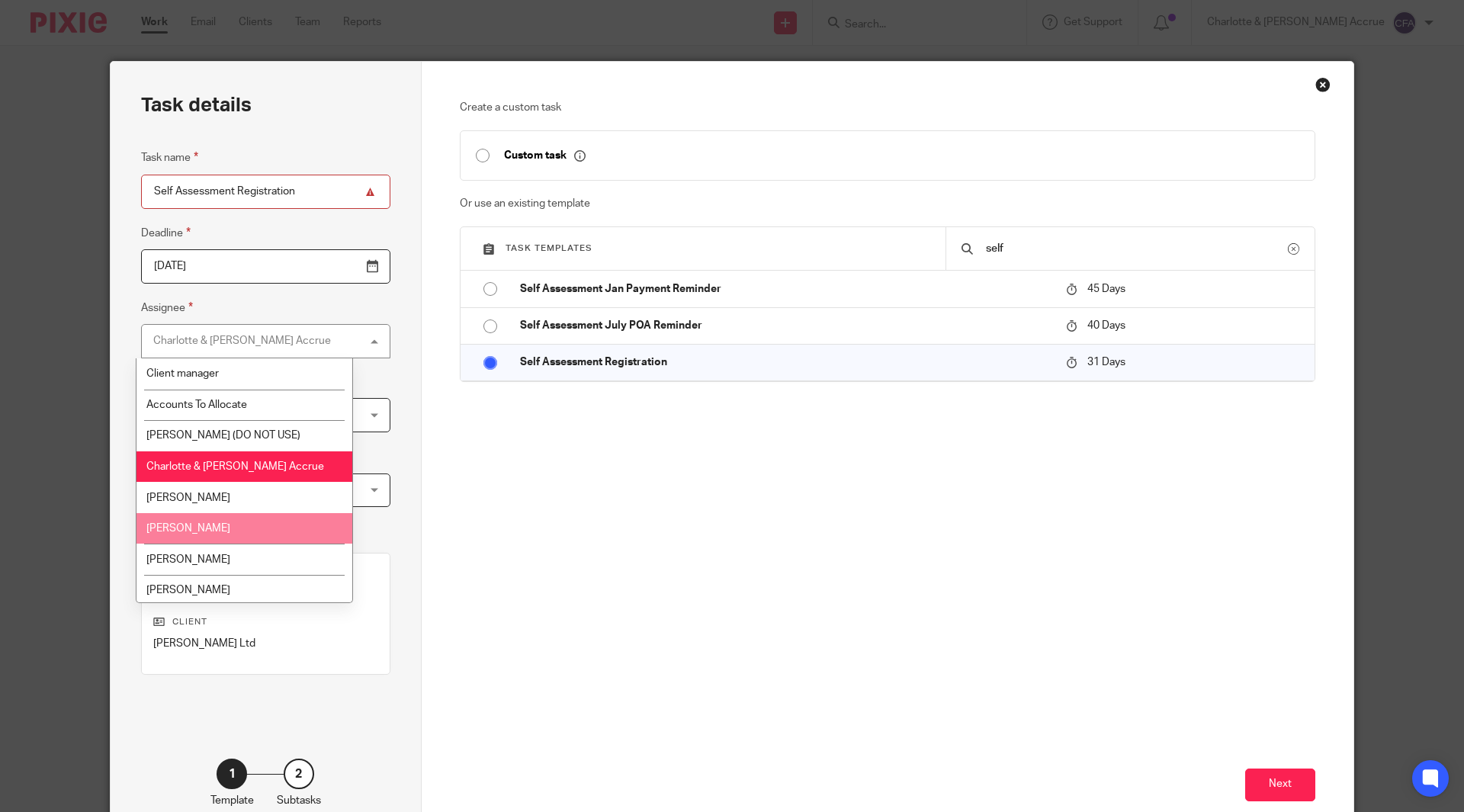
scroll to position [159, 0]
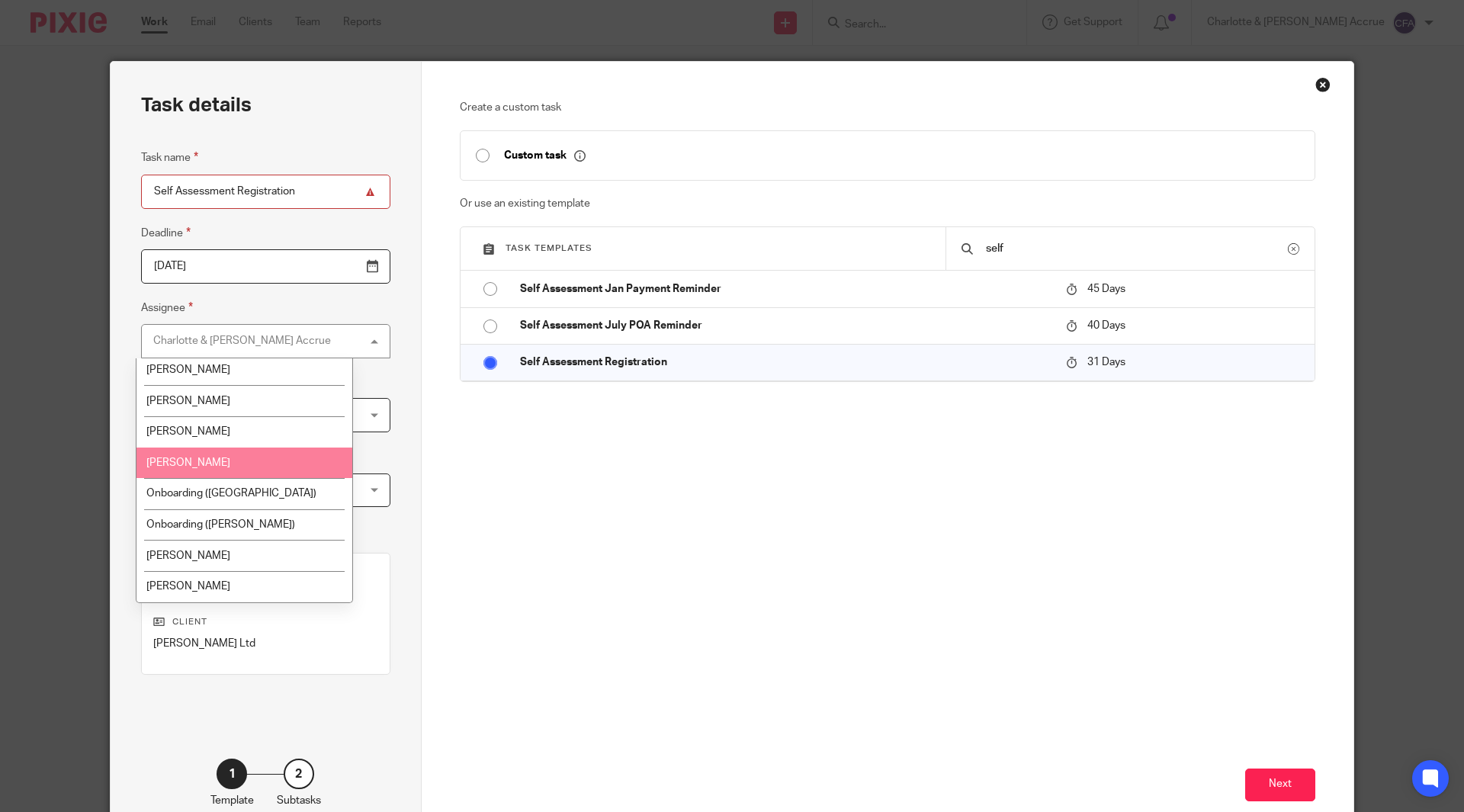
click at [254, 464] on li "[PERSON_NAME]" at bounding box center [244, 463] width 215 height 31
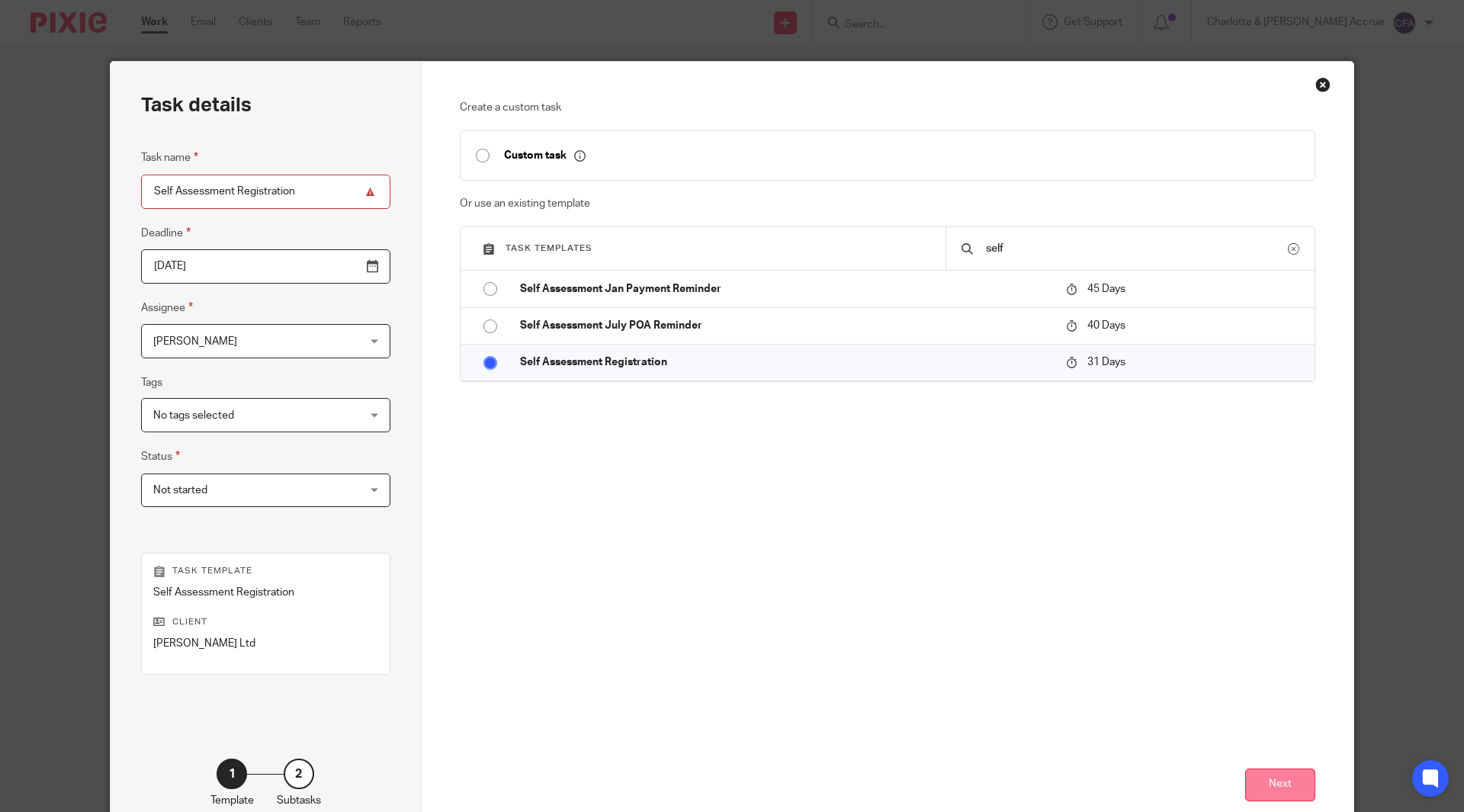
click at [1267, 786] on button "Next" at bounding box center [1280, 785] width 71 height 33
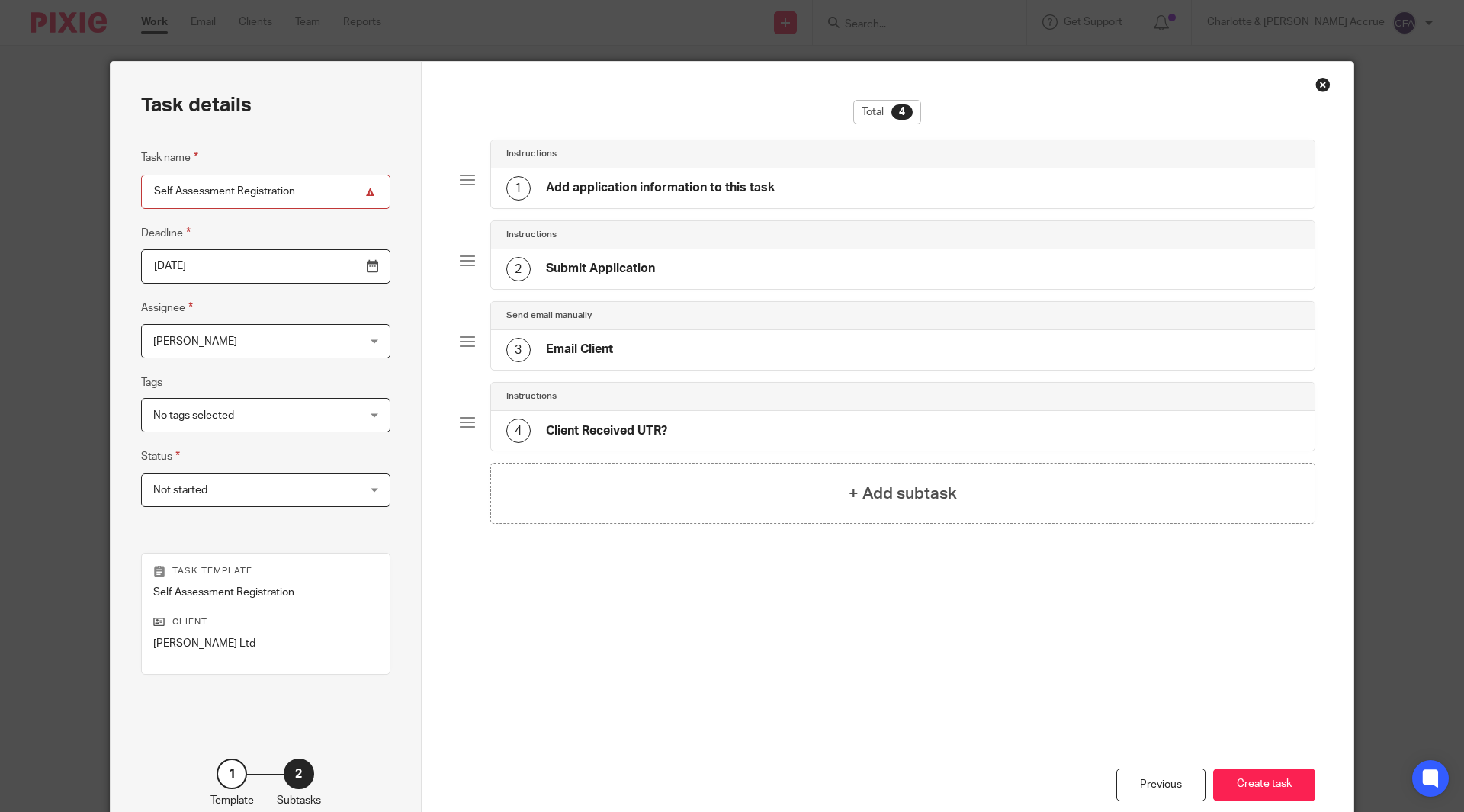
click at [704, 178] on div "1 Add application information to this task" at bounding box center [640, 188] width 269 height 25
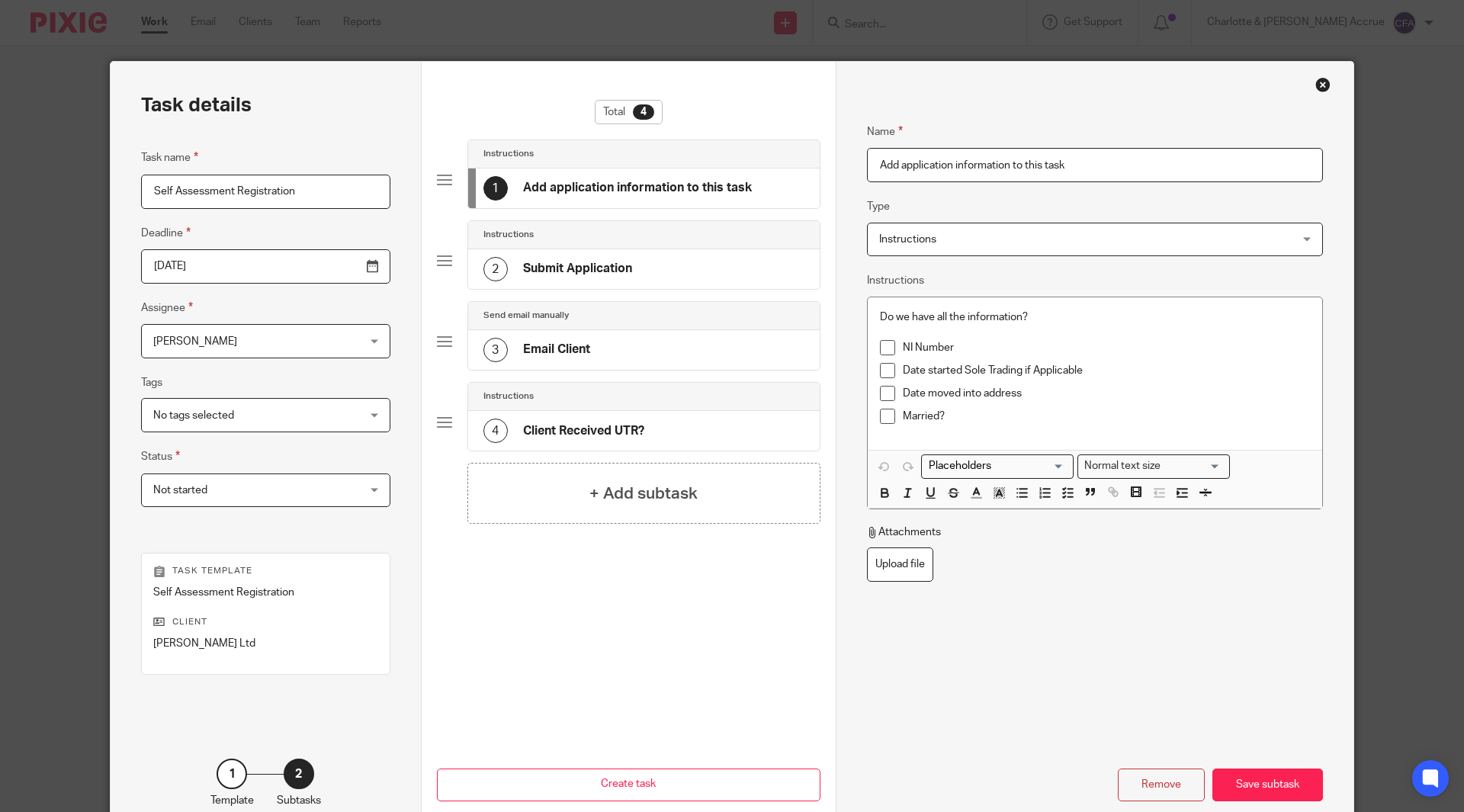
click at [1037, 317] on p "Do we have all the information?" at bounding box center [1095, 317] width 430 height 16
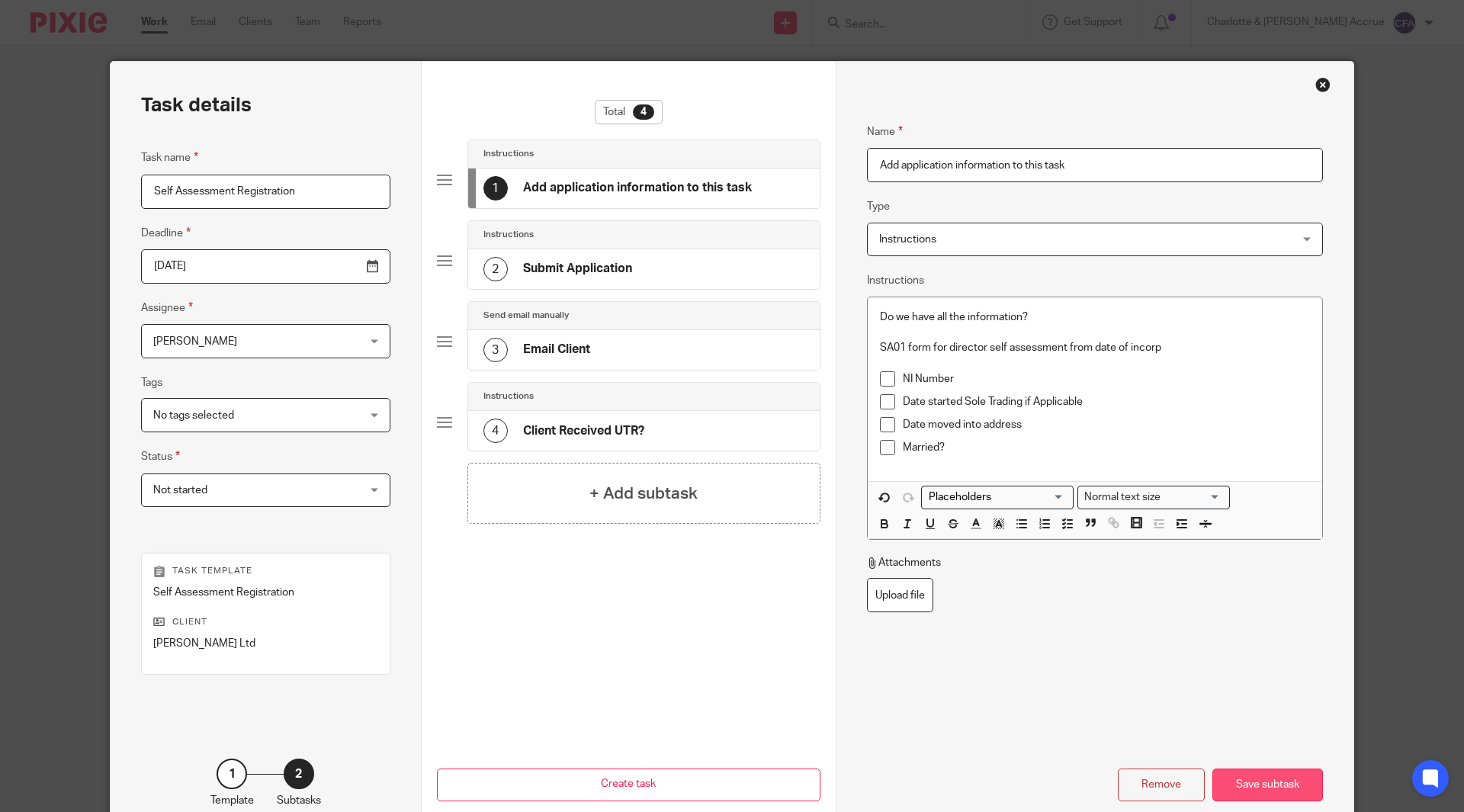
click at [1238, 774] on div "Save subtask" at bounding box center [1268, 785] width 111 height 33
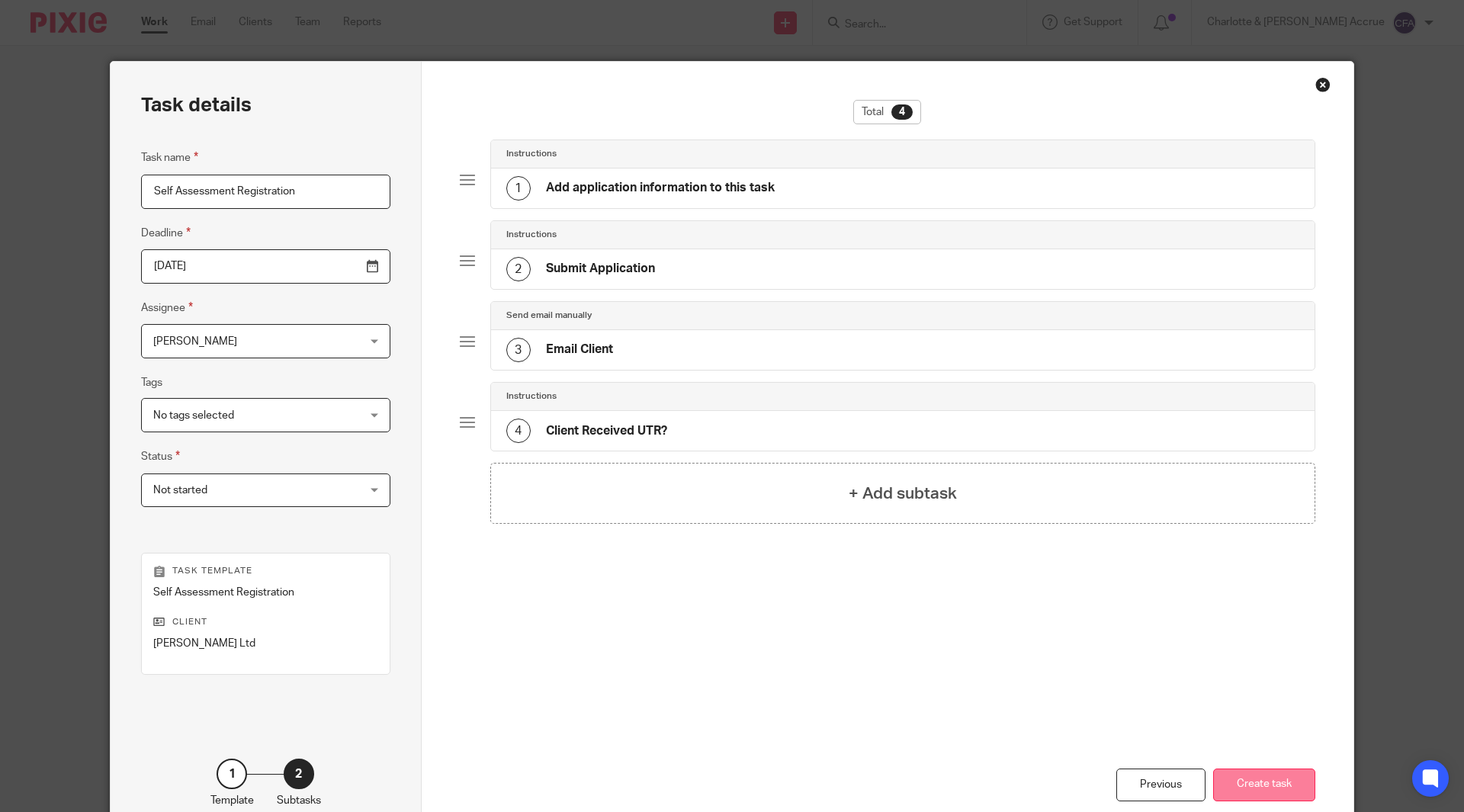
click at [1227, 784] on button "Create task" at bounding box center [1264, 785] width 102 height 33
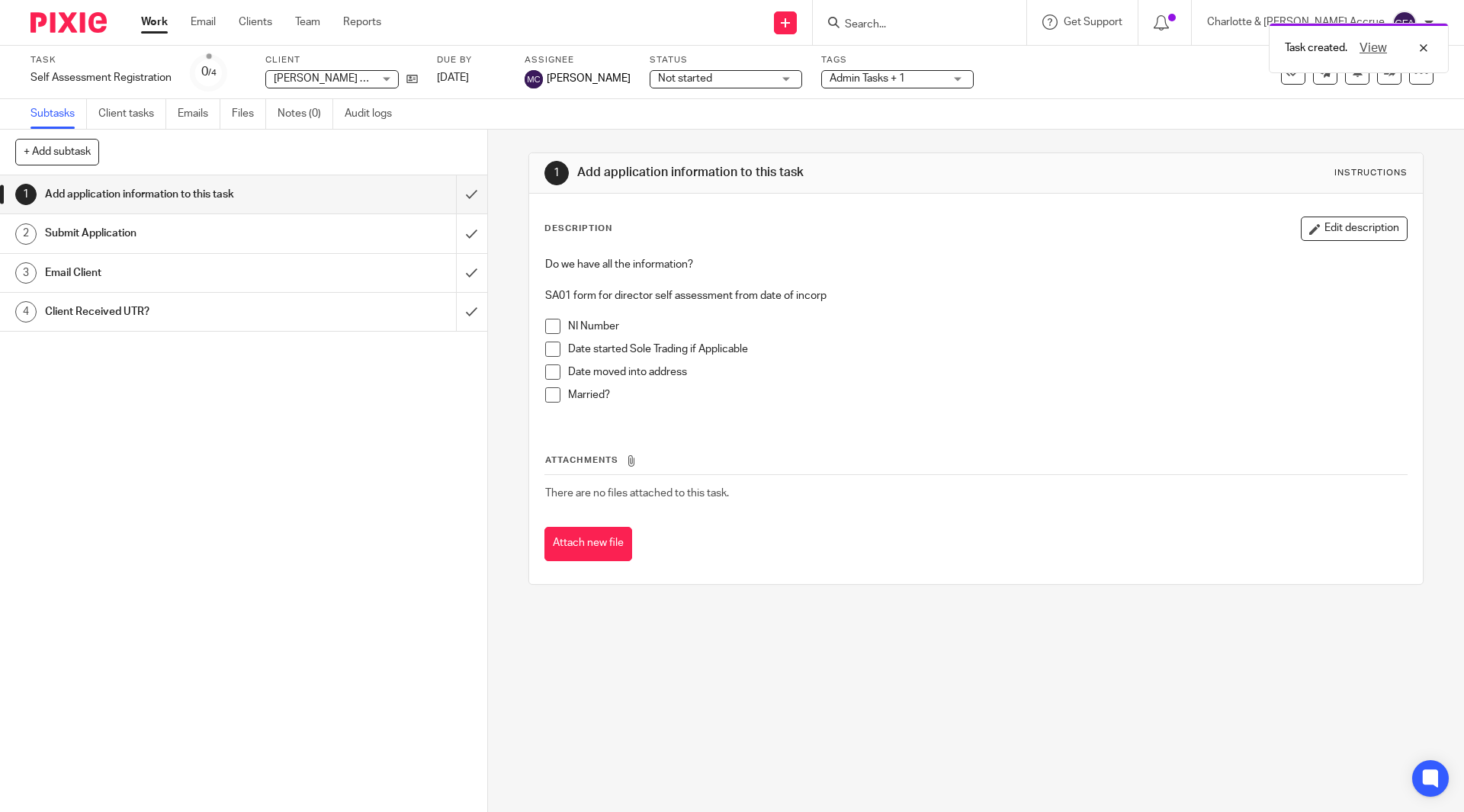
click at [914, 20] on div "Task created. View" at bounding box center [1091, 44] width 717 height 58
click at [920, 25] on div "Task created. View" at bounding box center [1091, 44] width 717 height 58
click at [962, 27] on div "Task created. View" at bounding box center [1091, 44] width 717 height 58
click at [931, 19] on div "Task created. View" at bounding box center [1091, 44] width 717 height 58
click at [1426, 44] on div "View" at bounding box center [1390, 48] width 85 height 18
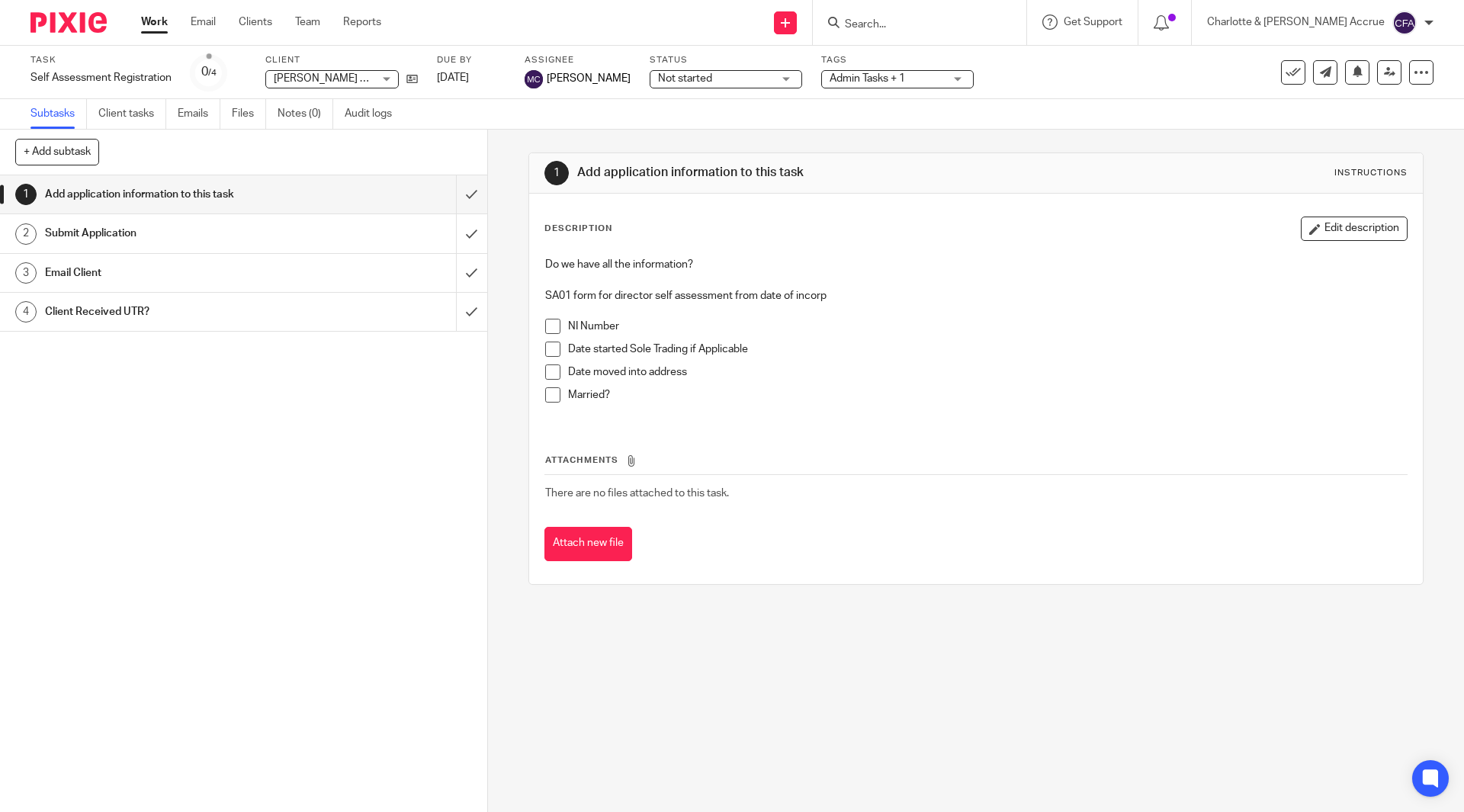
click at [981, 26] on input "Search" at bounding box center [912, 25] width 138 height 14
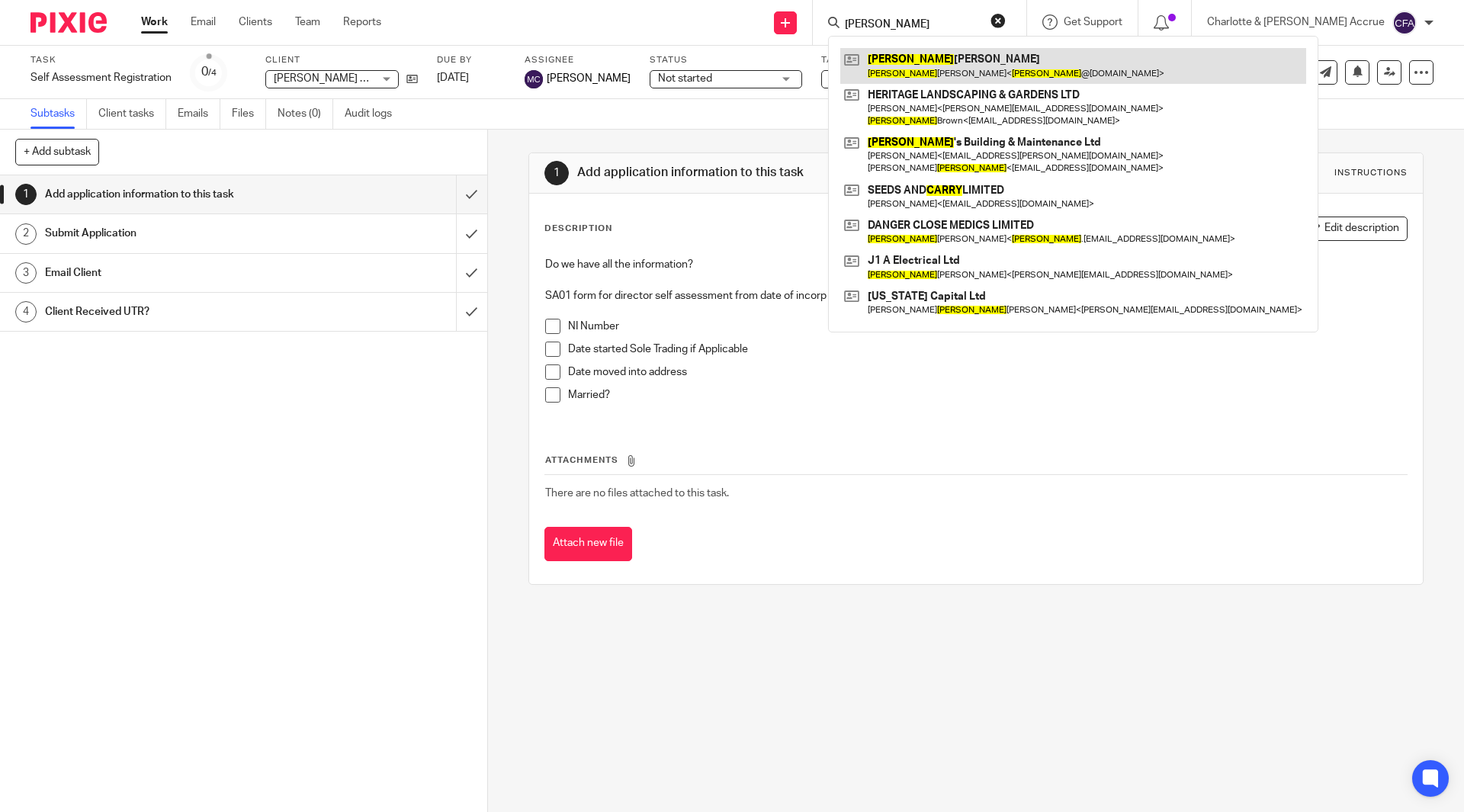
type input "[PERSON_NAME]"
click at [976, 71] on link at bounding box center [1073, 65] width 466 height 35
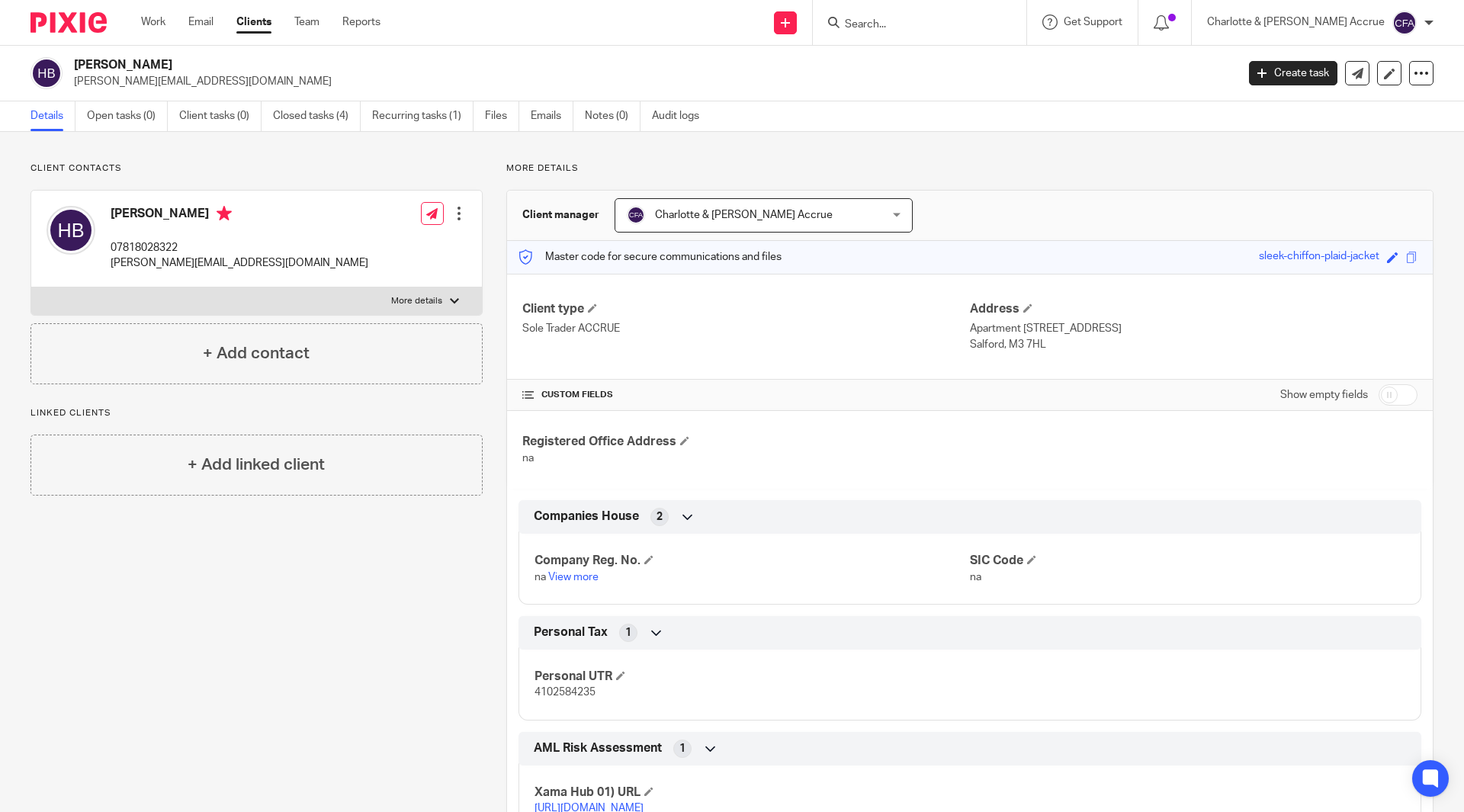
scroll to position [313, 0]
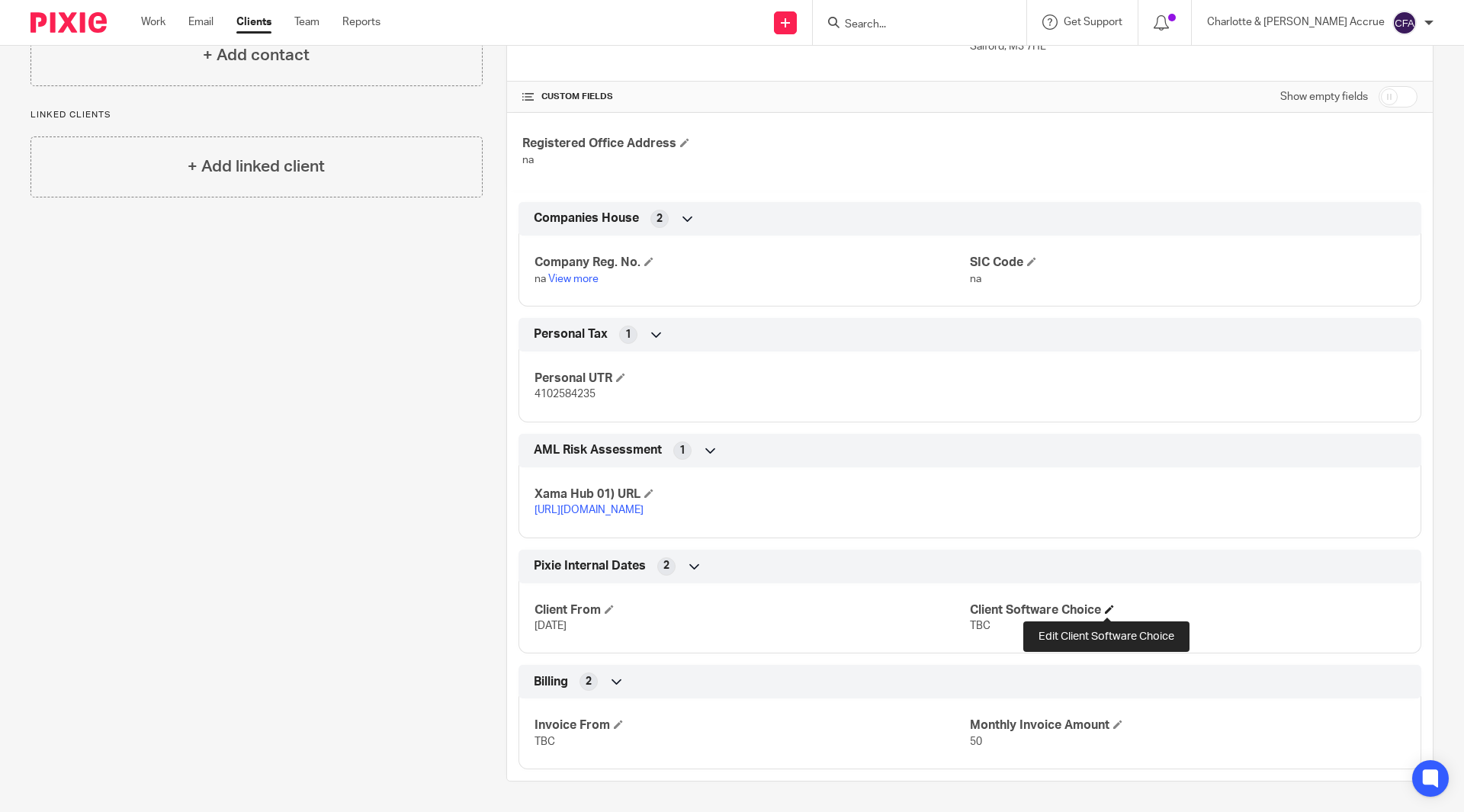
click at [1106, 607] on span at bounding box center [1109, 609] width 9 height 9
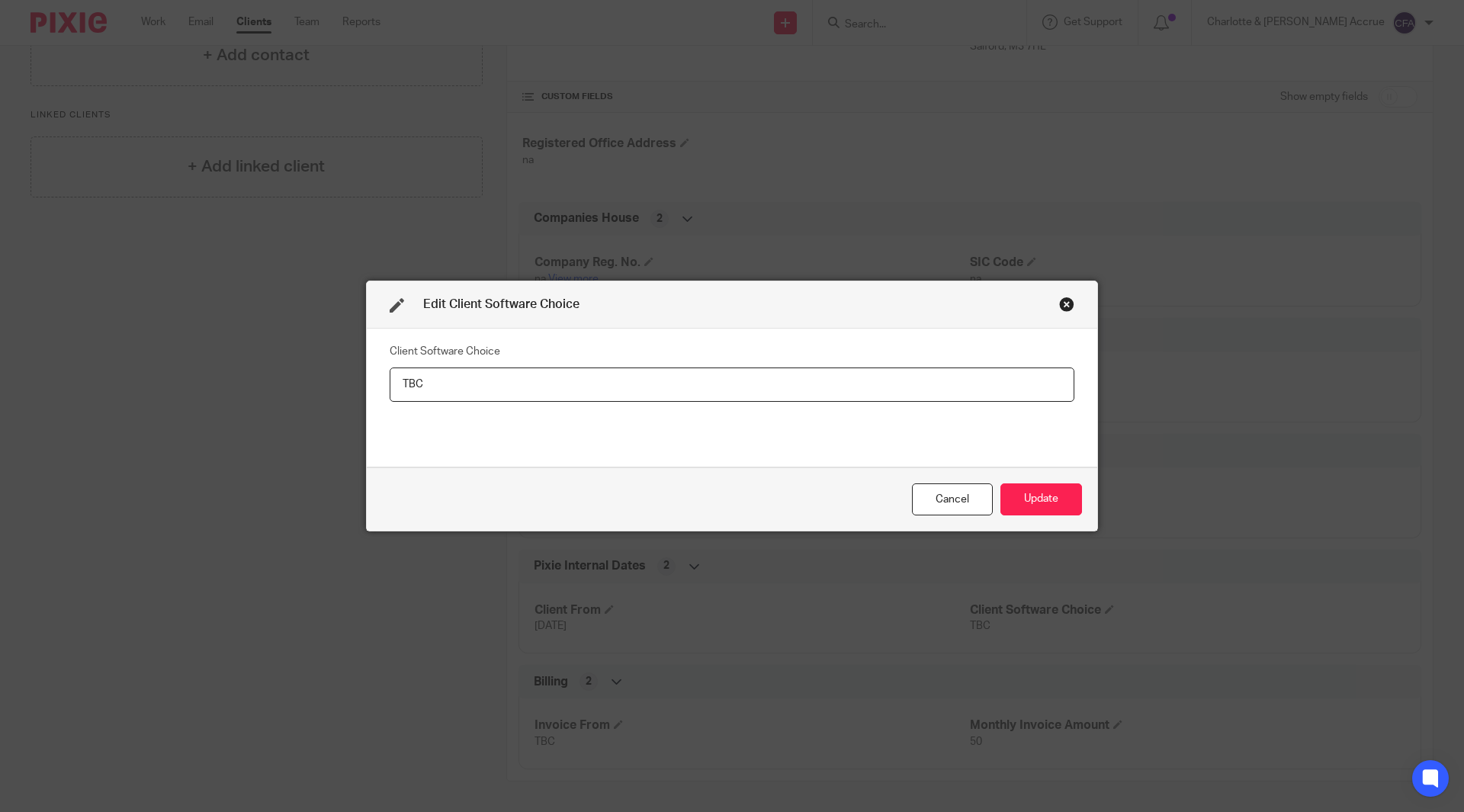
click at [813, 401] on div "Client Software Choice TBC" at bounding box center [732, 397] width 685 height 115
click at [734, 387] on input "TBC" at bounding box center [732, 384] width 685 height 34
type input "freeagent"
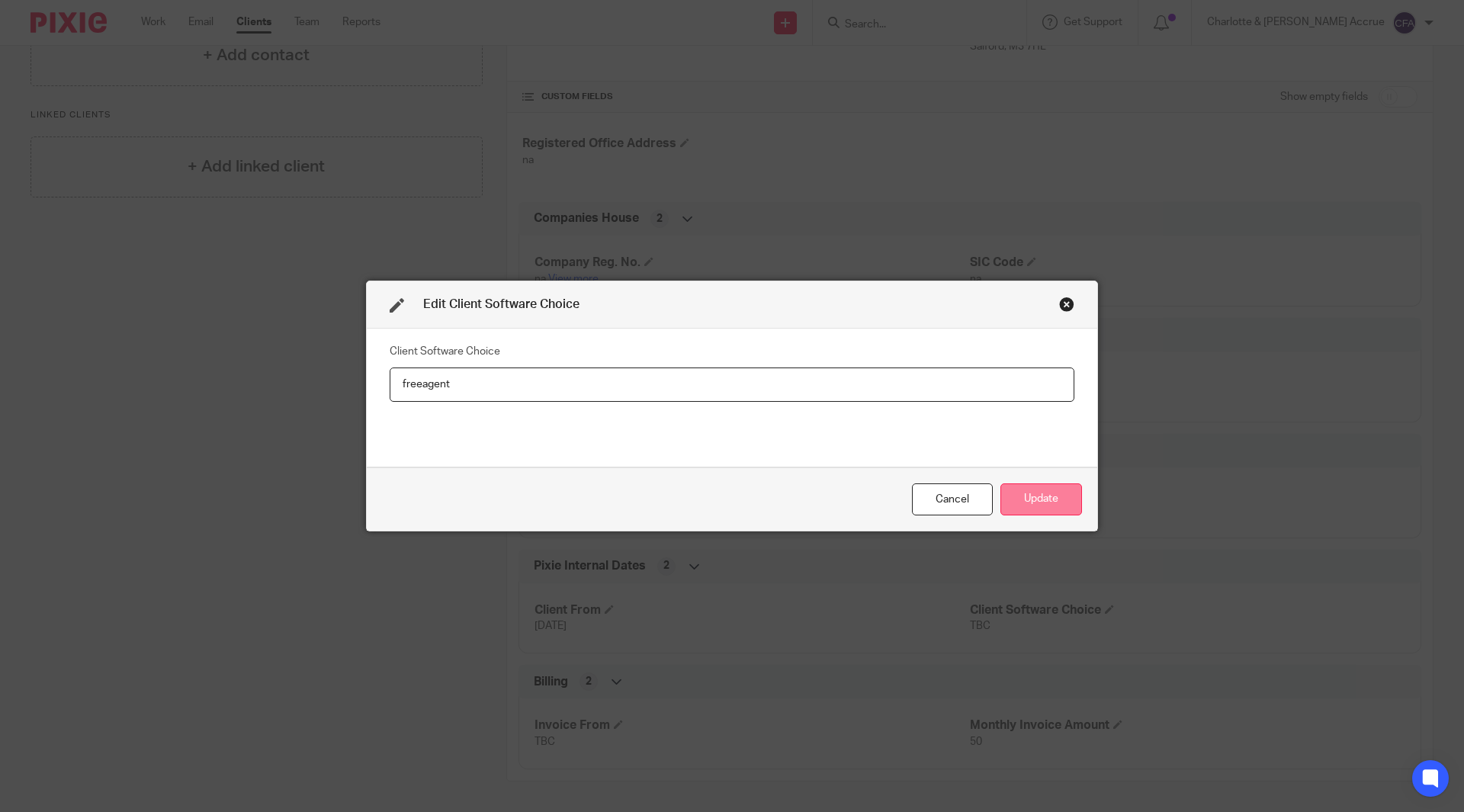
click at [1030, 500] on button "Update" at bounding box center [1040, 499] width 82 height 33
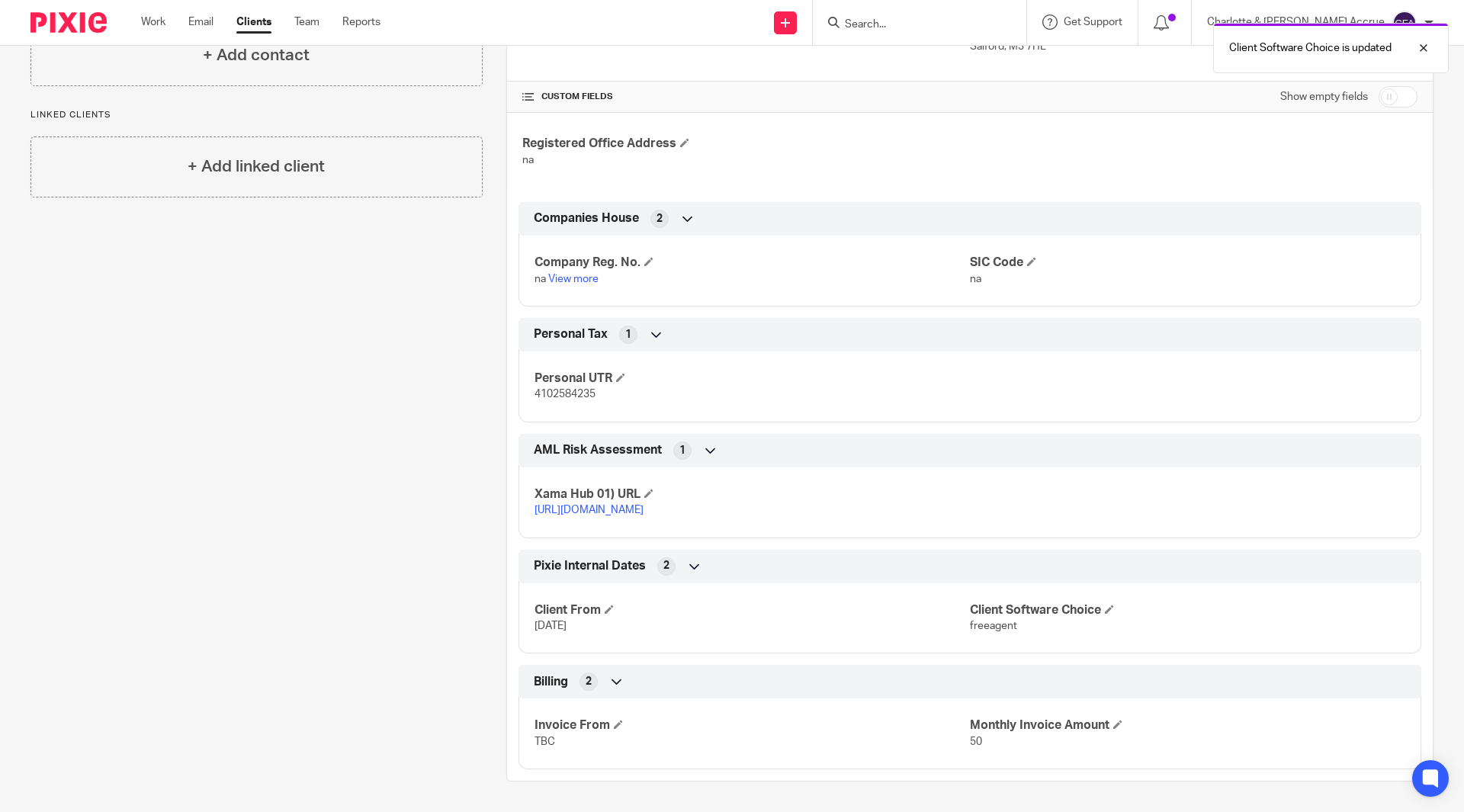
scroll to position [0, 0]
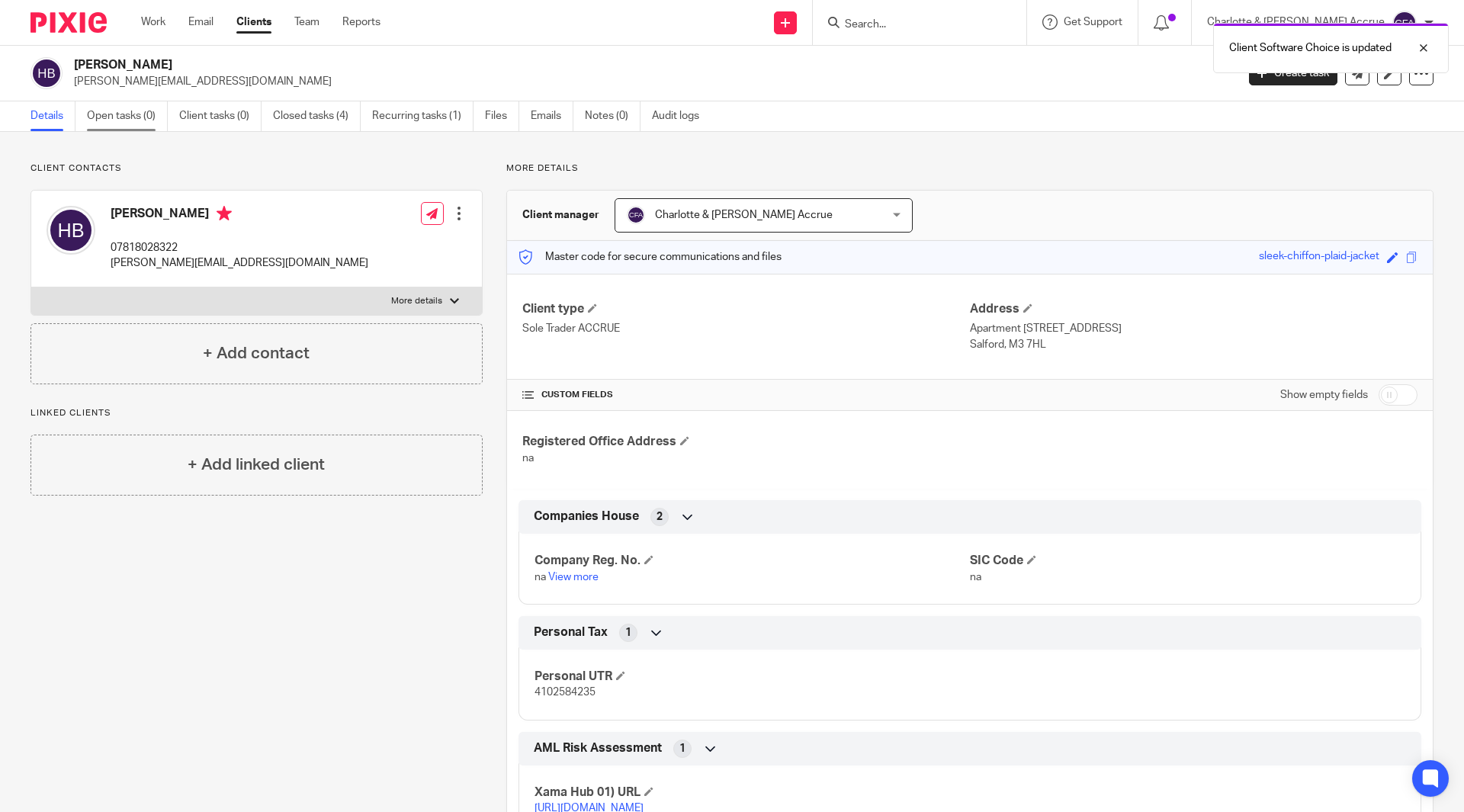
click at [145, 115] on link "Open tasks (0)" at bounding box center [127, 116] width 81 height 29
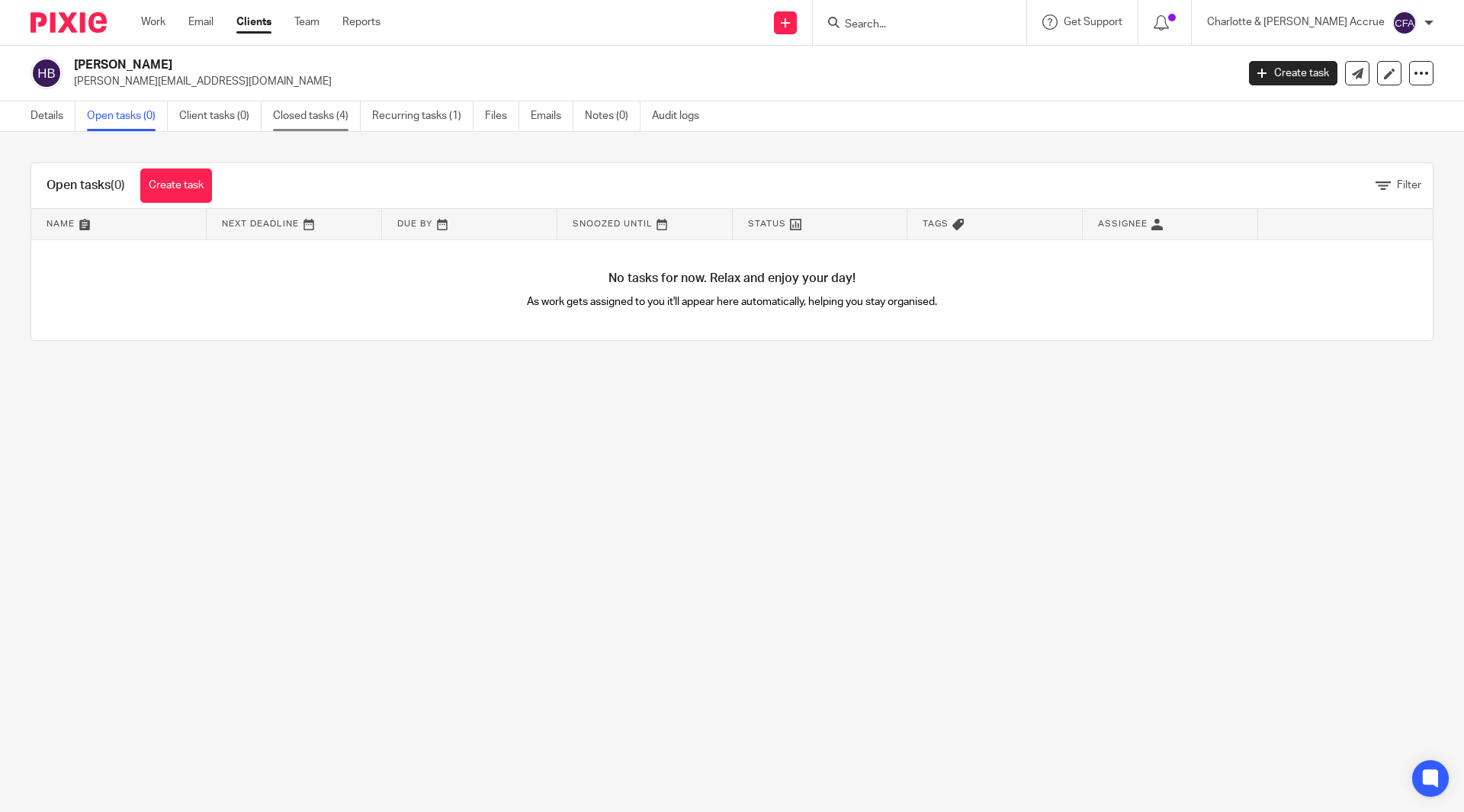
click at [303, 119] on link "Closed tasks (4)" at bounding box center [317, 116] width 88 height 29
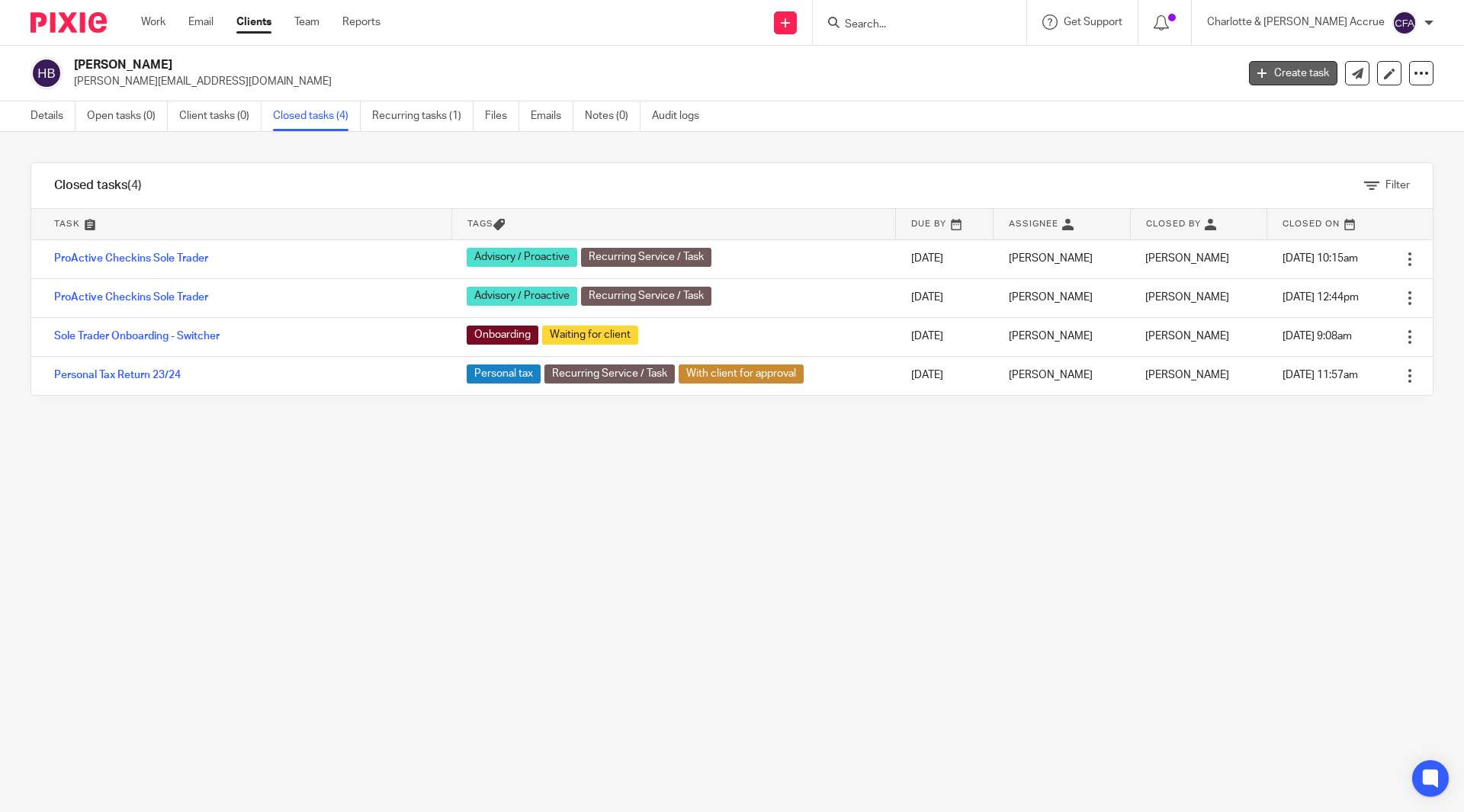
click at [1290, 68] on link "Create task" at bounding box center [1293, 73] width 88 height 25
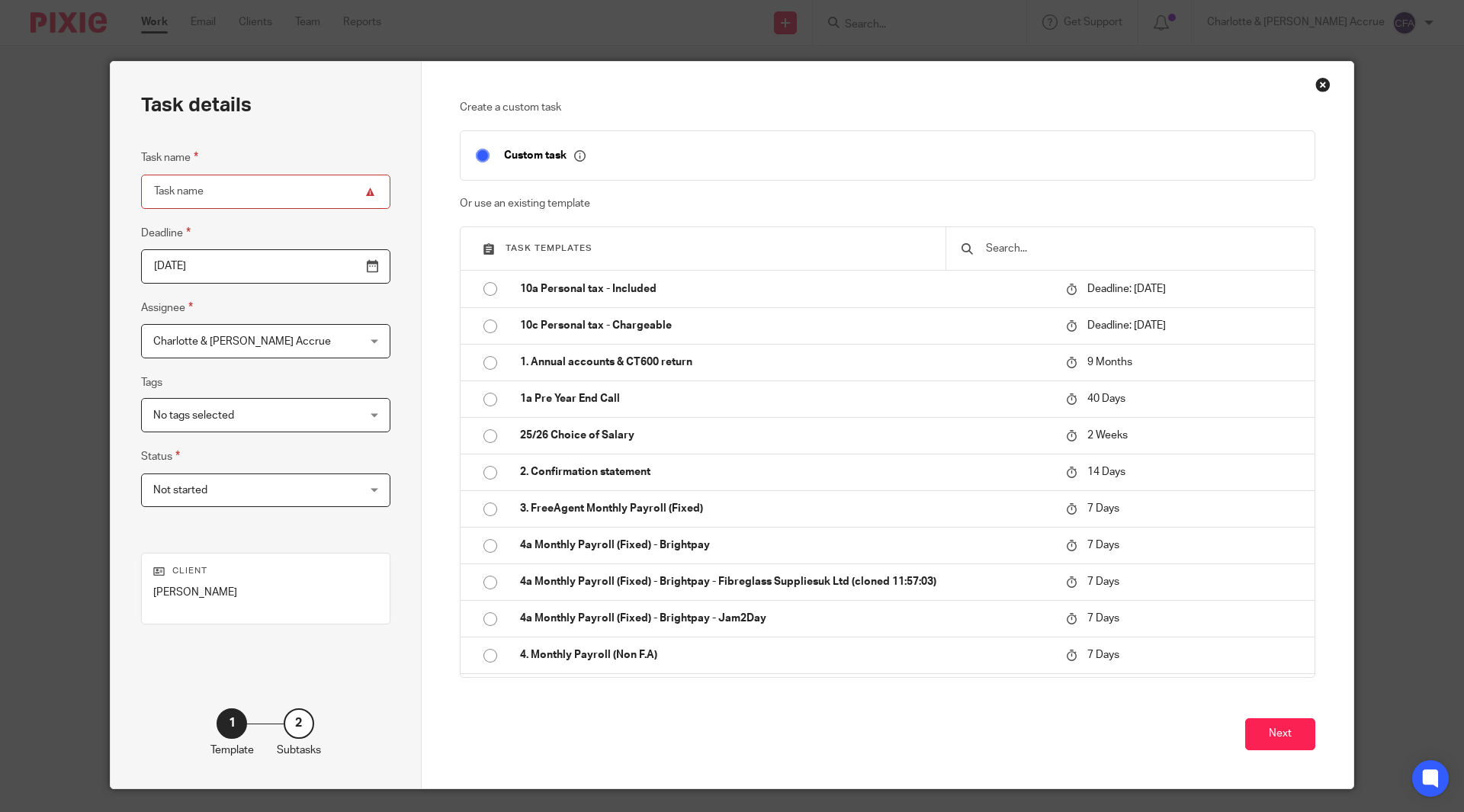
click at [1027, 256] on input "text" at bounding box center [1142, 248] width 315 height 16
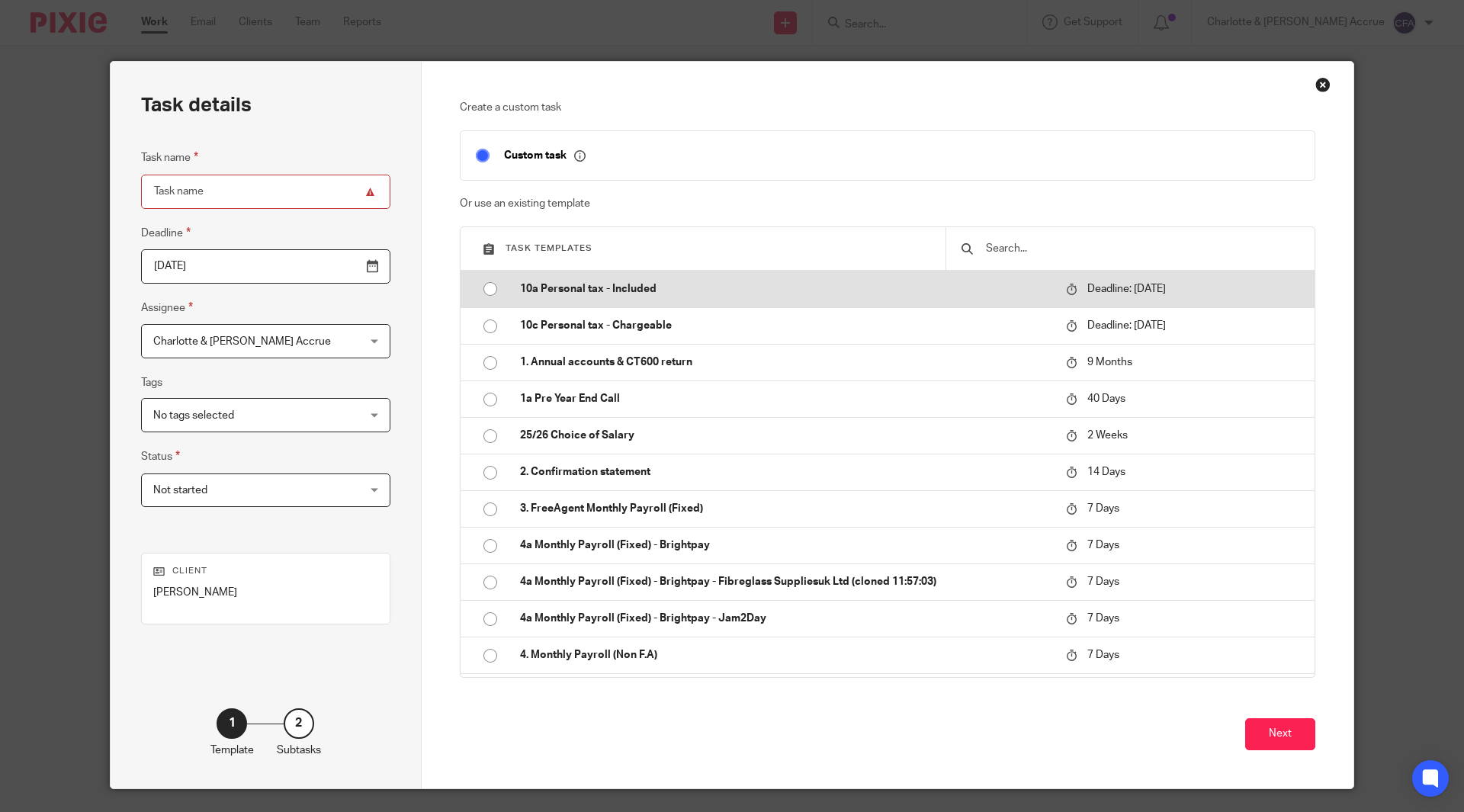
click at [896, 295] on p "10a Personal tax - Included" at bounding box center [785, 289] width 531 height 16
type input "2026-01-31"
type input "10a Personal tax - Included"
checkbox input "false"
radio input "true"
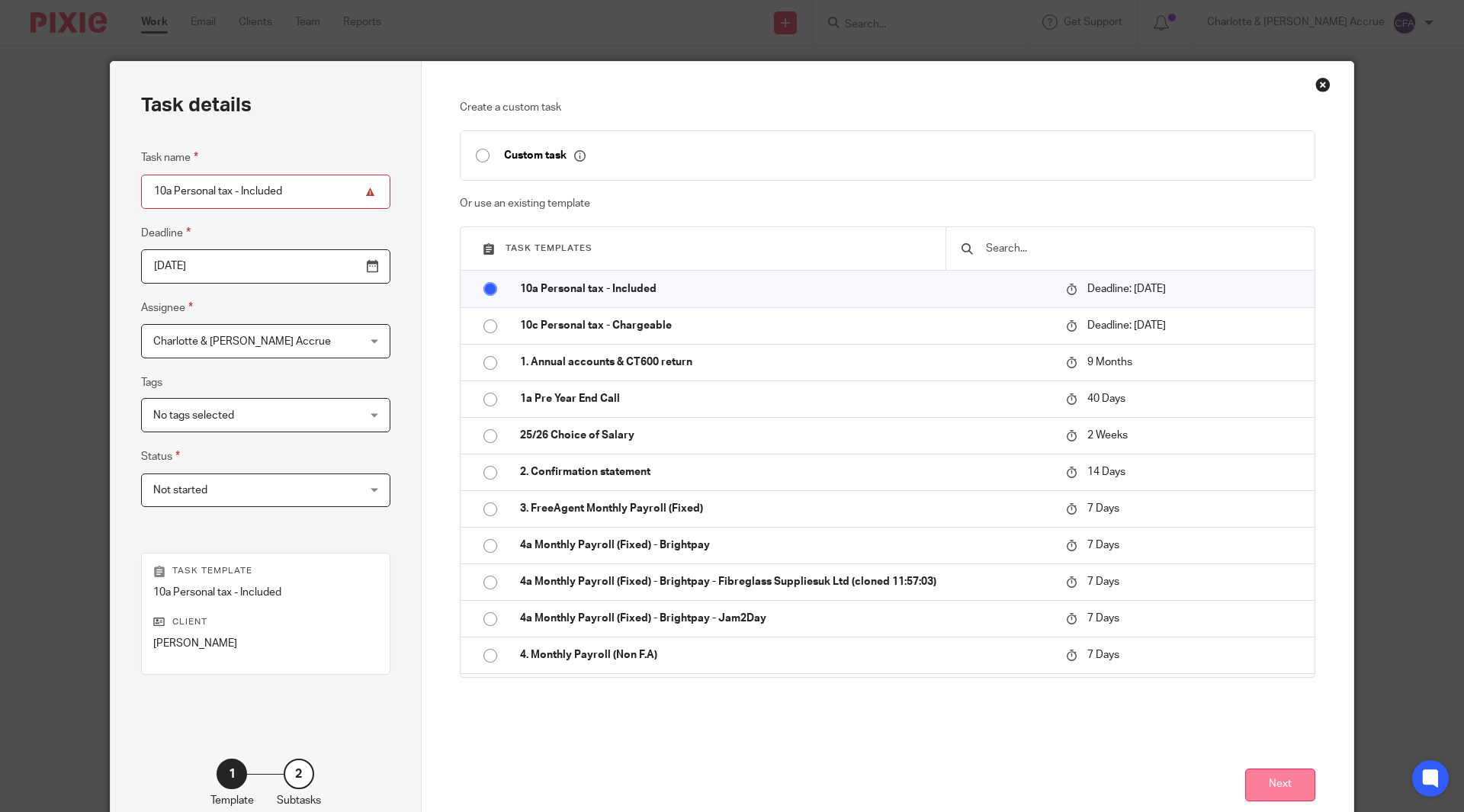
click at [1253, 769] on button "Next" at bounding box center [1280, 785] width 71 height 33
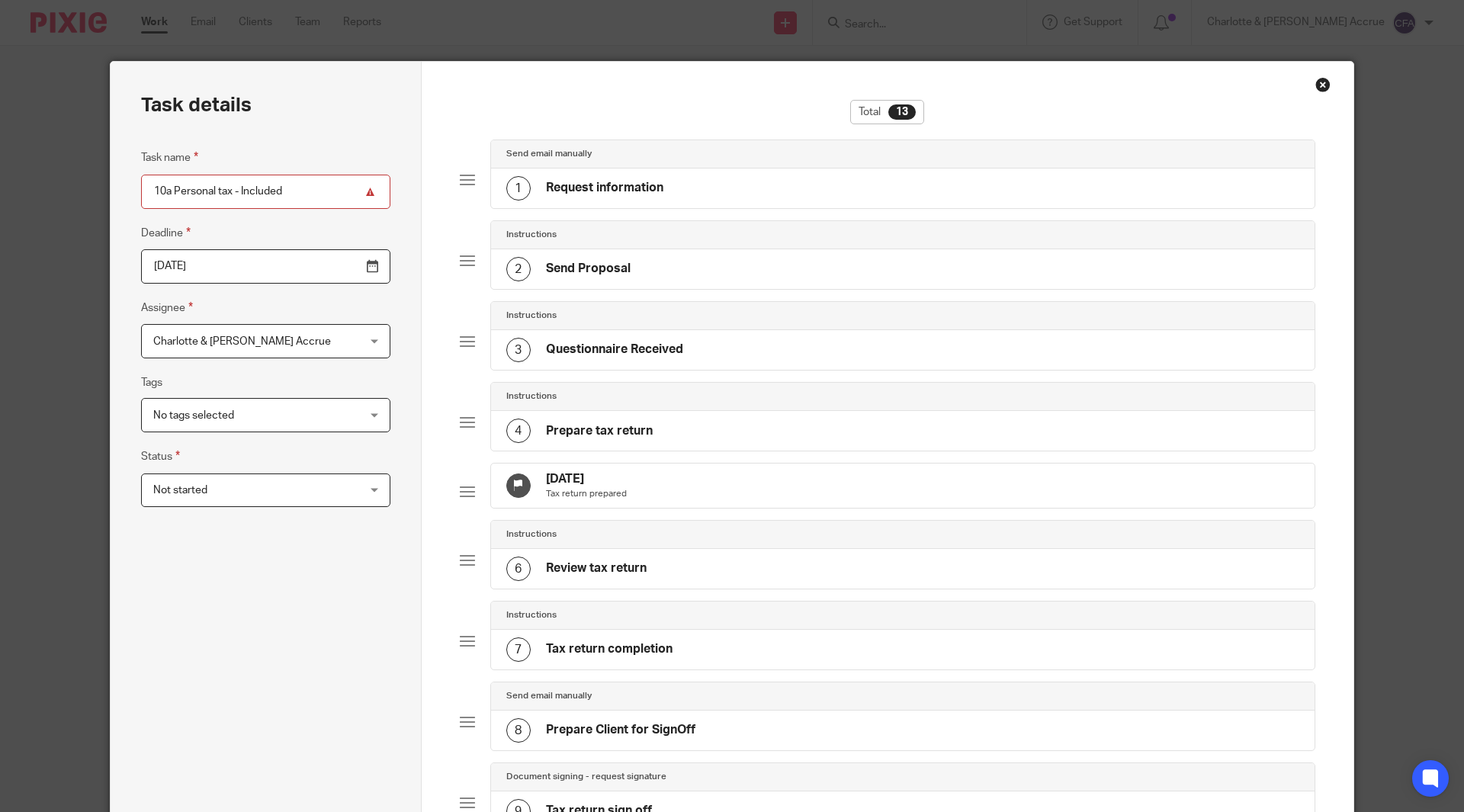
scroll to position [587, 0]
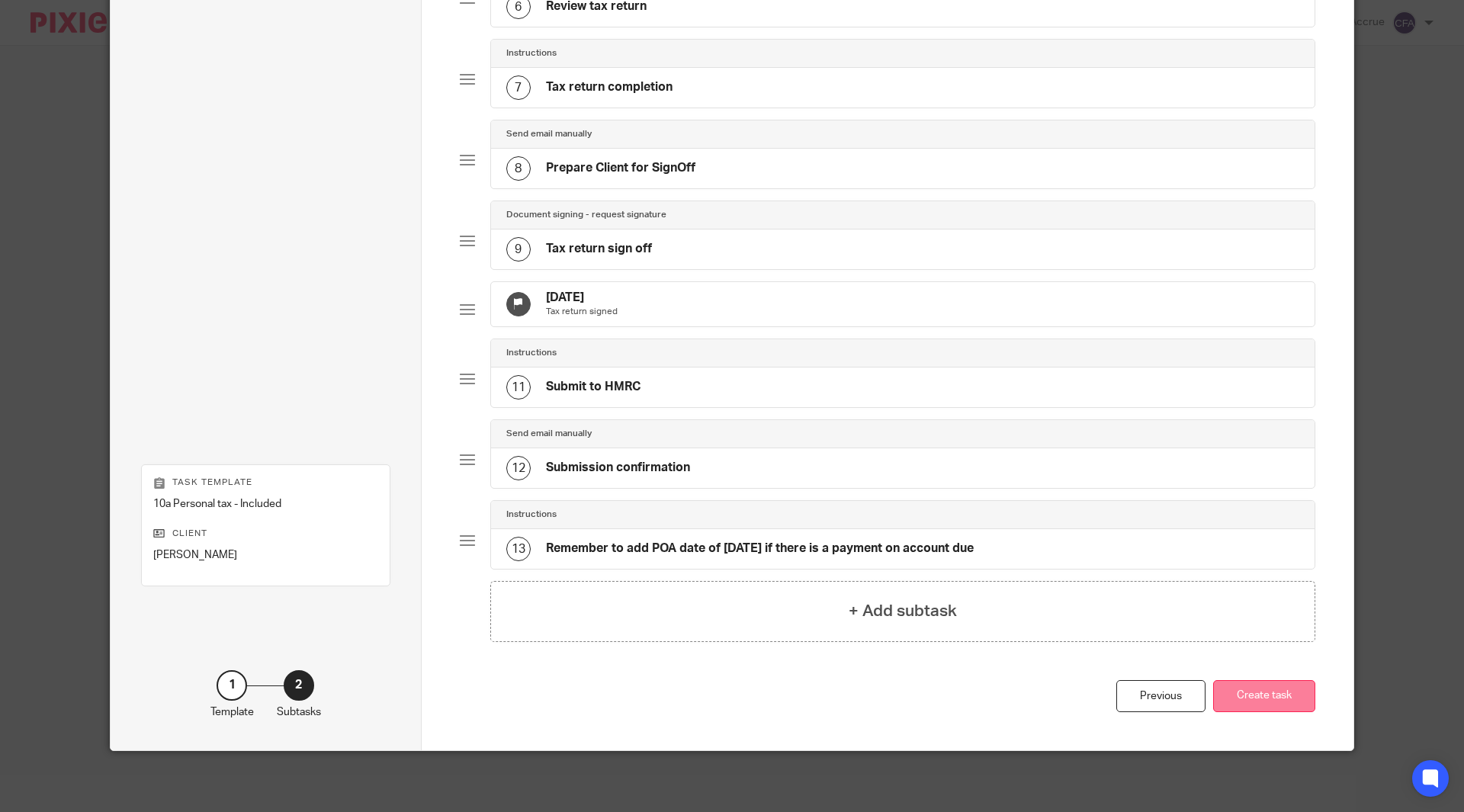
click at [1265, 694] on button "Create task" at bounding box center [1264, 697] width 102 height 33
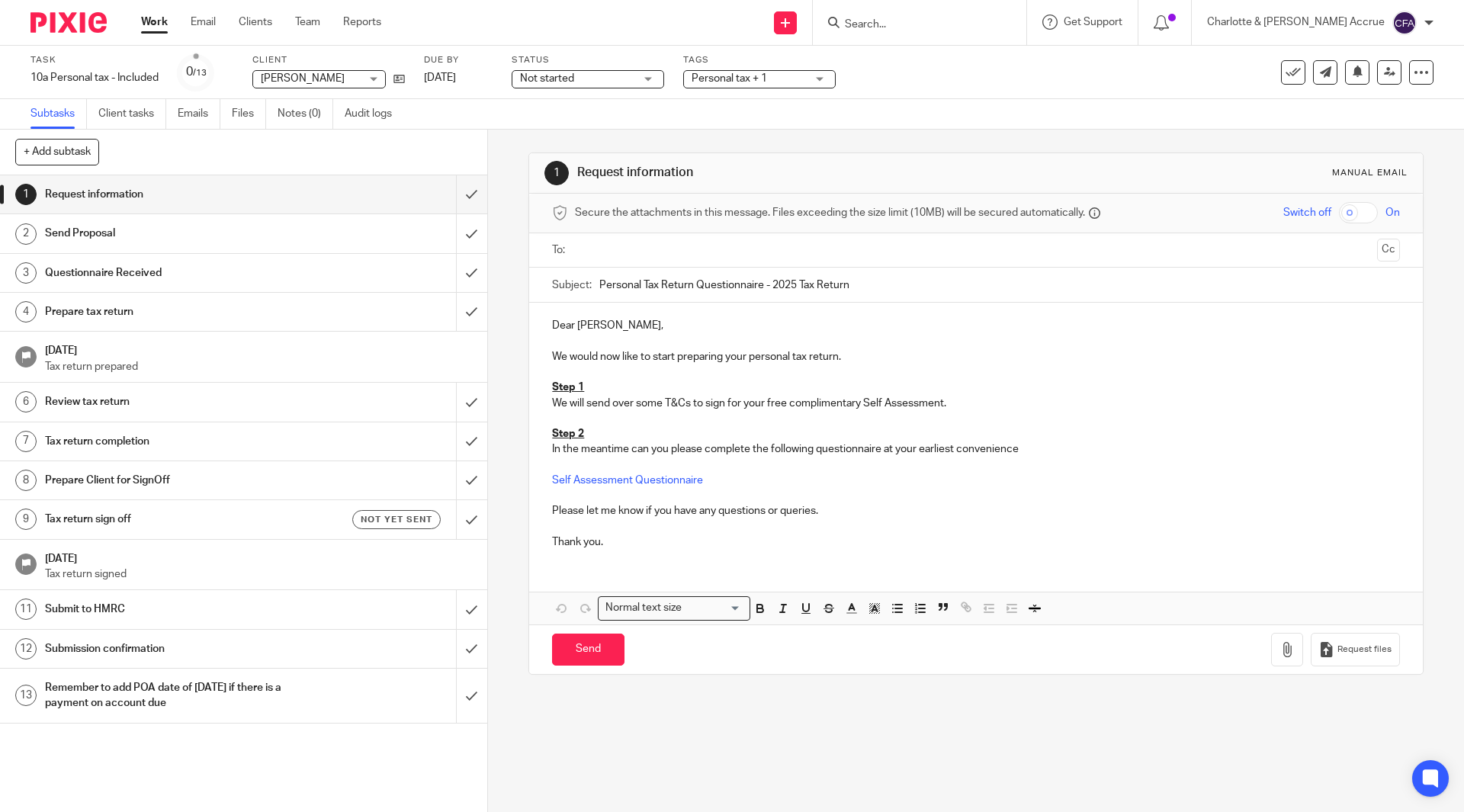
click at [638, 249] on input "text" at bounding box center [975, 250] width 790 height 17
drag, startPoint x: 587, startPoint y: 437, endPoint x: 523, endPoint y: 388, distance: 80.6
click at [523, 388] on div "1 Request information Manual email Secure the attachments in this message. File…" at bounding box center [975, 470] width 976 height 683
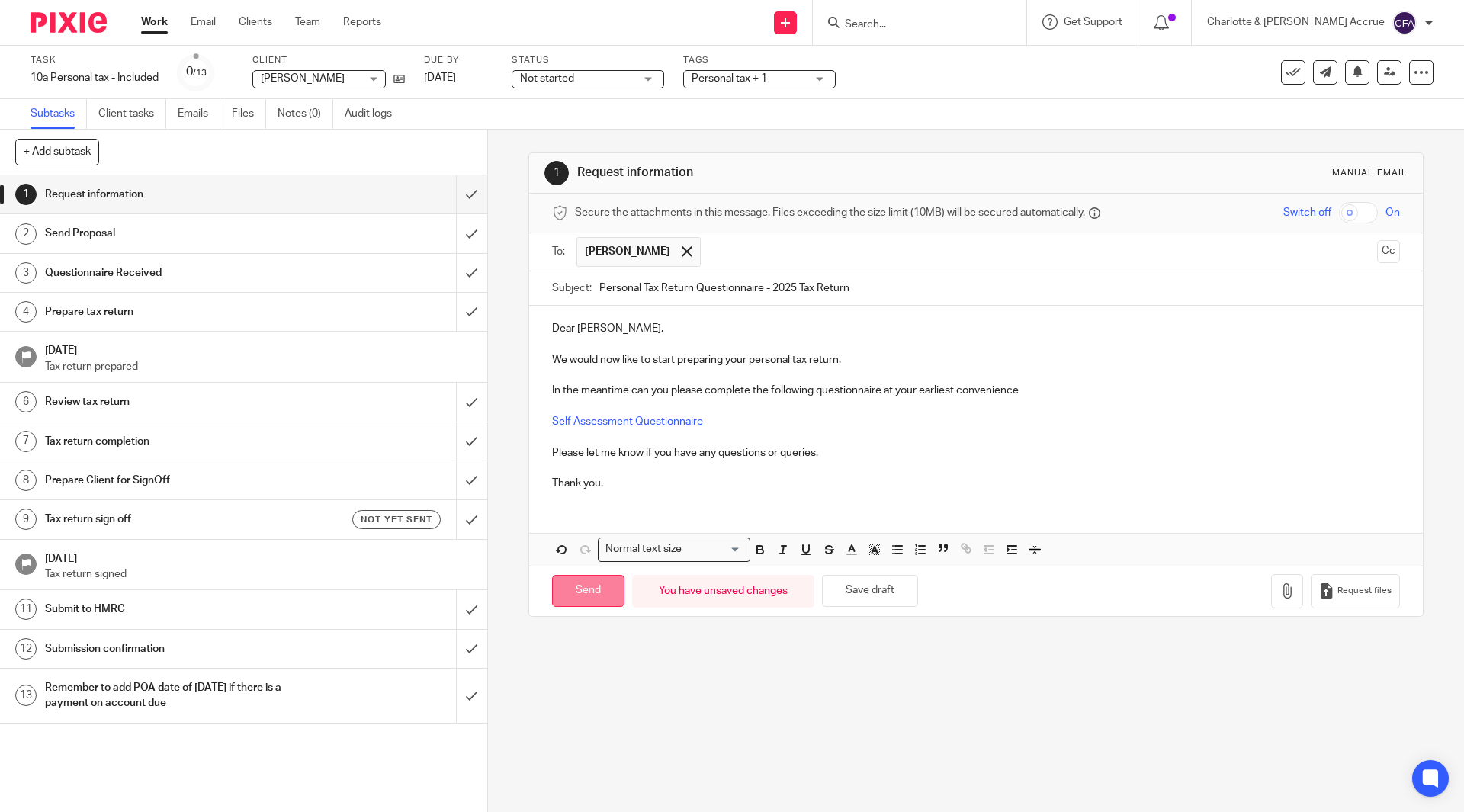
click at [591, 587] on input "Send" at bounding box center [588, 591] width 72 height 33
type input "Sent"
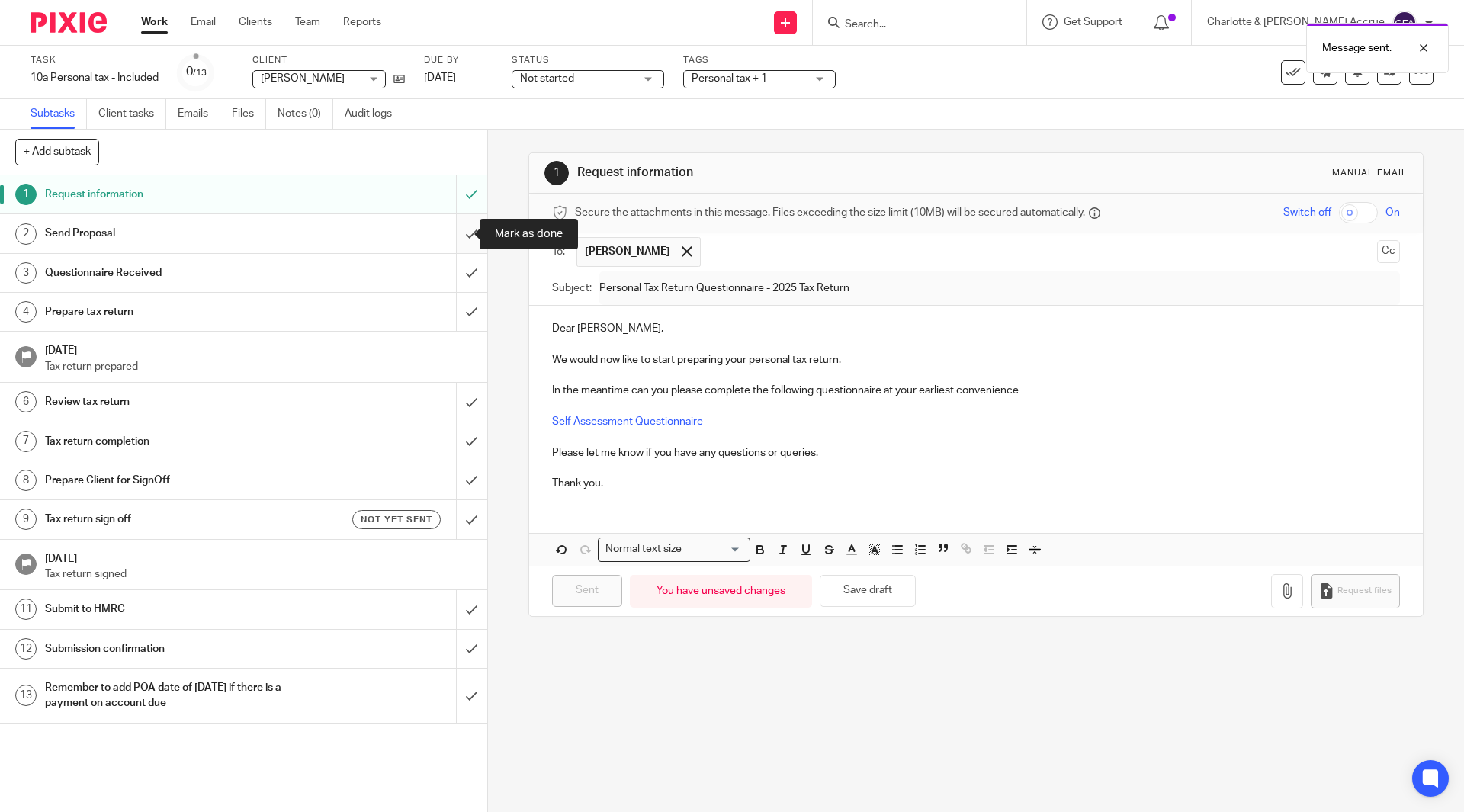
click at [445, 225] on input "submit" at bounding box center [244, 234] width 488 height 38
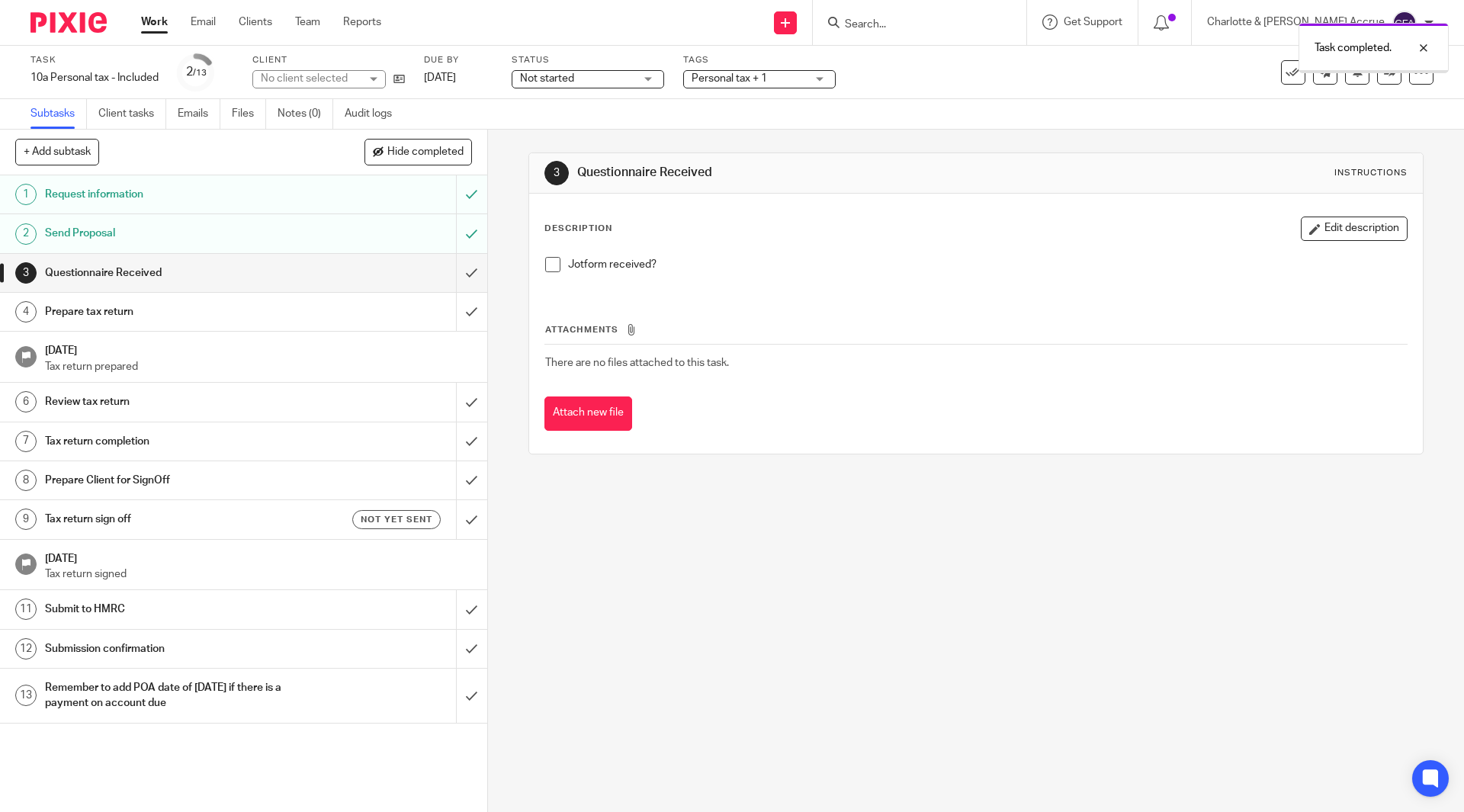
click at [787, 84] on span "Personal tax + 1" at bounding box center [749, 78] width 115 height 16
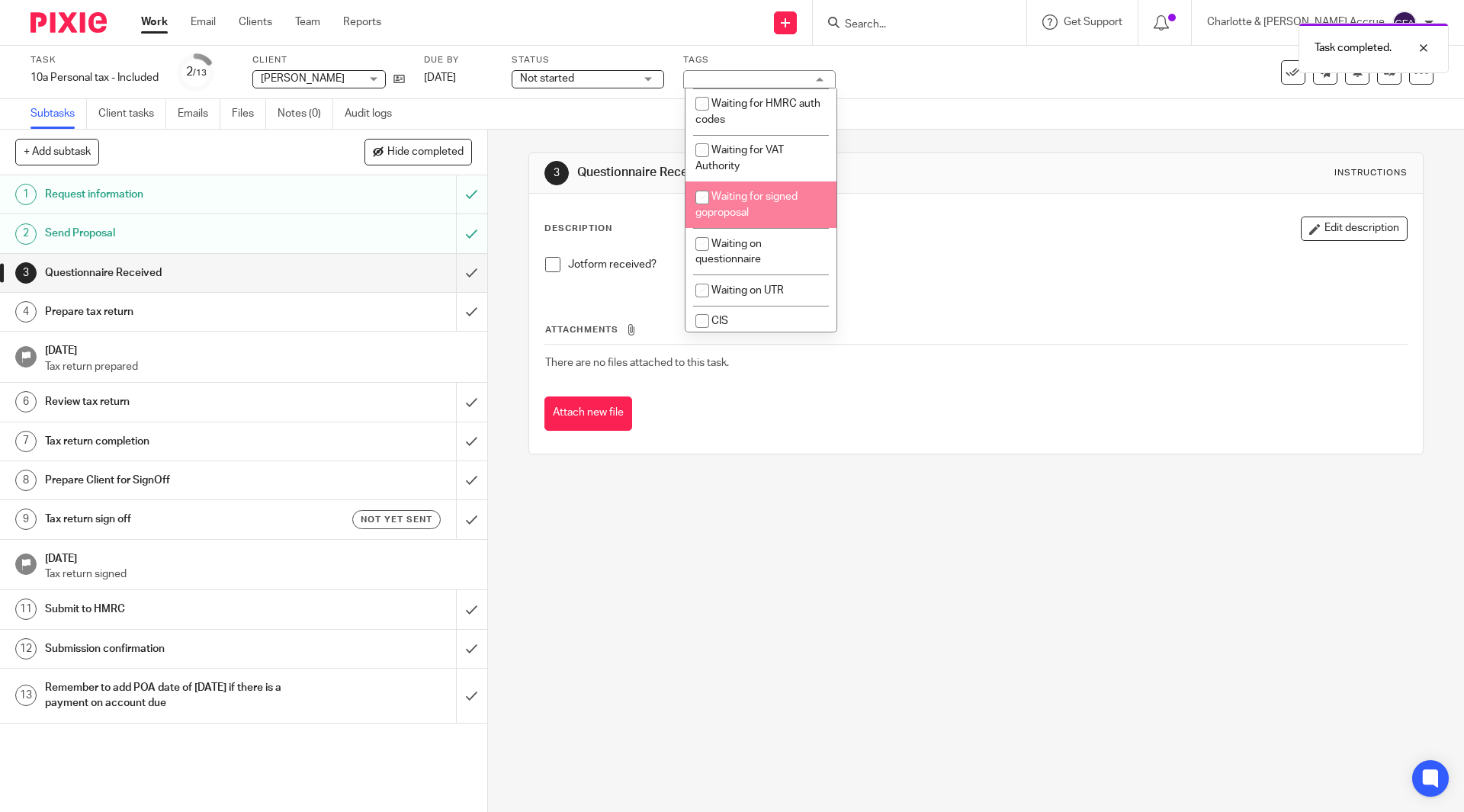
scroll to position [1181, 0]
click at [768, 225] on li "Waiting for signed goproposal" at bounding box center [761, 201] width 151 height 47
checkbox input "false"
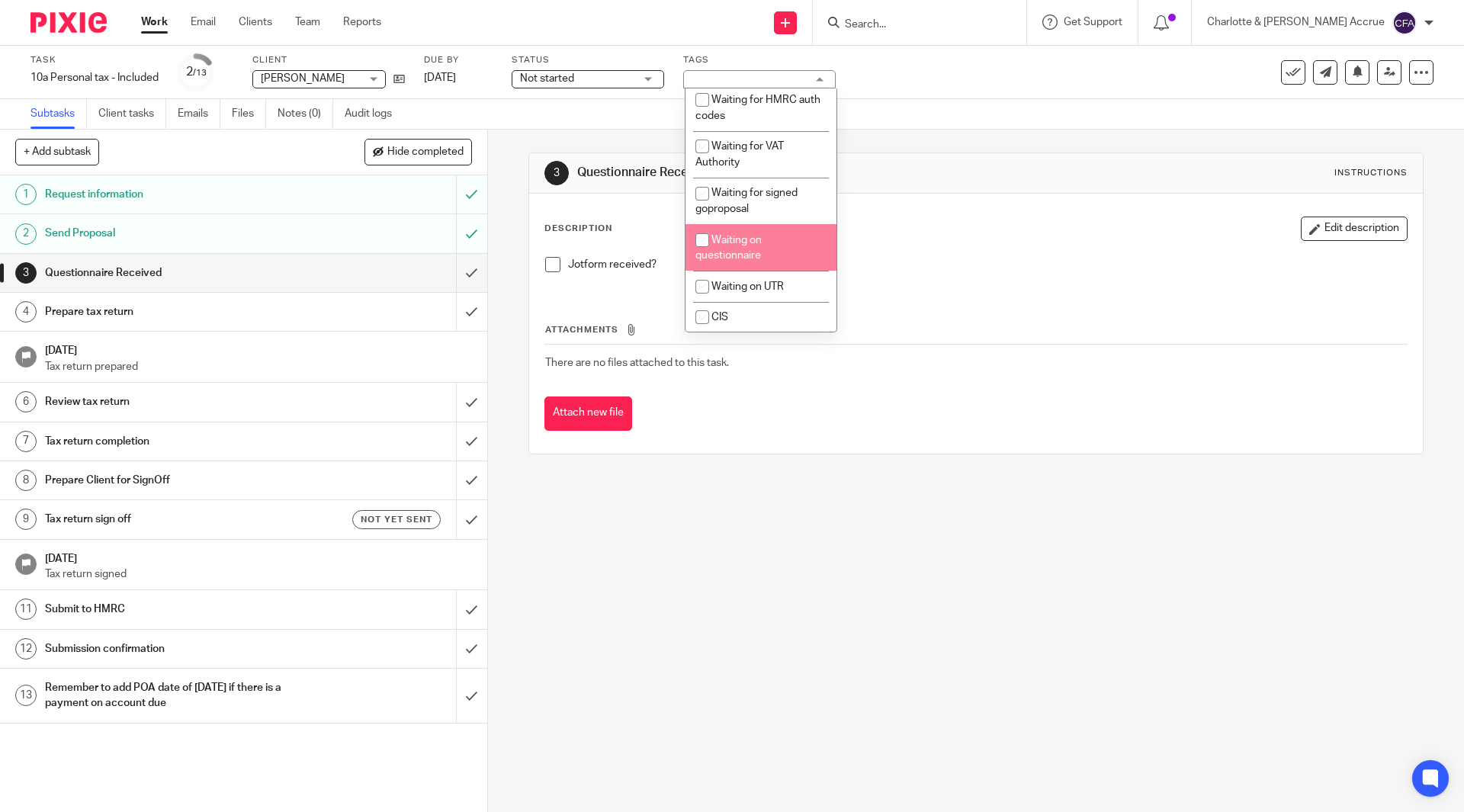
click at [734, 270] on li "Waiting on questionnaire" at bounding box center [761, 247] width 151 height 47
checkbox input "true"
click at [677, 555] on div "3 Questionnaire Received Instructions Description Edit description Jotform rece…" at bounding box center [975, 470] width 976 height 683
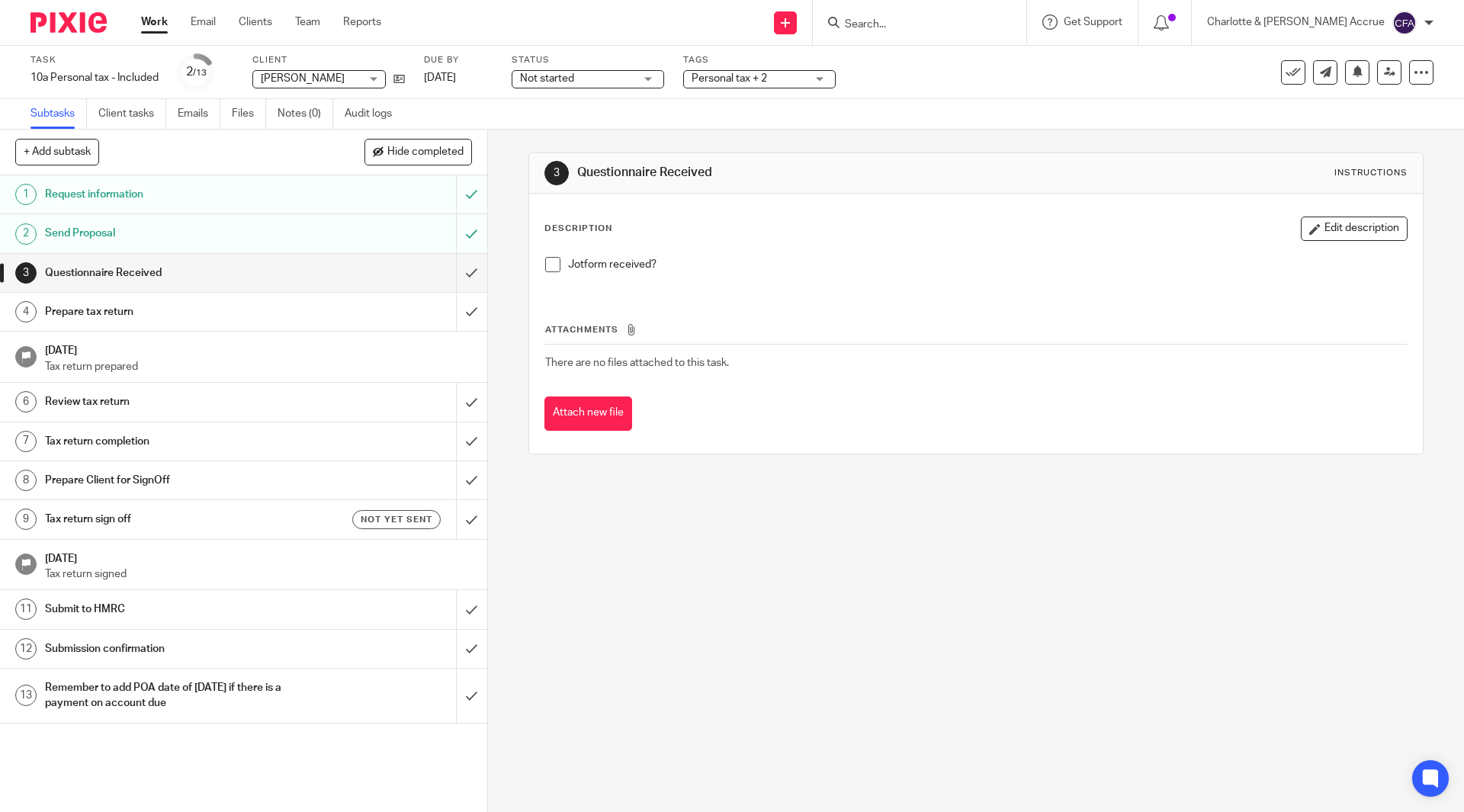
click at [146, 26] on link "Work" at bounding box center [154, 22] width 27 height 16
